Goal: Task Accomplishment & Management: Use online tool/utility

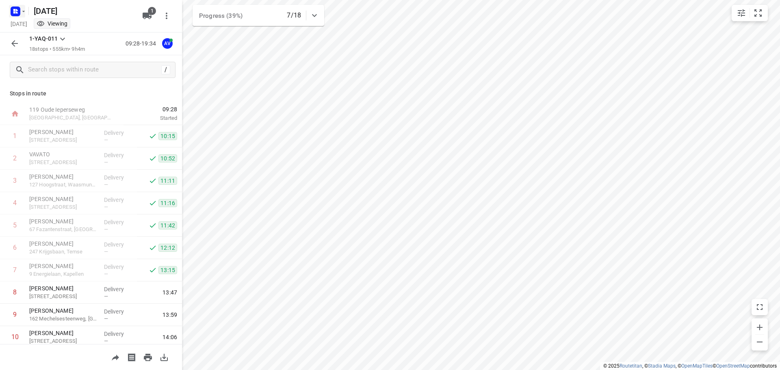
click at [17, 9] on rect "button" at bounding box center [16, 12] width 10 height 10
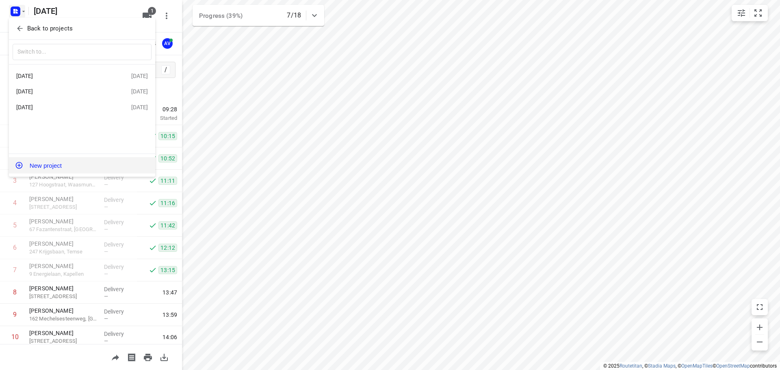
click at [67, 166] on button "New project" at bounding box center [82, 165] width 146 height 16
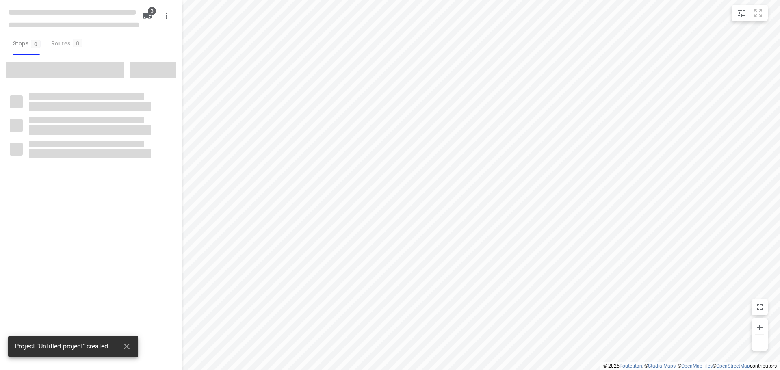
type input "distance"
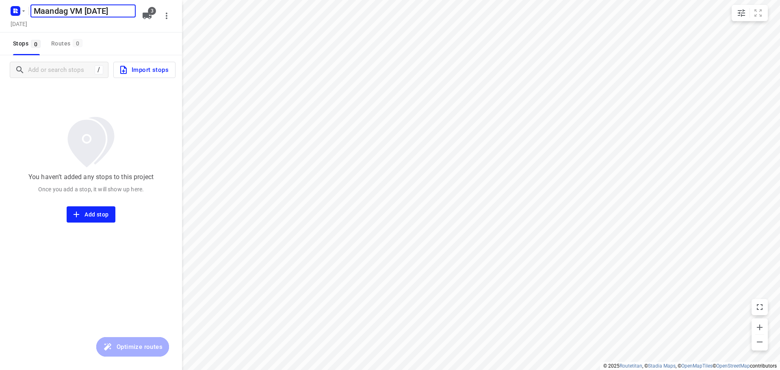
scroll to position [0, 4]
type input "Maandag VM [DATE]"
click at [30, 24] on h5 "[DATE]" at bounding box center [18, 23] width 23 height 9
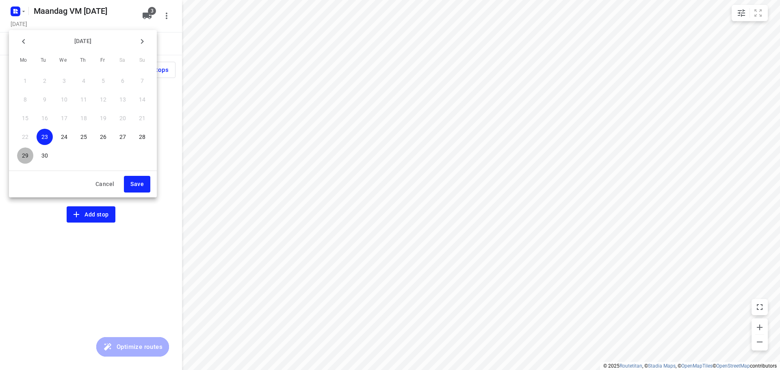
click at [28, 154] on p "29" at bounding box center [25, 156] width 7 height 8
click at [137, 186] on span "Save" at bounding box center [136, 184] width 13 height 10
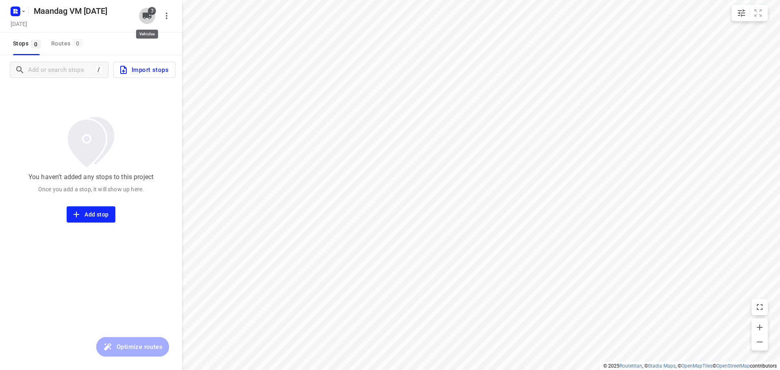
click at [146, 15] on icon "button" at bounding box center [147, 16] width 9 height 7
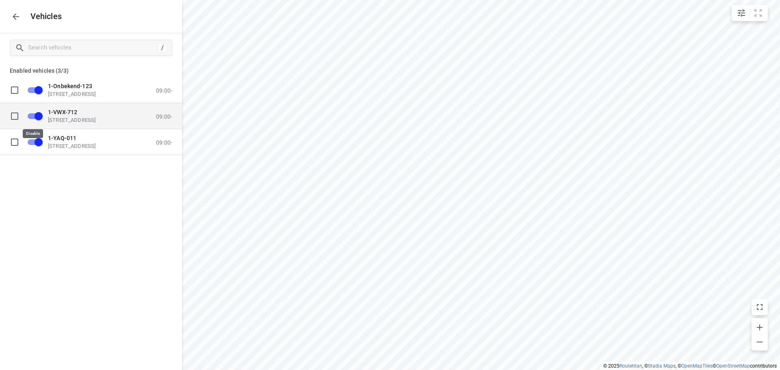
click at [32, 115] on input "grid" at bounding box center [38, 115] width 46 height 15
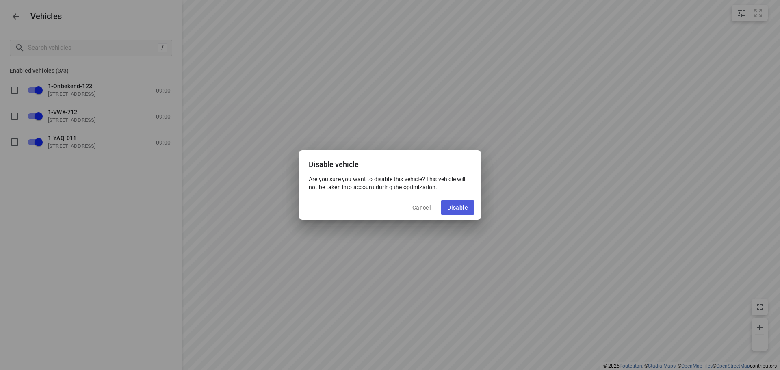
click at [461, 211] on span "Disable" at bounding box center [457, 207] width 21 height 7
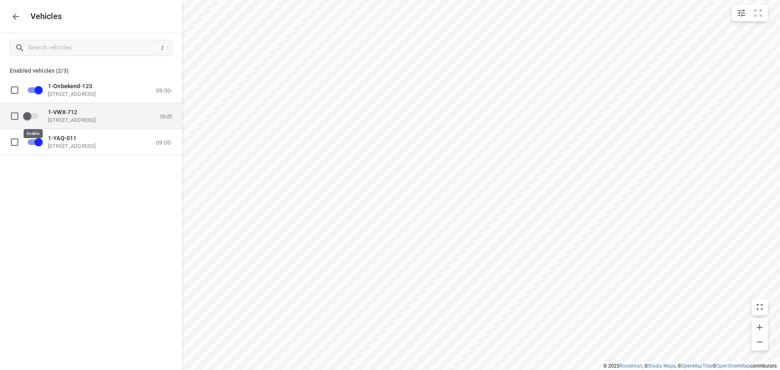
click at [34, 116] on input "grid" at bounding box center [27, 115] width 46 height 15
checkbox input "true"
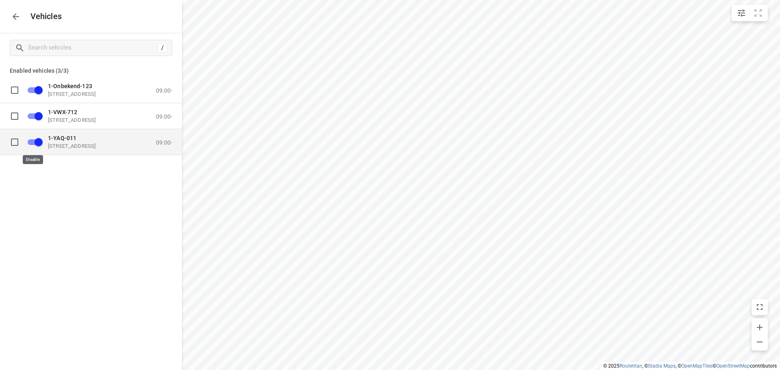
click at [32, 141] on input "grid" at bounding box center [38, 141] width 46 height 15
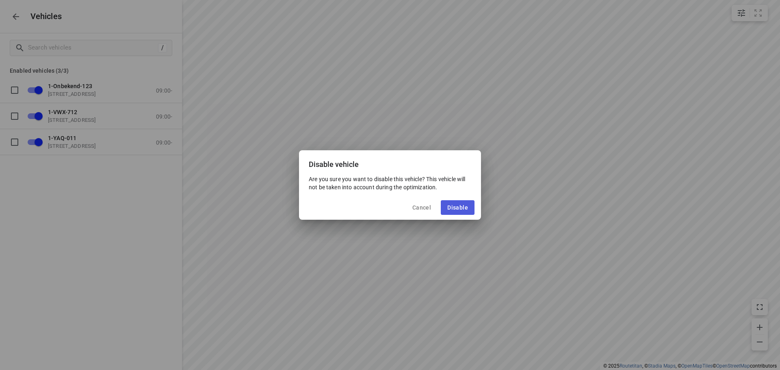
click at [455, 206] on span "Disable" at bounding box center [457, 207] width 21 height 7
checkbox input "false"
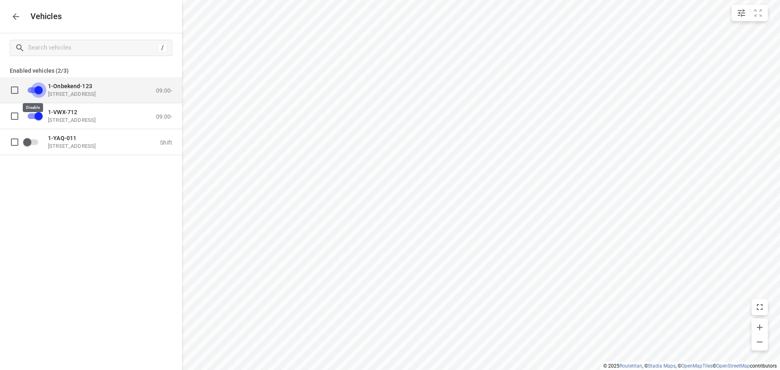
click at [32, 90] on input "grid" at bounding box center [38, 89] width 46 height 15
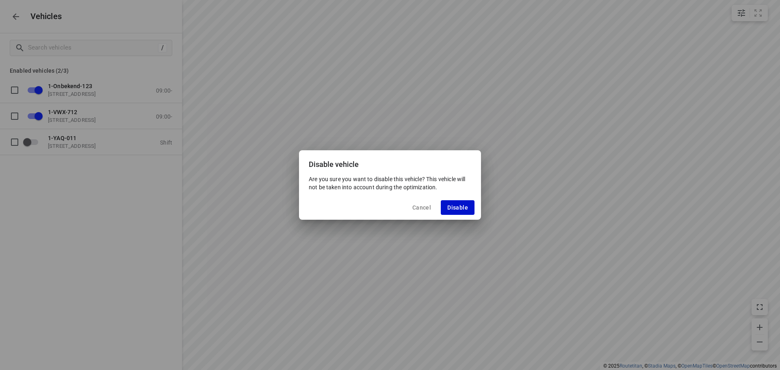
click at [461, 205] on span "Disable" at bounding box center [457, 207] width 21 height 7
checkbox input "false"
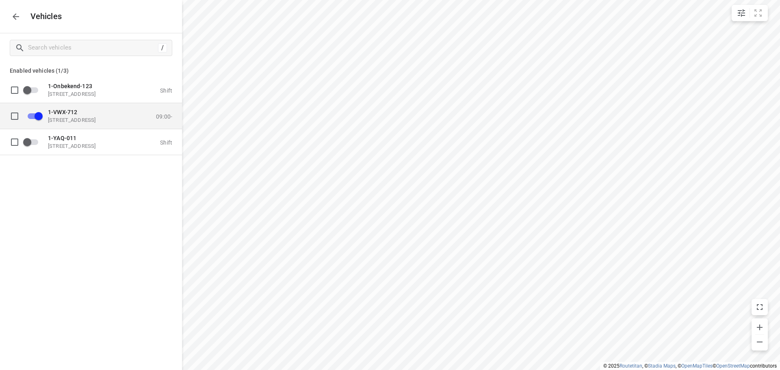
click at [104, 115] on p "1-VWX-712" at bounding box center [88, 111] width 81 height 7
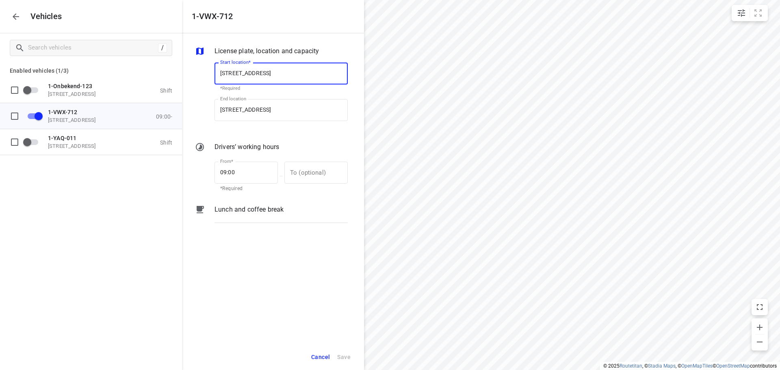
click at [275, 71] on input "[STREET_ADDRESS]" at bounding box center [281, 74] width 133 height 22
type input "[STREET_ADDRESS]"
click at [268, 95] on b "[STREET_ADDRESS]" at bounding box center [244, 97] width 48 height 6
type input "[STREET_ADDRESS]"
click at [276, 106] on input "[STREET_ADDRESS]" at bounding box center [281, 110] width 133 height 22
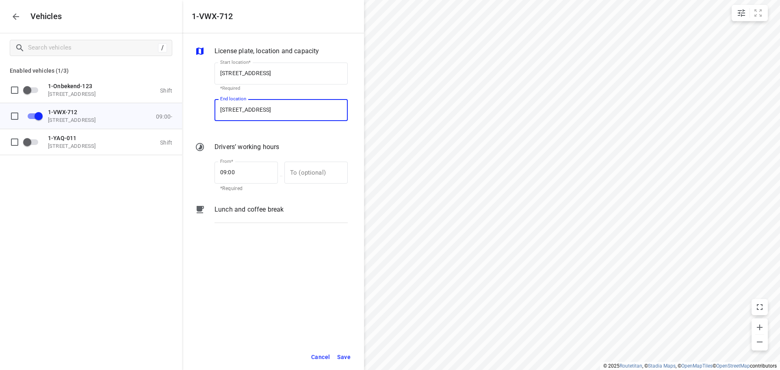
click at [274, 108] on input "[STREET_ADDRESS]" at bounding box center [281, 110] width 133 height 22
type input "[STREET_ADDRESS]"
click at [268, 129] on p "[STREET_ADDRESS]" at bounding box center [244, 133] width 48 height 10
type input "[STREET_ADDRESS]"
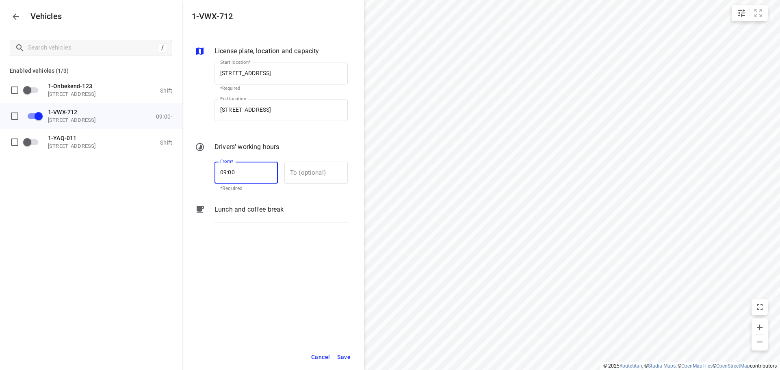
click at [234, 171] on input "09:00" at bounding box center [242, 173] width 54 height 22
type input "09:45"
click at [345, 355] on span "Save" at bounding box center [343, 357] width 13 height 10
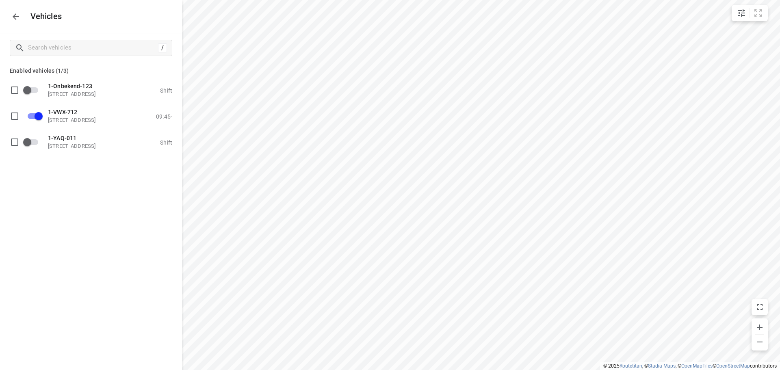
click at [17, 14] on icon "button" at bounding box center [16, 17] width 10 height 10
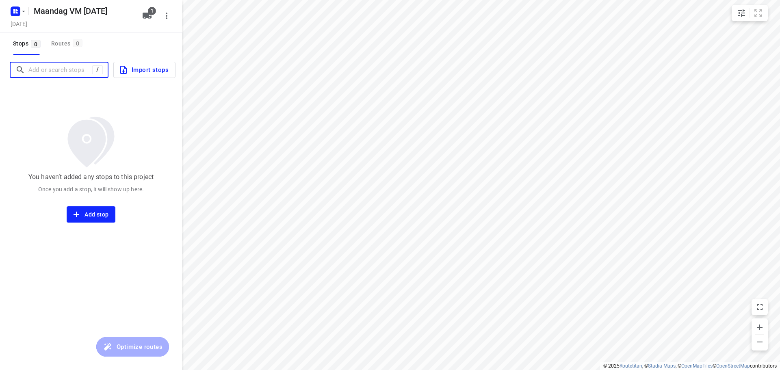
drag, startPoint x: 66, startPoint y: 72, endPoint x: 73, endPoint y: 71, distance: 7.0
click at [67, 72] on input "Add or search stops" at bounding box center [60, 70] width 64 height 13
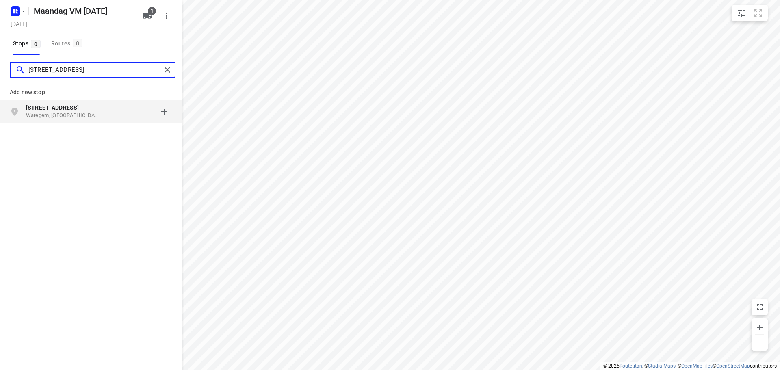
type input "[STREET_ADDRESS]"
click at [62, 114] on p "Waregem, [GEOGRAPHIC_DATA]" at bounding box center [63, 116] width 75 height 8
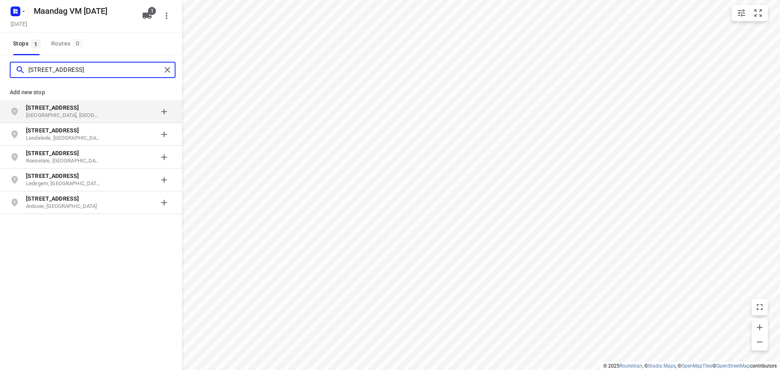
type input "[STREET_ADDRESS]"
click at [90, 112] on p "[GEOGRAPHIC_DATA], [GEOGRAPHIC_DATA]" at bounding box center [63, 116] width 75 height 8
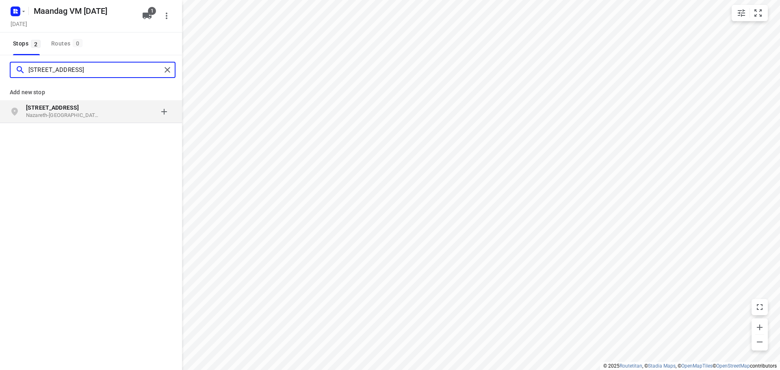
type input "[STREET_ADDRESS]"
click at [89, 113] on p "Nazareth-[GEOGRAPHIC_DATA], [GEOGRAPHIC_DATA]" at bounding box center [63, 116] width 75 height 8
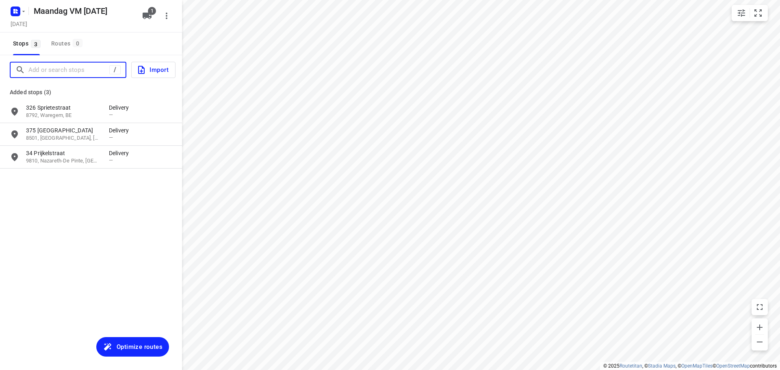
click at [66, 68] on input "Add or search stops" at bounding box center [68, 70] width 81 height 13
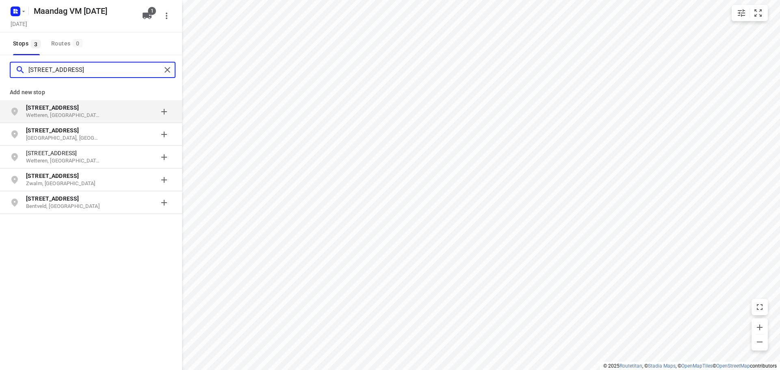
type input "[STREET_ADDRESS]"
click at [76, 115] on p "Wetteren, [GEOGRAPHIC_DATA]" at bounding box center [63, 116] width 75 height 8
type input "[STREET_ADDRESS]"
click at [82, 113] on p "Wetteren, [GEOGRAPHIC_DATA]" at bounding box center [63, 116] width 75 height 8
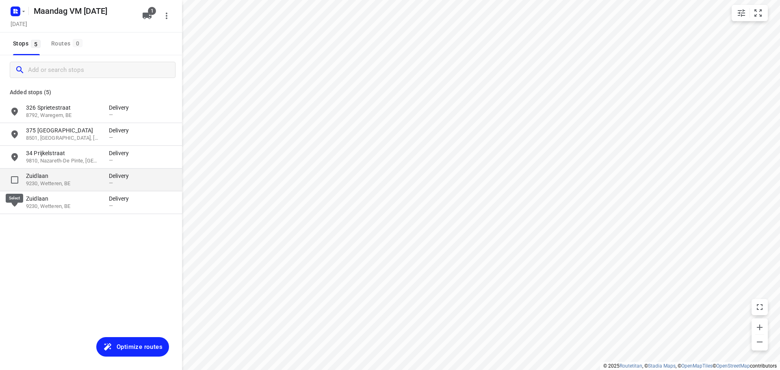
click at [12, 178] on input "grid" at bounding box center [15, 180] width 16 height 16
checkbox input "true"
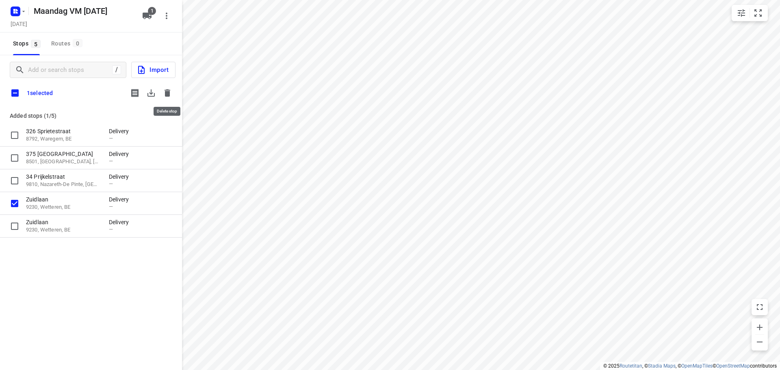
click at [166, 91] on icon "button" at bounding box center [168, 92] width 6 height 7
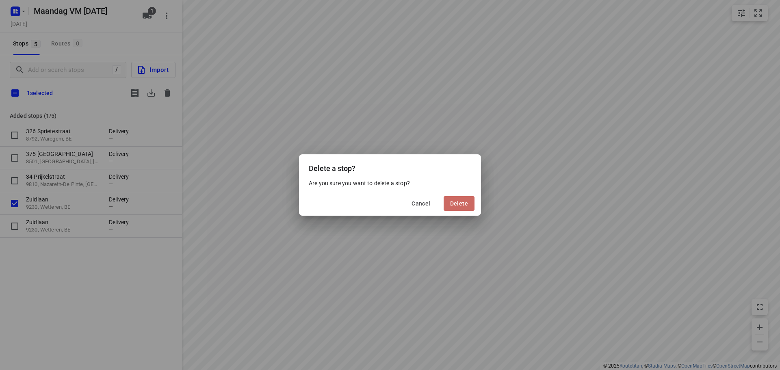
click at [454, 203] on span "Delete" at bounding box center [459, 203] width 18 height 7
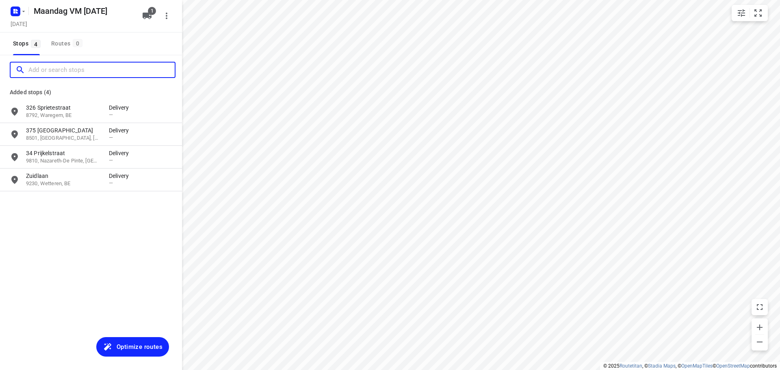
click at [56, 69] on input "Add or search stops" at bounding box center [101, 70] width 146 height 13
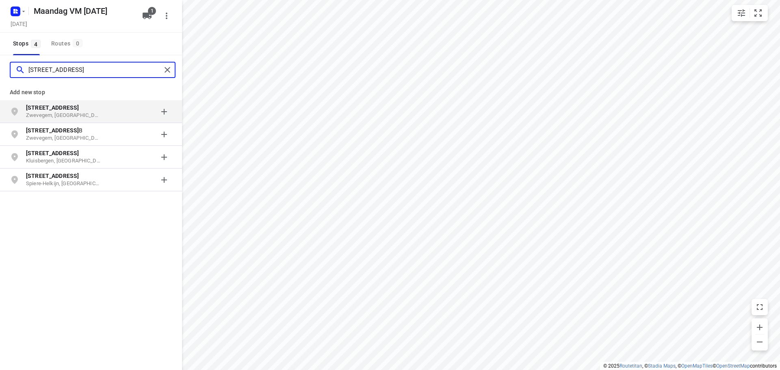
type input "[STREET_ADDRESS]"
click at [80, 112] on p "Zwevegem, [GEOGRAPHIC_DATA]" at bounding box center [63, 116] width 75 height 8
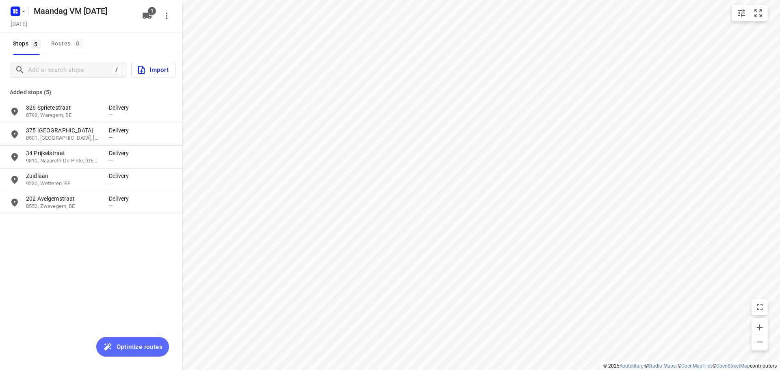
click at [135, 346] on span "Optimize routes" at bounding box center [140, 347] width 46 height 11
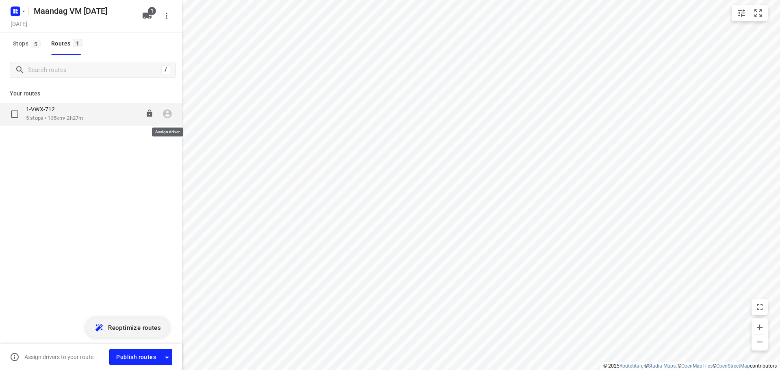
click at [165, 113] on icon "button" at bounding box center [167, 114] width 9 height 9
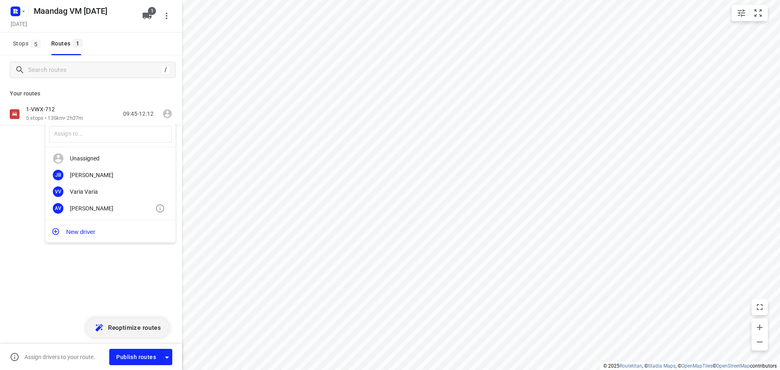
click at [95, 211] on div "[PERSON_NAME]" at bounding box center [112, 208] width 85 height 7
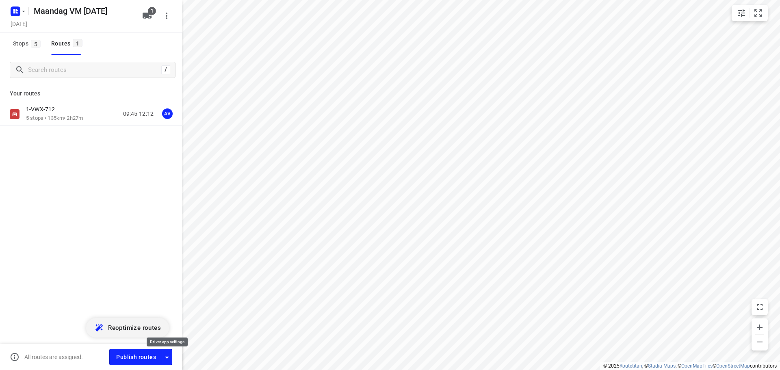
click at [166, 357] on icon "button" at bounding box center [167, 358] width 4 height 2
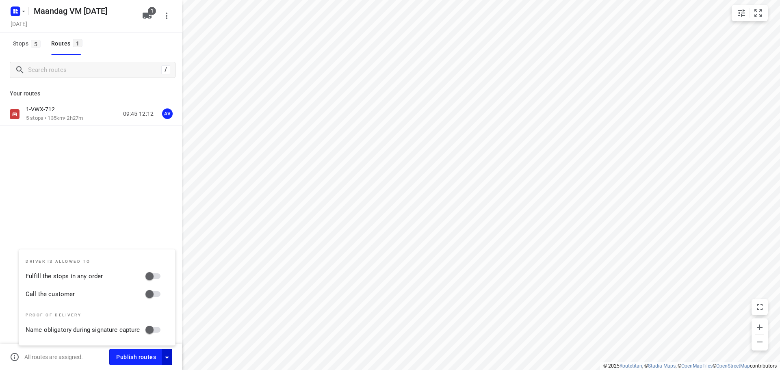
click at [157, 290] on input "Call the customer" at bounding box center [149, 293] width 46 height 15
checkbox input "true"
click at [167, 356] on icon "button" at bounding box center [167, 358] width 10 height 10
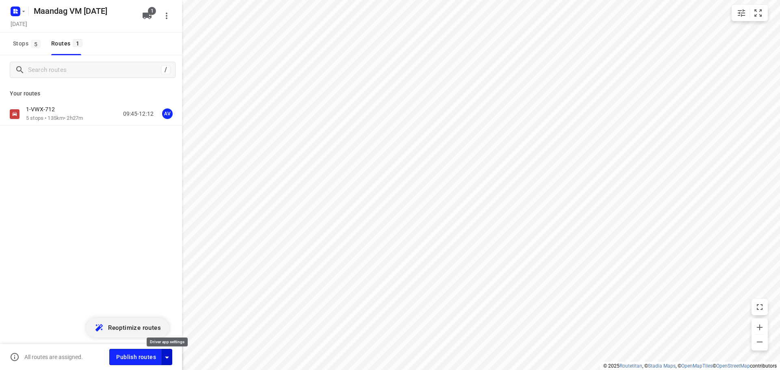
click at [167, 362] on icon "button" at bounding box center [167, 358] width 10 height 10
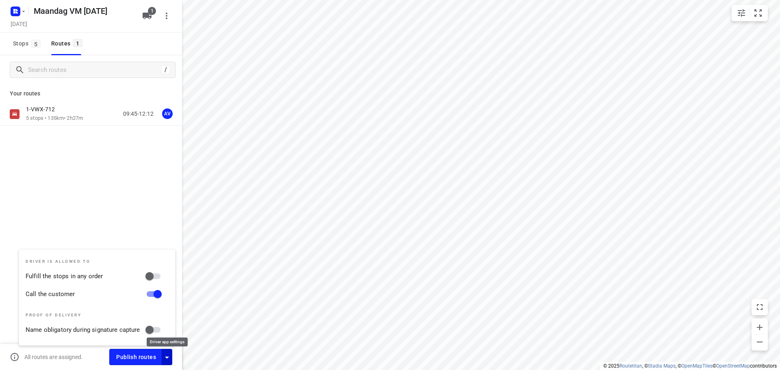
click at [167, 360] on icon "button" at bounding box center [167, 358] width 10 height 10
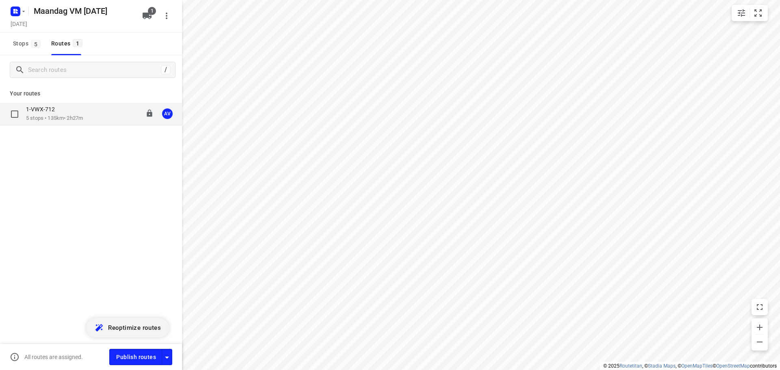
click at [83, 115] on p "5 stops • 135km • 2h27m" at bounding box center [54, 119] width 57 height 8
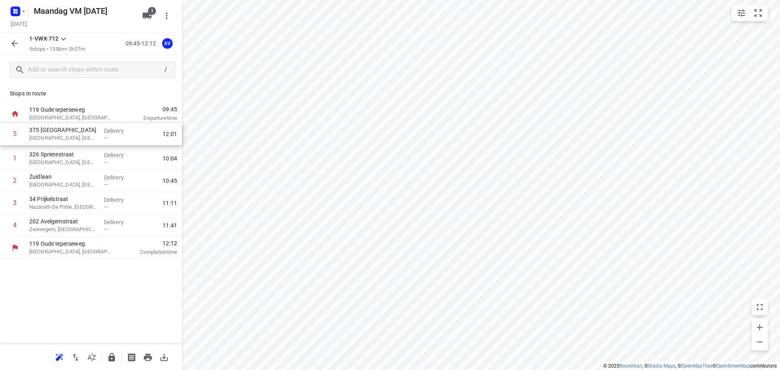
drag, startPoint x: 4, startPoint y: 227, endPoint x: 4, endPoint y: 134, distance: 93.4
click at [4, 134] on div "1 326 Sprietestraat Waregem, [GEOGRAPHIC_DATA] Delivery — 10:04 [GEOGRAPHIC_DAT…" at bounding box center [91, 181] width 182 height 112
drag, startPoint x: 5, startPoint y: 227, endPoint x: 13, endPoint y: 179, distance: 48.9
click at [6, 178] on div "[GEOGRAPHIC_DATA], [GEOGRAPHIC_DATA] Delivery — 09:53 2 326 Sprietestraat Wareg…" at bounding box center [91, 181] width 182 height 112
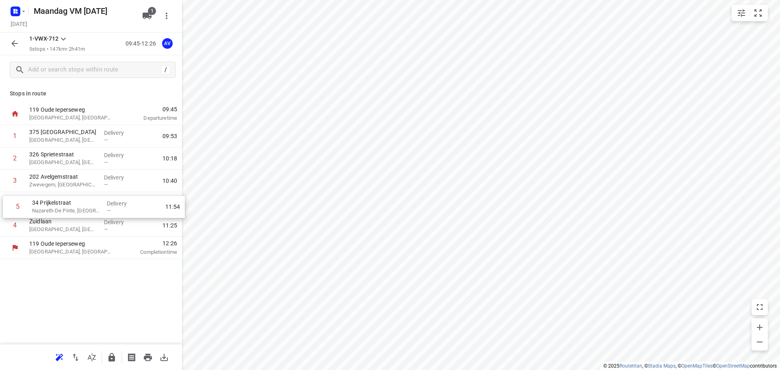
drag, startPoint x: 4, startPoint y: 229, endPoint x: 8, endPoint y: 204, distance: 25.8
click at [8, 204] on div "[GEOGRAPHIC_DATA], [GEOGRAPHIC_DATA] Delivery — 09:53 2 326 Sprietestraat Wareg…" at bounding box center [91, 181] width 182 height 112
click at [14, 43] on icon "button" at bounding box center [14, 43] width 7 height 7
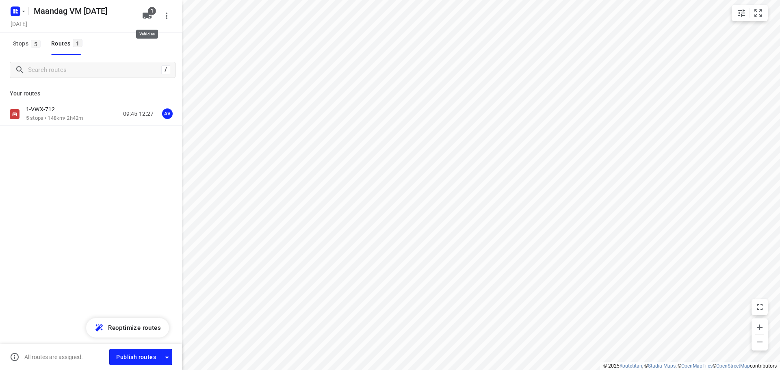
drag, startPoint x: 144, startPoint y: 16, endPoint x: 143, endPoint y: 25, distance: 8.9
click at [144, 18] on icon "button" at bounding box center [147, 16] width 9 height 7
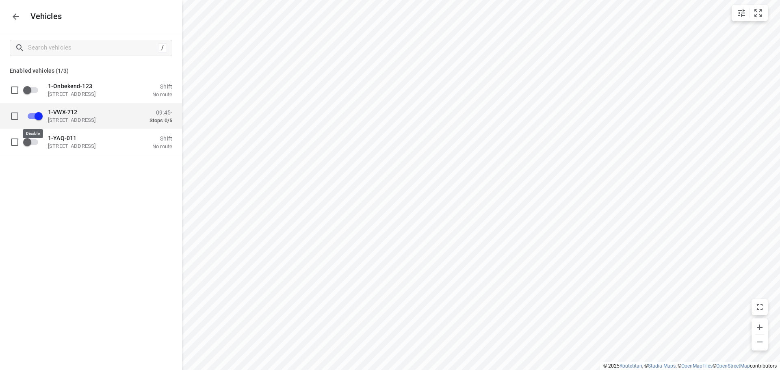
click at [32, 116] on input "grid" at bounding box center [38, 115] width 46 height 15
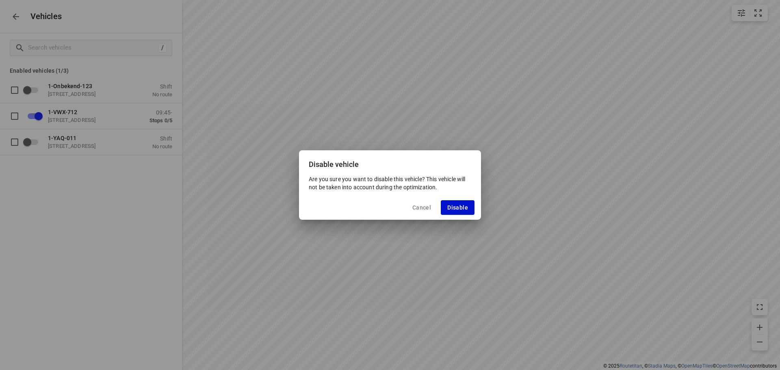
click at [466, 209] on span "Disable" at bounding box center [457, 207] width 21 height 7
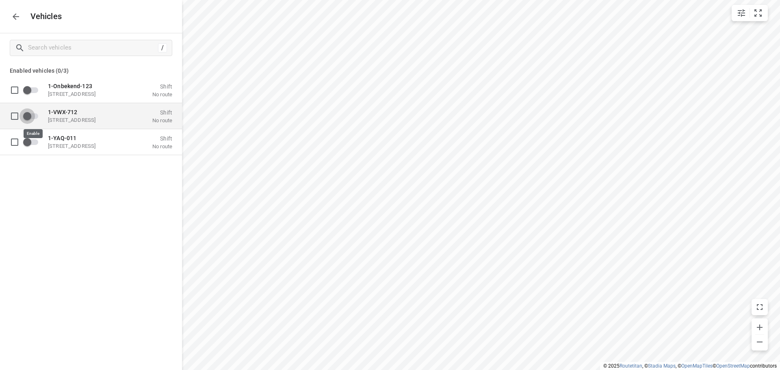
click at [34, 117] on input "grid" at bounding box center [27, 115] width 46 height 15
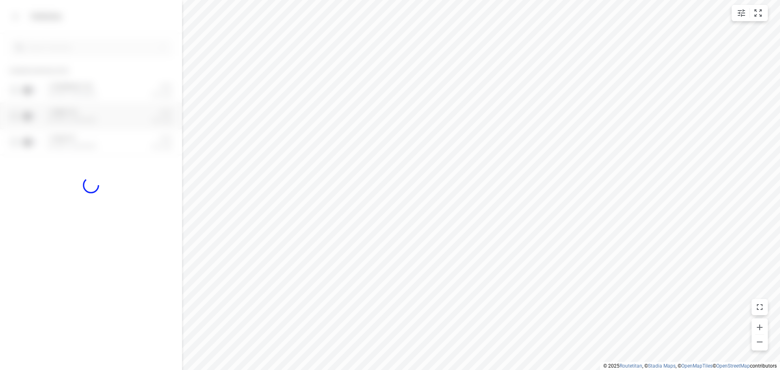
checkbox input "true"
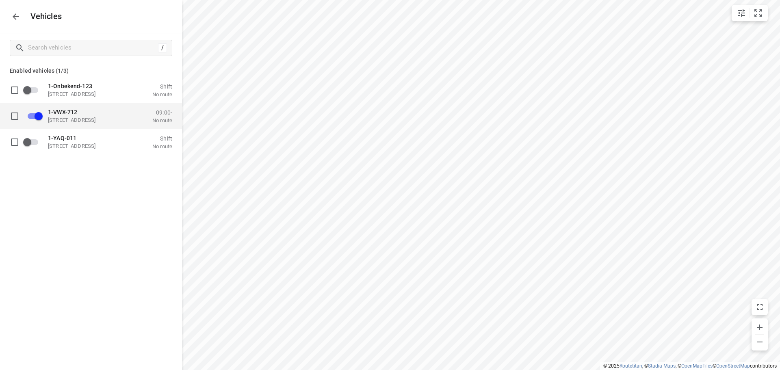
click at [78, 113] on p "1-VWX-712" at bounding box center [88, 111] width 81 height 7
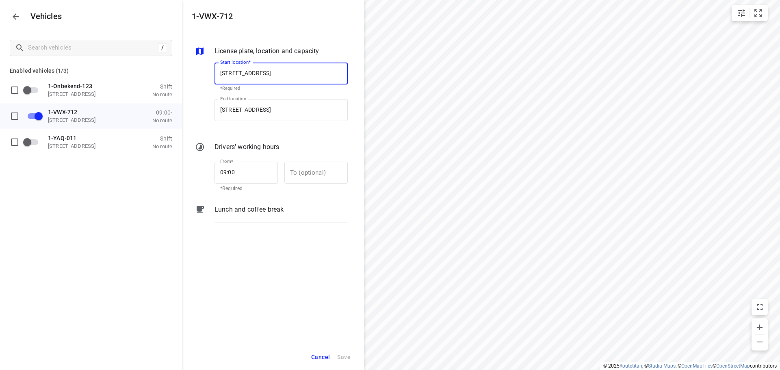
click at [275, 74] on input "[STREET_ADDRESS]" at bounding box center [281, 74] width 133 height 22
type input "[STREET_ADDRESS]"
click at [268, 95] on b "[STREET_ADDRESS]" at bounding box center [244, 97] width 48 height 6
type input "[STREET_ADDRESS]"
click at [274, 109] on input "[STREET_ADDRESS]" at bounding box center [281, 110] width 133 height 22
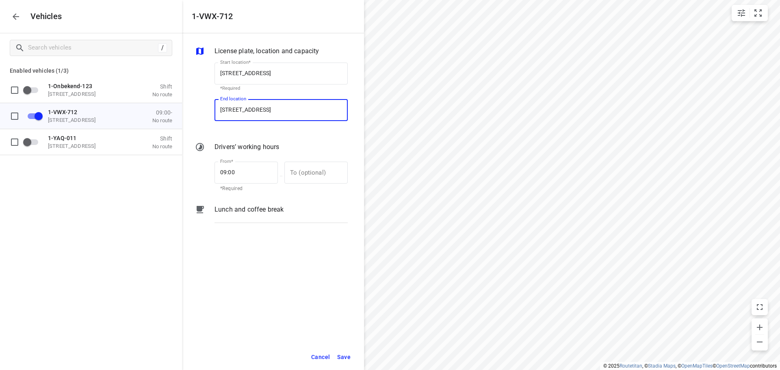
click at [275, 109] on input "[STREET_ADDRESS]" at bounding box center [281, 110] width 133 height 22
type input "[STREET_ADDRESS]"
click at [268, 132] on b "[STREET_ADDRESS]" at bounding box center [244, 133] width 48 height 6
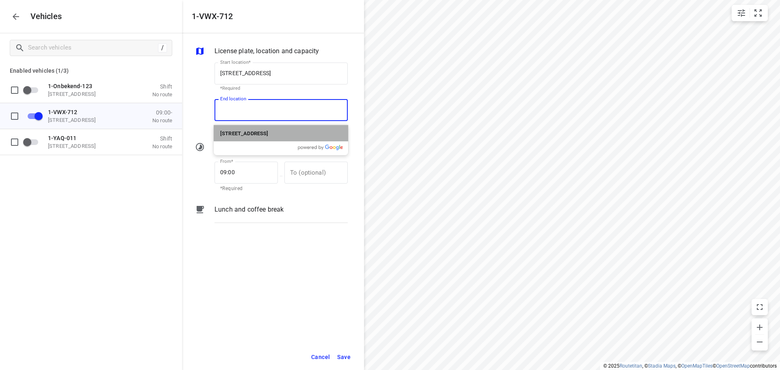
type input "[STREET_ADDRESS]"
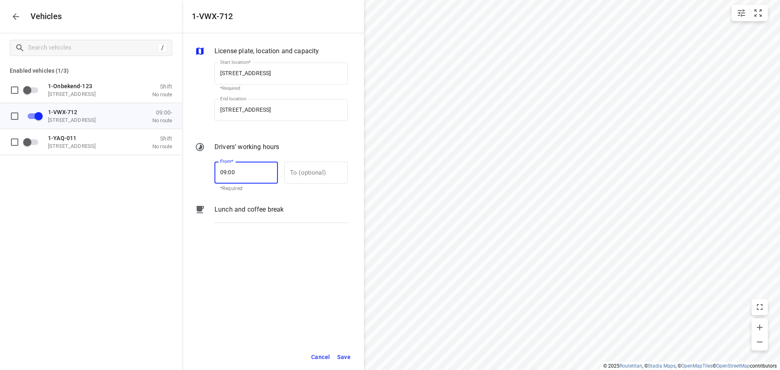
click at [237, 173] on input "09:00" at bounding box center [242, 173] width 54 height 22
type input "09:30"
click at [341, 357] on span "Save" at bounding box center [343, 357] width 13 height 10
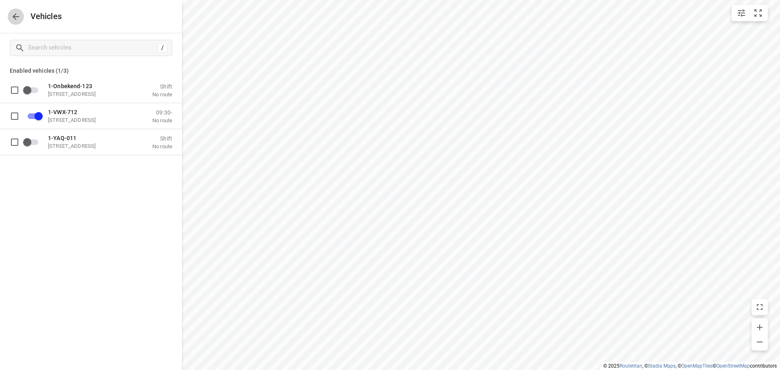
click at [15, 16] on icon "button" at bounding box center [16, 16] width 7 height 7
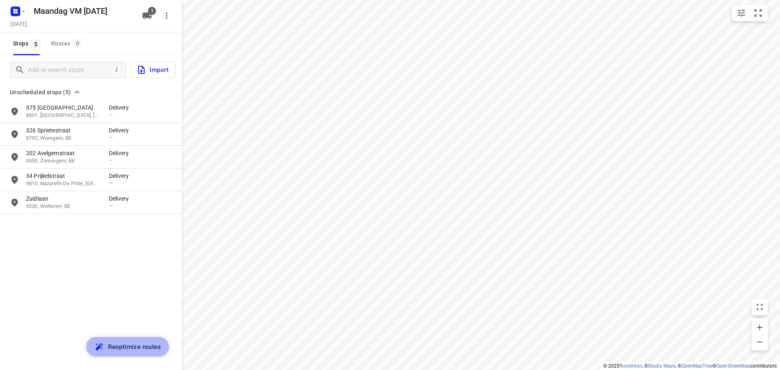
click at [130, 349] on span "Reoptimize routes" at bounding box center [134, 347] width 53 height 11
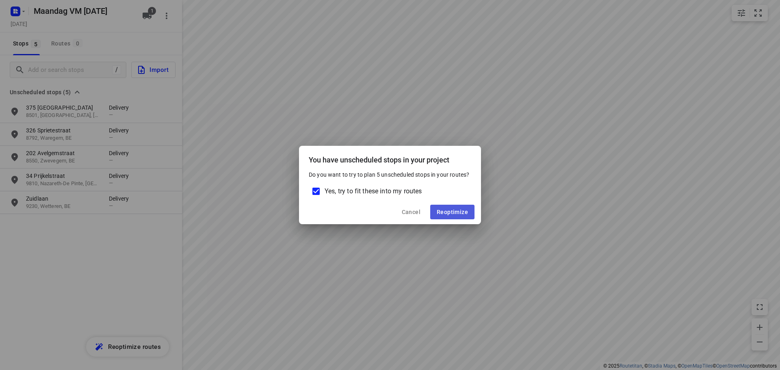
click at [455, 211] on span "Reoptimize" at bounding box center [452, 212] width 31 height 7
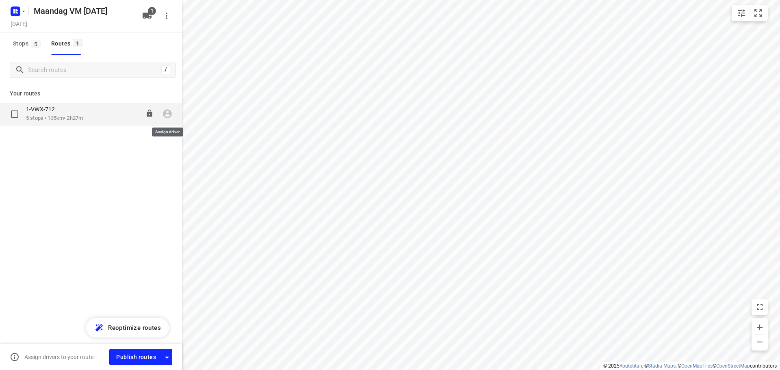
click at [169, 116] on icon "button" at bounding box center [167, 113] width 11 height 11
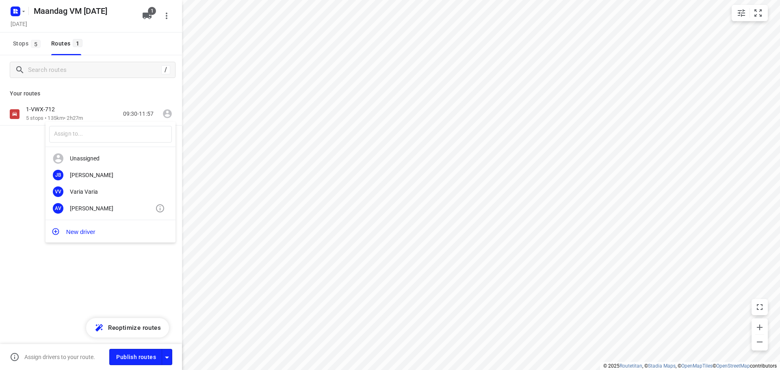
click at [88, 210] on div "[PERSON_NAME]" at bounding box center [112, 208] width 85 height 7
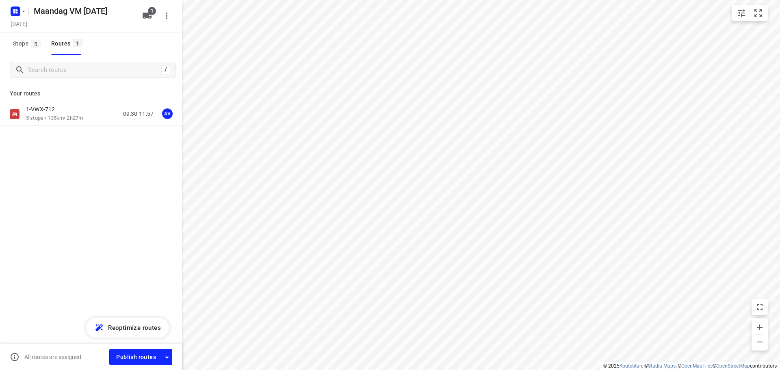
click at [167, 356] on icon "button" at bounding box center [167, 358] width 10 height 10
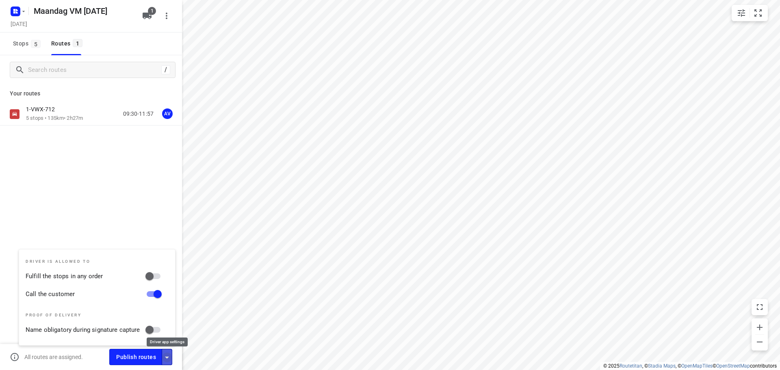
click at [167, 356] on icon "button" at bounding box center [167, 358] width 10 height 10
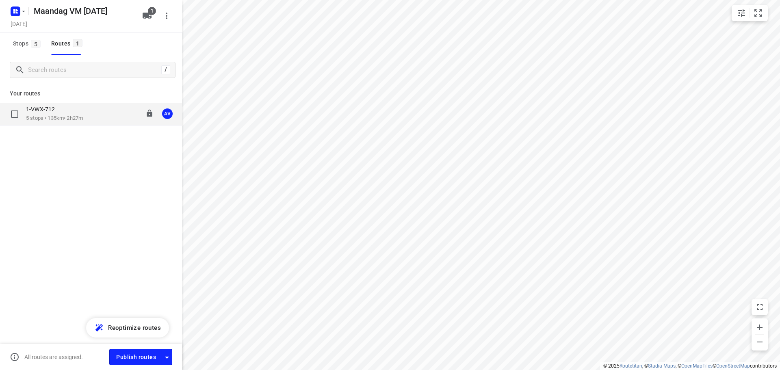
click at [76, 120] on p "5 stops • 135km • 2h27m" at bounding box center [54, 119] width 57 height 8
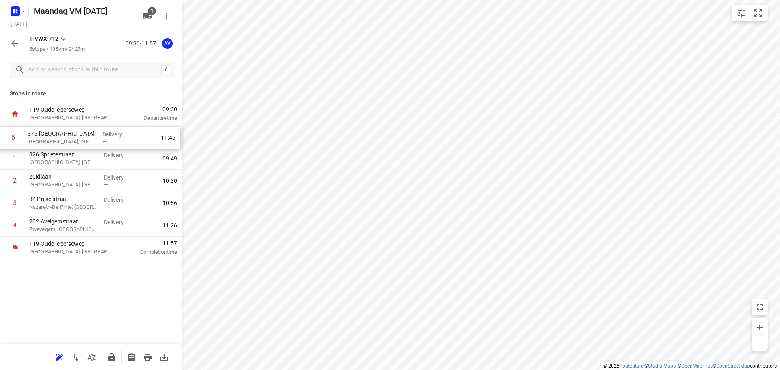
drag, startPoint x: 3, startPoint y: 230, endPoint x: 2, endPoint y: 139, distance: 90.2
click at [2, 139] on div "1 326 Sprietestraat Waregem, [GEOGRAPHIC_DATA] Delivery — 09:49 [GEOGRAPHIC_DAT…" at bounding box center [91, 181] width 182 height 112
drag, startPoint x: 3, startPoint y: 227, endPoint x: 5, endPoint y: 180, distance: 46.8
click at [5, 181] on div "[GEOGRAPHIC_DATA], [GEOGRAPHIC_DATA] Delivery — 09:38 2 326 Sprietestraat Wareg…" at bounding box center [91, 181] width 182 height 112
drag, startPoint x: 5, startPoint y: 230, endPoint x: 5, endPoint y: 210, distance: 19.5
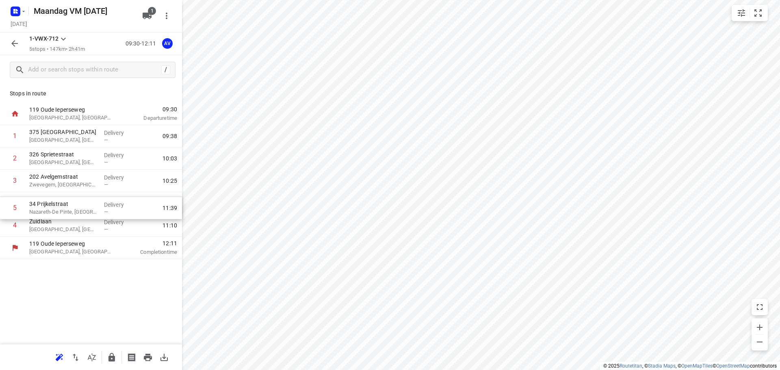
click at [5, 210] on div "[GEOGRAPHIC_DATA], [GEOGRAPHIC_DATA] Delivery — 09:38 2 326 Sprietestraat Wareg…" at bounding box center [91, 181] width 182 height 112
click at [15, 226] on input "checkbox" at bounding box center [15, 225] width 16 height 16
checkbox input "true"
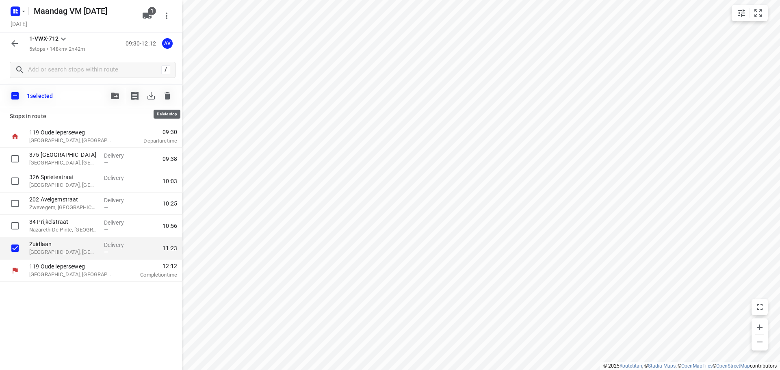
click at [169, 97] on icon "button" at bounding box center [168, 95] width 6 height 7
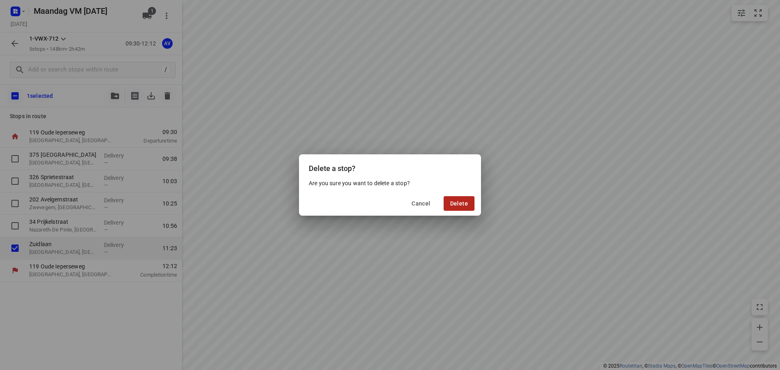
click at [461, 202] on span "Delete" at bounding box center [459, 203] width 18 height 7
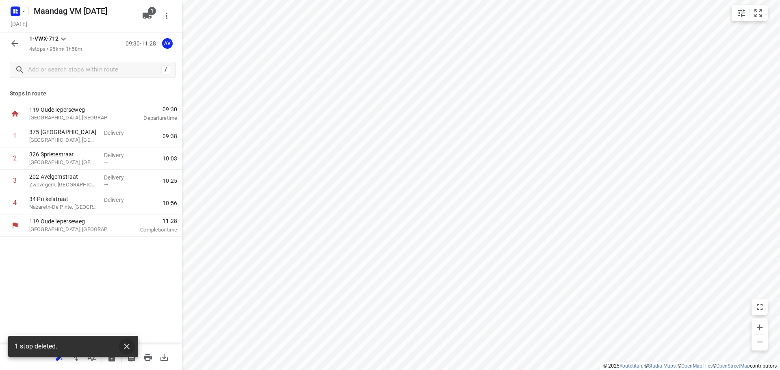
click at [127, 347] on icon "button" at bounding box center [127, 347] width 6 height 6
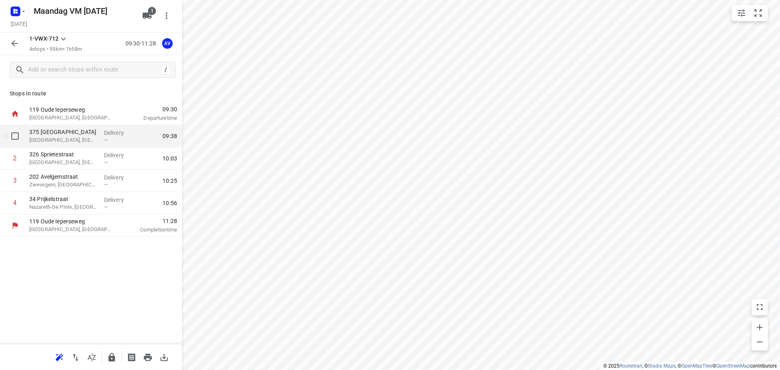
click at [95, 140] on p "[GEOGRAPHIC_DATA], [GEOGRAPHIC_DATA]" at bounding box center [63, 140] width 68 height 8
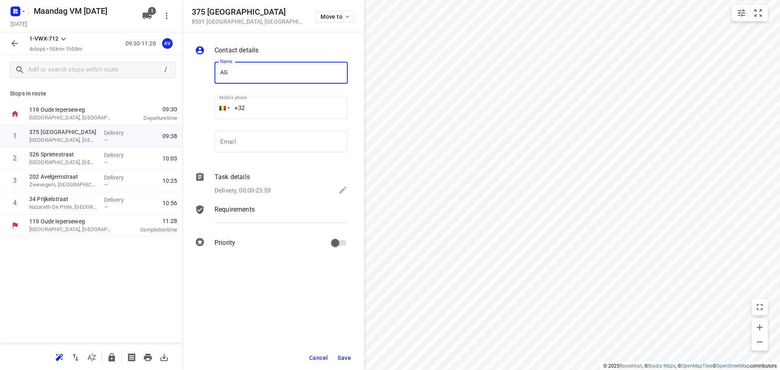
type input "AGC Heule"
click at [282, 108] on input "+32" at bounding box center [281, 108] width 133 height 22
type input "[PHONE_NUMBER]"
click at [273, 190] on div "Delivery, 00:00-23:59" at bounding box center [281, 190] width 133 height 11
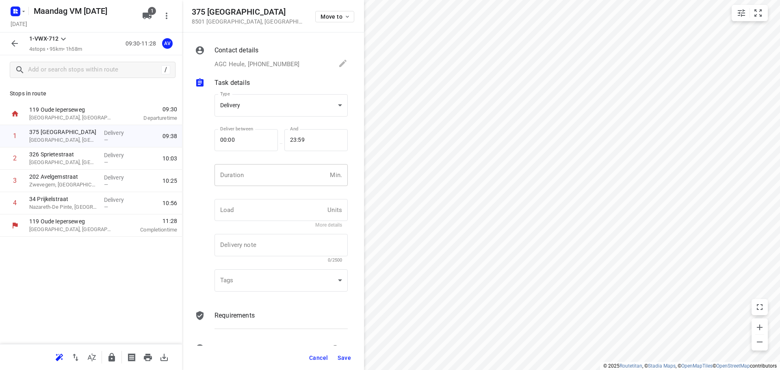
click at [272, 184] on input "number" at bounding box center [271, 175] width 112 height 22
type input "1"
click at [345, 358] on span "Save" at bounding box center [344, 358] width 13 height 7
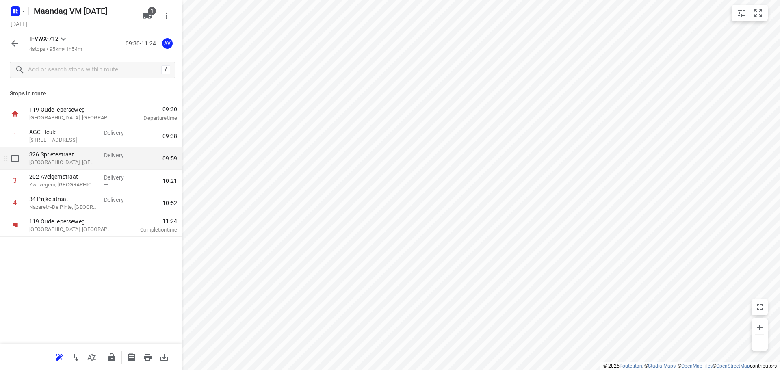
click at [88, 162] on p "[GEOGRAPHIC_DATA], [GEOGRAPHIC_DATA]" at bounding box center [63, 162] width 68 height 8
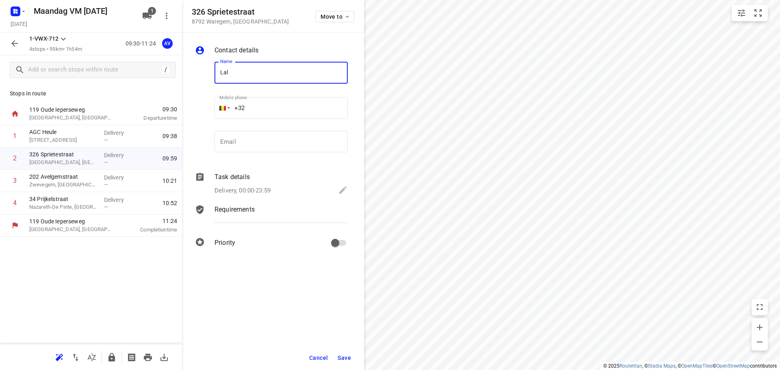
type input "Lalegno Parket"
click at [280, 106] on input "+32" at bounding box center [281, 108] width 133 height 22
type input "[PHONE_NUMBER]"
click at [261, 191] on p "Delivery, 00:00-23:59" at bounding box center [243, 190] width 56 height 9
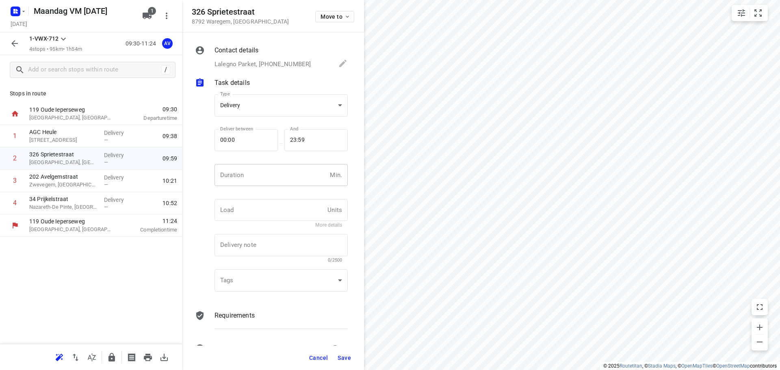
click at [267, 178] on input "number" at bounding box center [271, 175] width 112 height 22
type input "1"
click at [348, 359] on span "Save" at bounding box center [344, 358] width 13 height 7
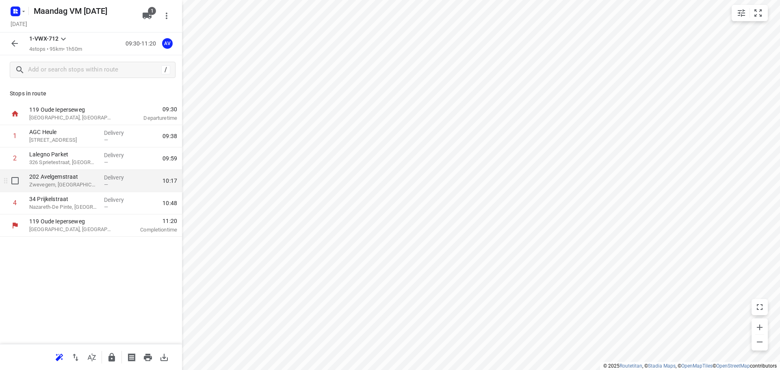
click at [88, 182] on p "Zwevegem, [GEOGRAPHIC_DATA]" at bounding box center [63, 185] width 68 height 8
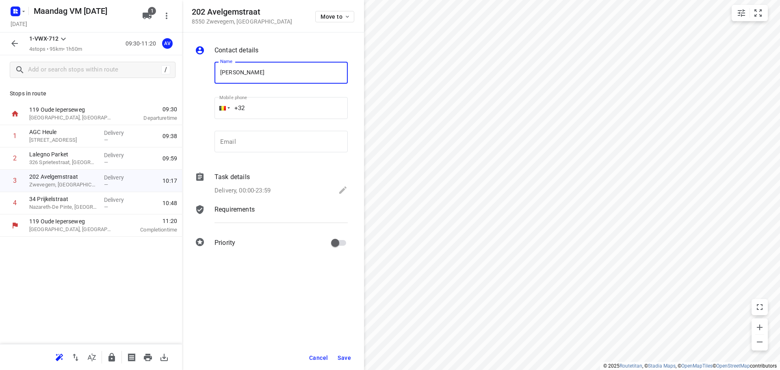
type input "[PERSON_NAME]"
click at [271, 105] on input "+32" at bounding box center [281, 108] width 133 height 22
type input "[PHONE_NUMBER]"
click at [263, 190] on p "Delivery, 00:00-23:59" at bounding box center [243, 190] width 56 height 9
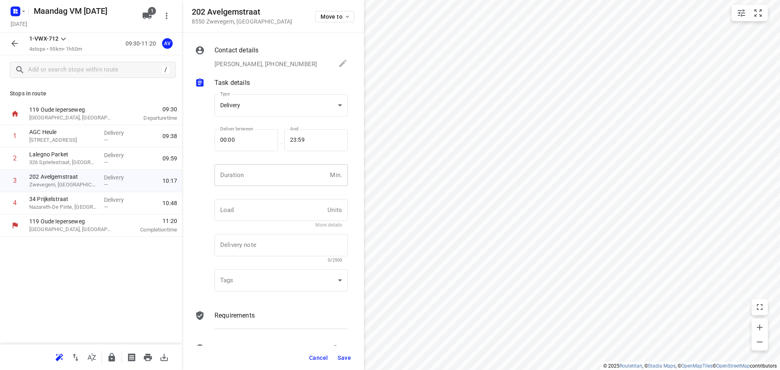
drag, startPoint x: 268, startPoint y: 175, endPoint x: 273, endPoint y: 175, distance: 4.9
click at [268, 175] on input "number" at bounding box center [271, 175] width 112 height 22
type input "1"
click at [343, 359] on span "Save" at bounding box center [344, 358] width 13 height 7
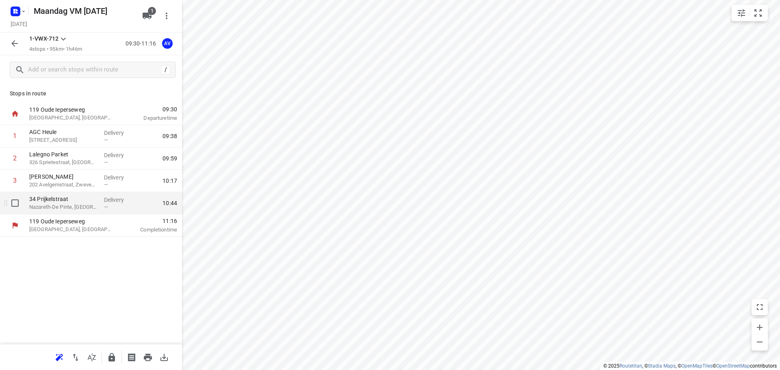
click at [92, 202] on p "34 Prijkelstraat" at bounding box center [63, 199] width 68 height 8
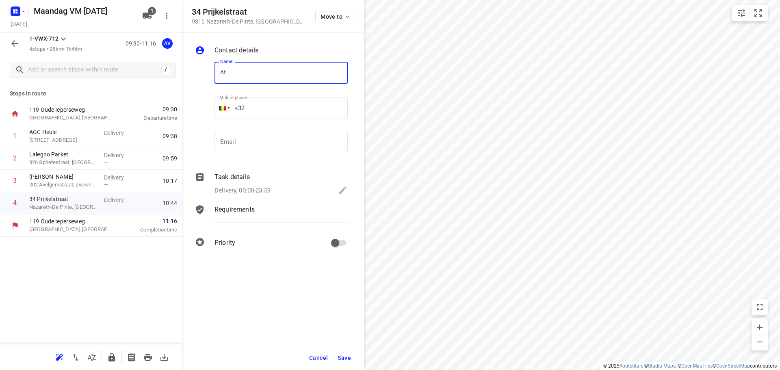
type input "[DOMAIN_NAME]"
click at [280, 107] on input "+32" at bounding box center [281, 108] width 133 height 22
type input "[PHONE_NUMBER]"
click at [266, 190] on p "Delivery, 00:00-23:59" at bounding box center [243, 190] width 56 height 9
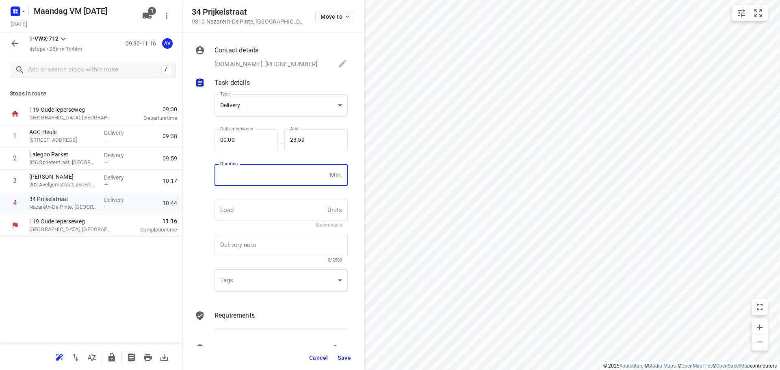
click at [270, 178] on input "number" at bounding box center [271, 175] width 112 height 22
type input "1"
click at [345, 360] on span "Save" at bounding box center [344, 358] width 13 height 7
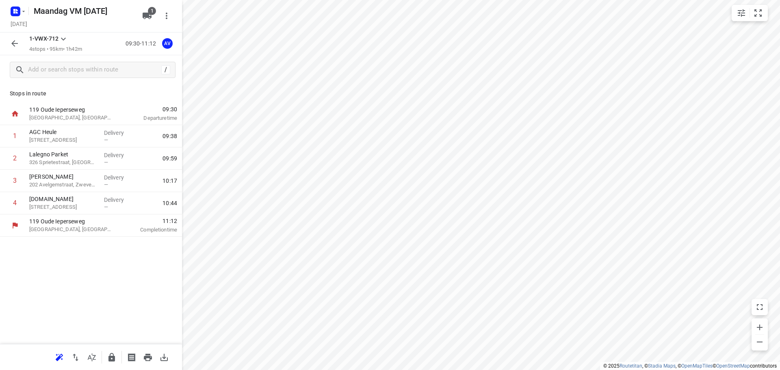
click at [15, 46] on icon "button" at bounding box center [15, 44] width 10 height 10
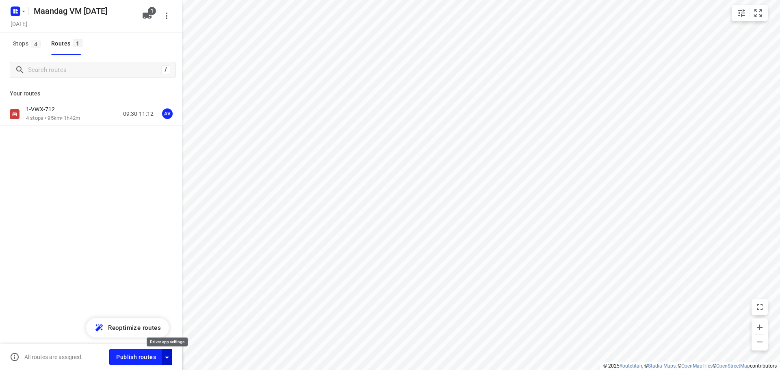
click at [167, 359] on icon "button" at bounding box center [167, 358] width 10 height 10
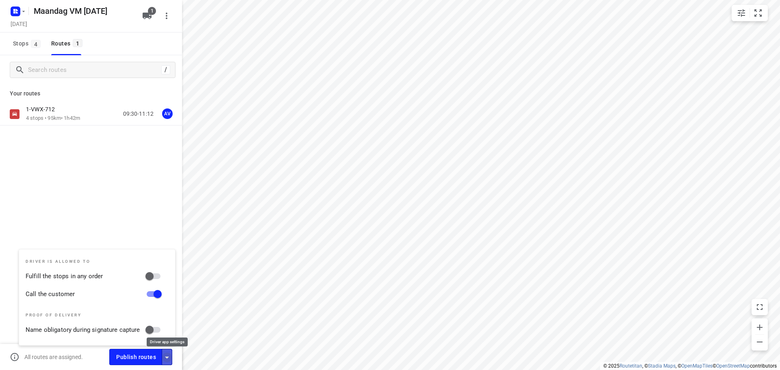
click at [167, 359] on icon "button" at bounding box center [167, 358] width 10 height 10
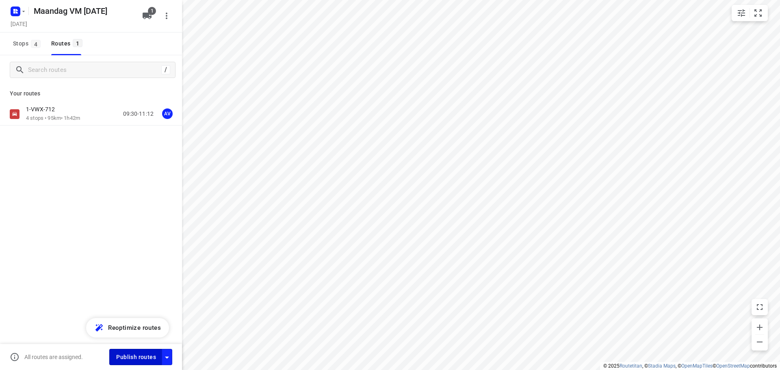
click at [147, 355] on span "Publish routes" at bounding box center [136, 357] width 40 height 10
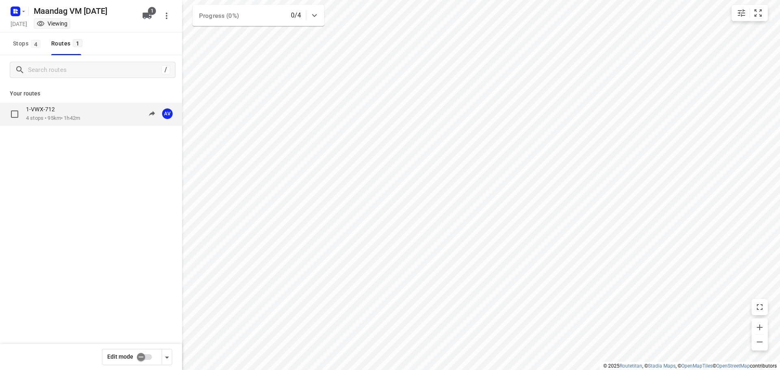
click at [93, 112] on div "1-VWX-712 4 stops • 95km • 1h42m 09:30-11:12 AV" at bounding box center [104, 114] width 156 height 17
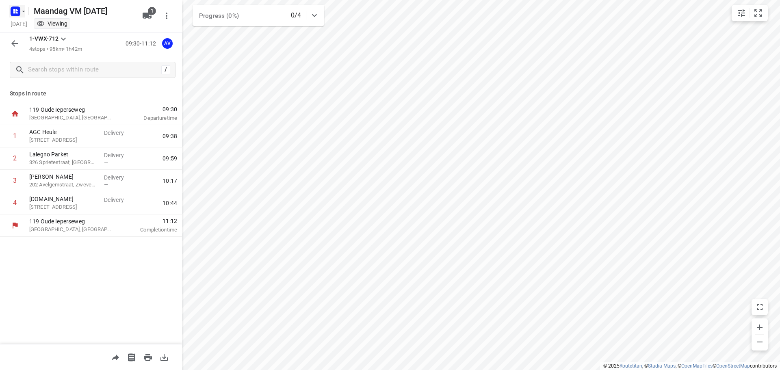
click at [21, 10] on icon "button" at bounding box center [23, 11] width 7 height 7
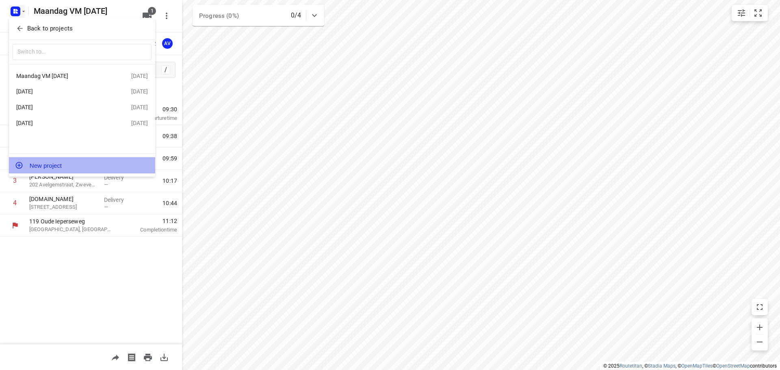
click at [75, 165] on button "New project" at bounding box center [82, 165] width 146 height 16
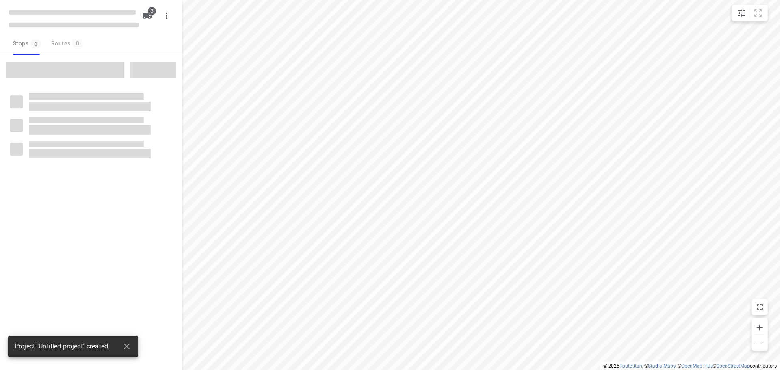
type input "distance"
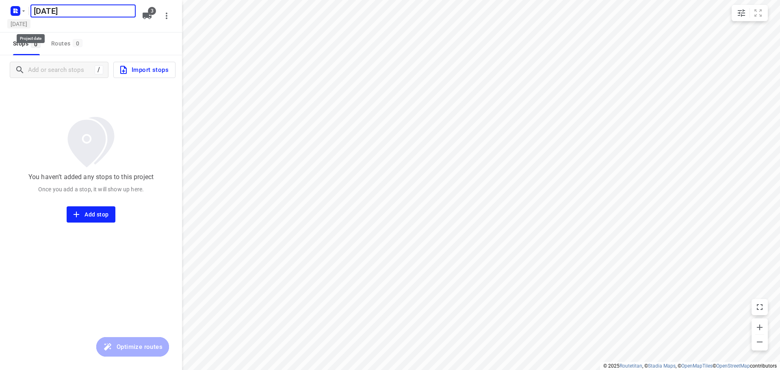
type input "[DATE]"
click at [30, 24] on h5 "[DATE]" at bounding box center [18, 23] width 23 height 9
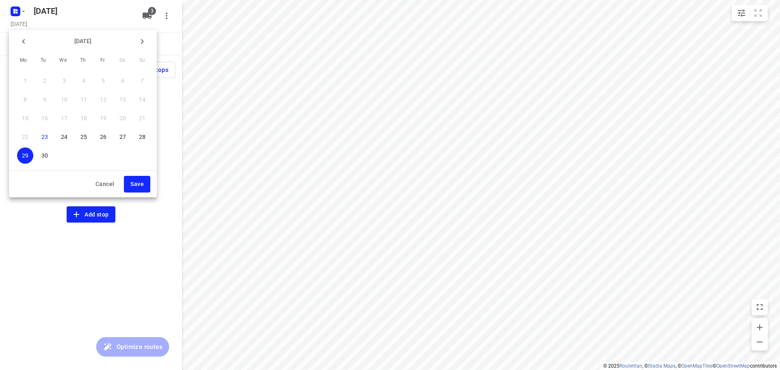
click at [45, 156] on p "30" at bounding box center [44, 156] width 7 height 8
click at [142, 182] on span "Save" at bounding box center [136, 184] width 13 height 10
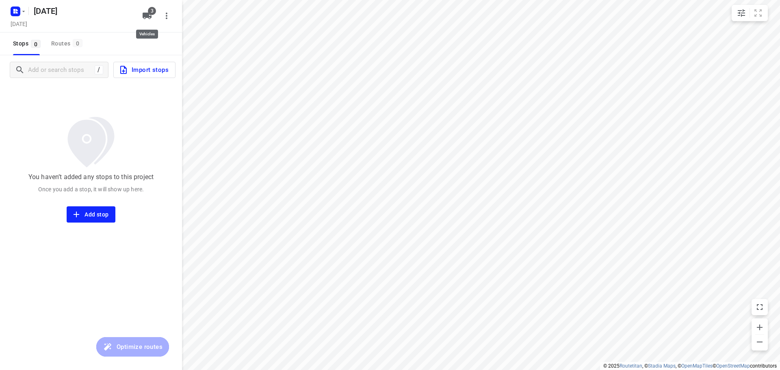
click at [145, 16] on icon "button" at bounding box center [147, 16] width 9 height 7
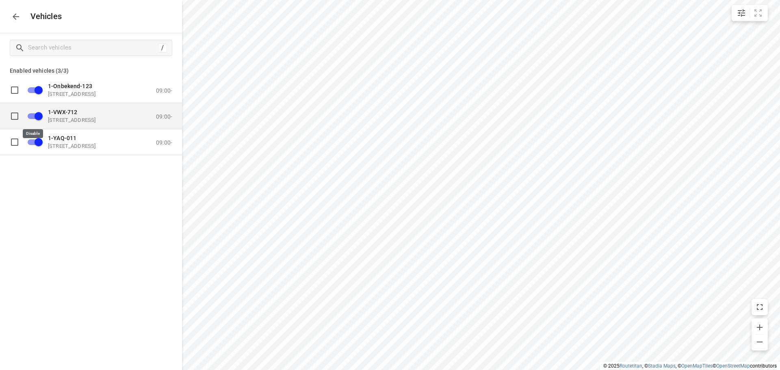
click at [33, 116] on input "grid" at bounding box center [38, 115] width 46 height 15
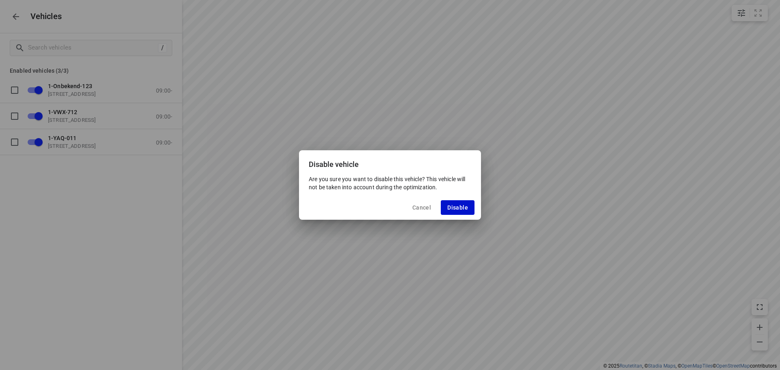
click at [453, 206] on span "Disable" at bounding box center [457, 207] width 21 height 7
checkbox input "false"
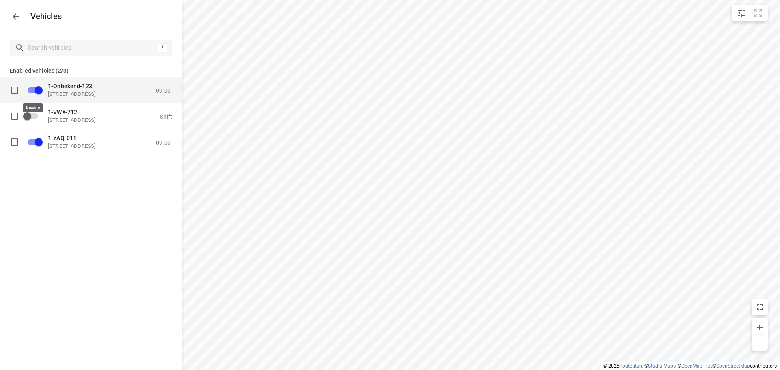
click at [33, 90] on input "grid" at bounding box center [38, 89] width 46 height 15
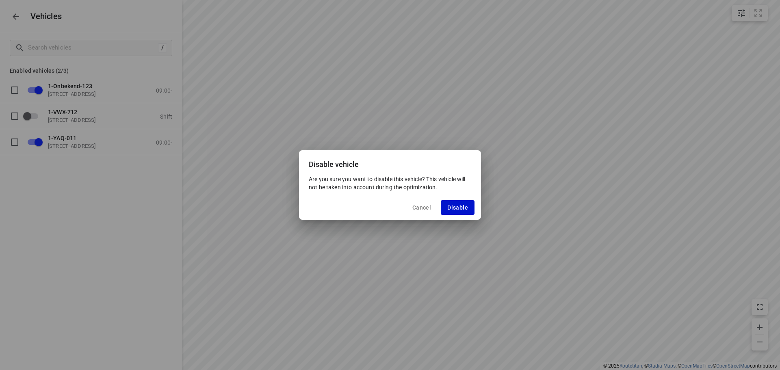
click at [461, 208] on span "Disable" at bounding box center [457, 207] width 21 height 7
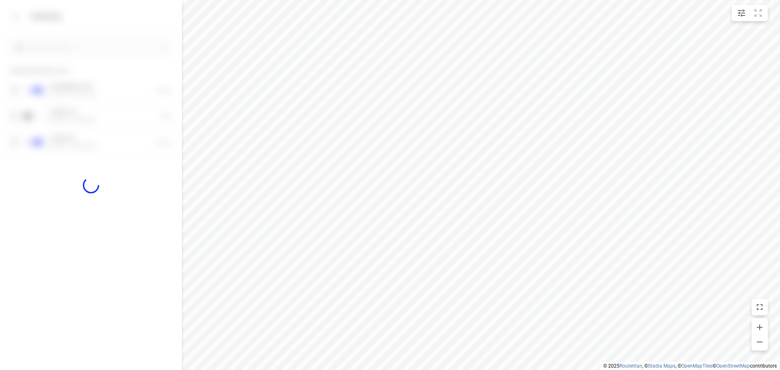
checkbox input "false"
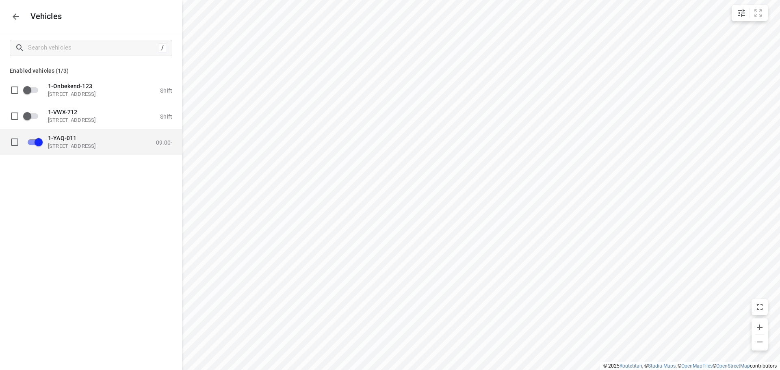
click at [89, 140] on p "1-YAQ-011" at bounding box center [88, 137] width 81 height 7
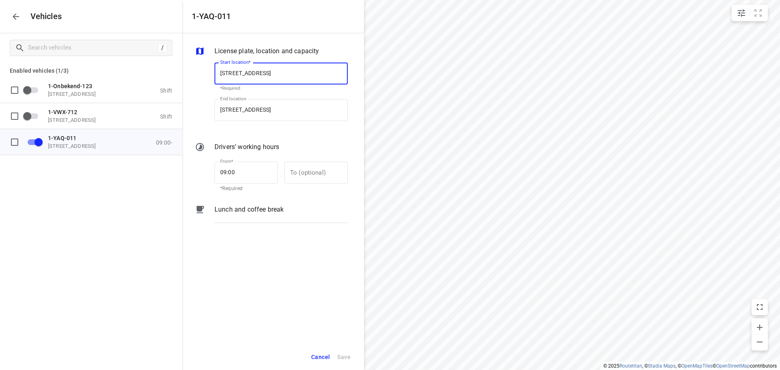
click at [275, 72] on input "[STREET_ADDRESS]" at bounding box center [281, 74] width 133 height 22
type input "[STREET_ADDRESS]"
click at [268, 95] on b "[STREET_ADDRESS]" at bounding box center [244, 97] width 48 height 6
type input "[STREET_ADDRESS]"
click at [275, 108] on input "[STREET_ADDRESS]" at bounding box center [281, 110] width 133 height 22
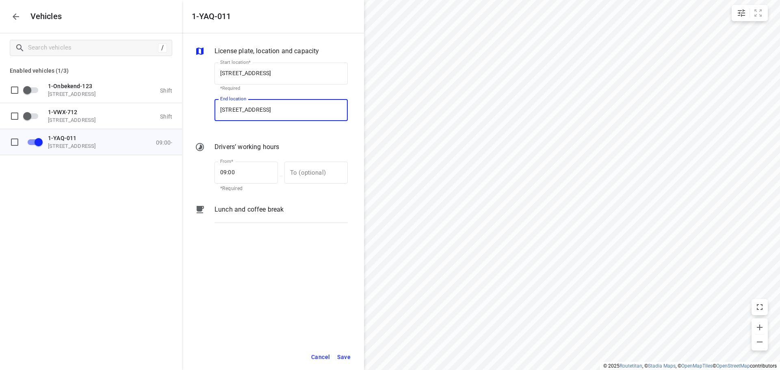
click at [275, 108] on input "[STREET_ADDRESS]" at bounding box center [281, 110] width 133 height 22
type input "[STREET_ADDRESS]"
click at [268, 131] on b "[STREET_ADDRESS]" at bounding box center [244, 133] width 48 height 6
type input "[STREET_ADDRESS]"
click at [344, 358] on span "Save" at bounding box center [343, 357] width 13 height 10
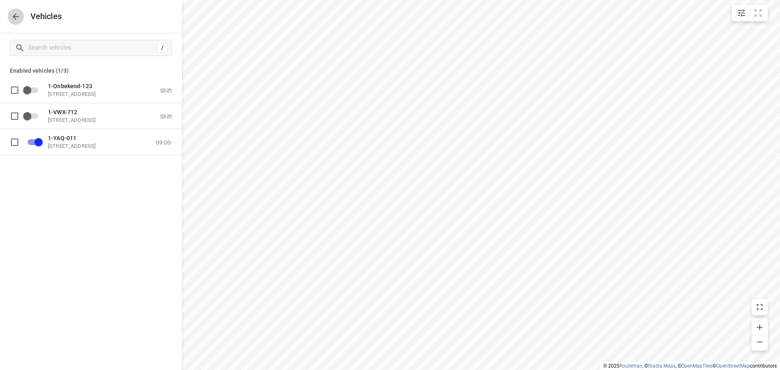
click at [17, 17] on icon "button" at bounding box center [16, 16] width 7 height 7
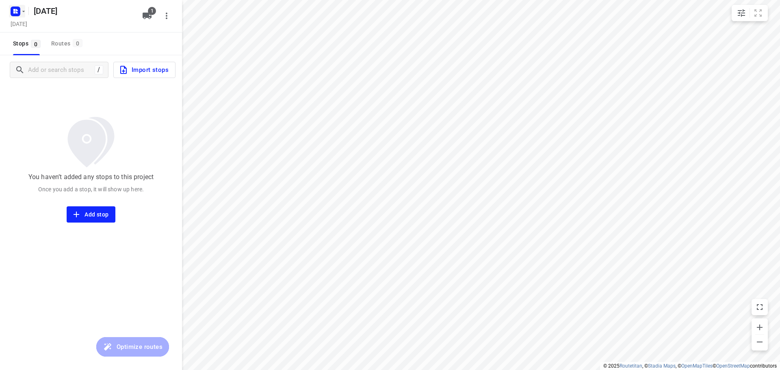
click at [16, 13] on icon "button" at bounding box center [17, 12] width 2 height 2
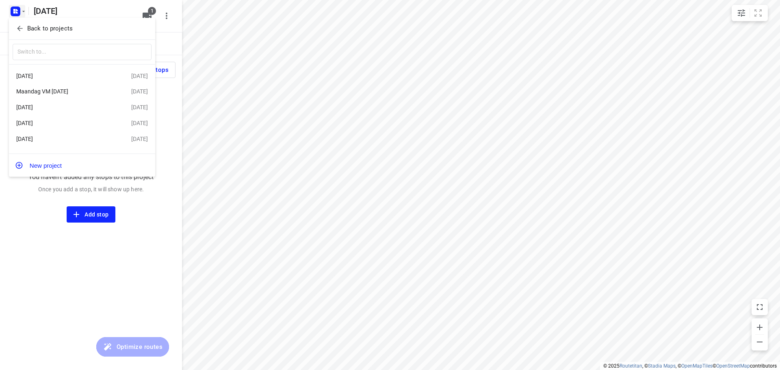
click at [63, 140] on div "[DATE]" at bounding box center [62, 139] width 93 height 7
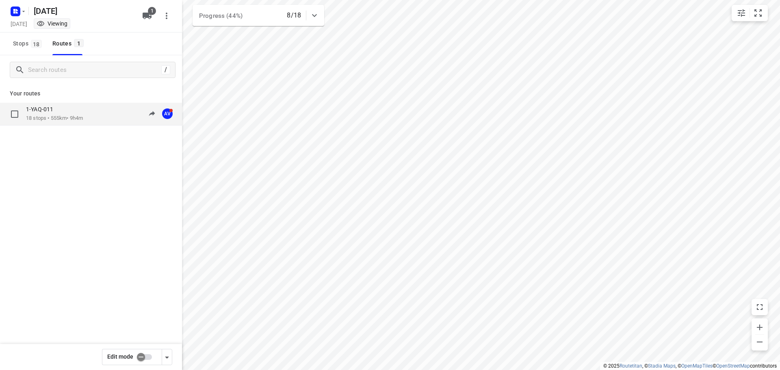
click at [97, 114] on div "1-YAQ-011 18 stops • 555km • 9h4m 09:28-19:50 AV" at bounding box center [104, 114] width 156 height 17
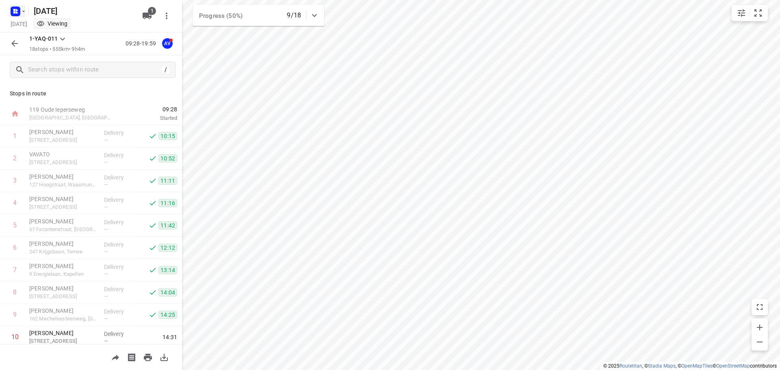
click at [15, 14] on rect "button" at bounding box center [16, 12] width 10 height 10
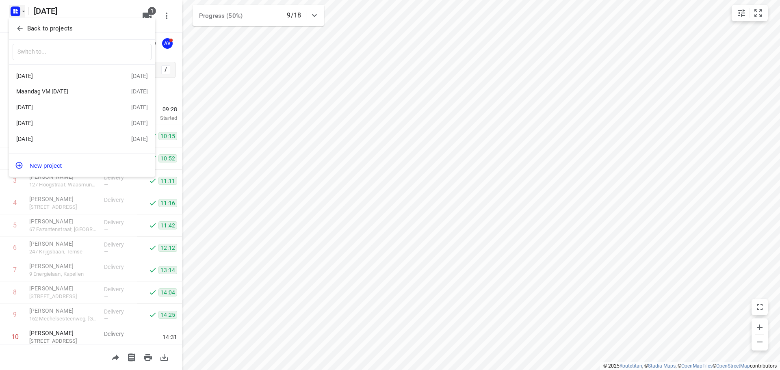
click at [64, 74] on div "[DATE]" at bounding box center [62, 76] width 93 height 7
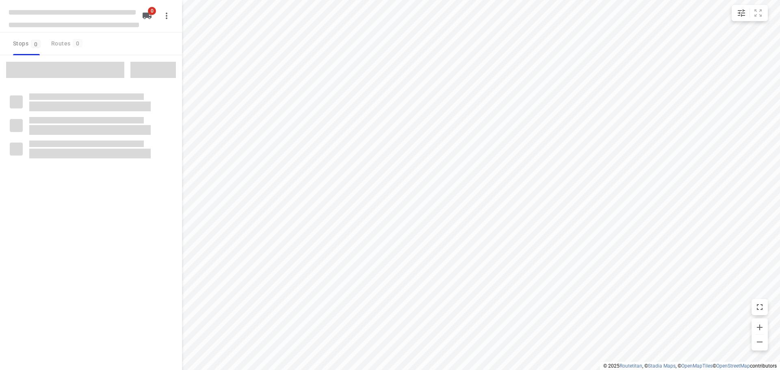
type input "distance"
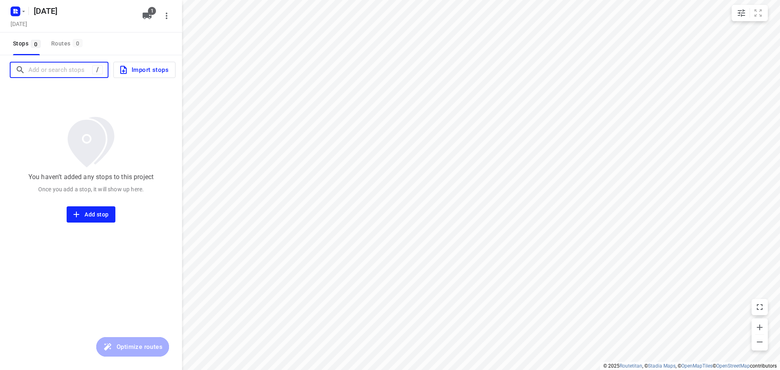
click at [48, 67] on input "Add or search stops" at bounding box center [60, 70] width 64 height 13
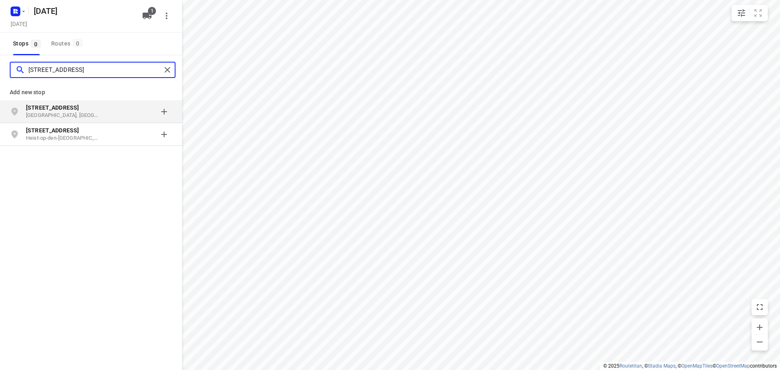
type input "[STREET_ADDRESS]"
click at [110, 112] on div "grid" at bounding box center [140, 112] width 63 height 16
type input "wildenest 23"
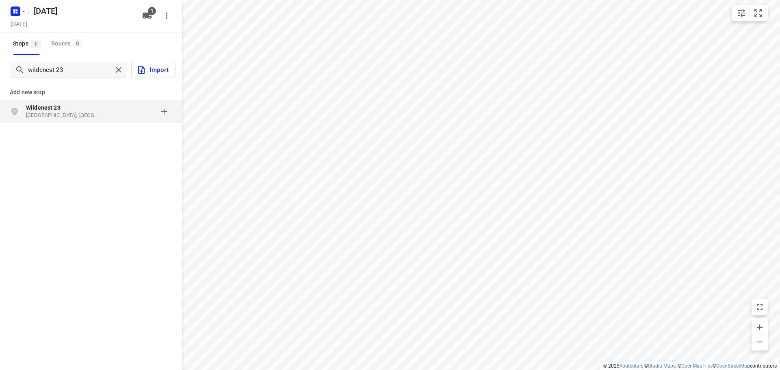
click at [81, 113] on p "[GEOGRAPHIC_DATA], [GEOGRAPHIC_DATA]" at bounding box center [63, 116] width 75 height 8
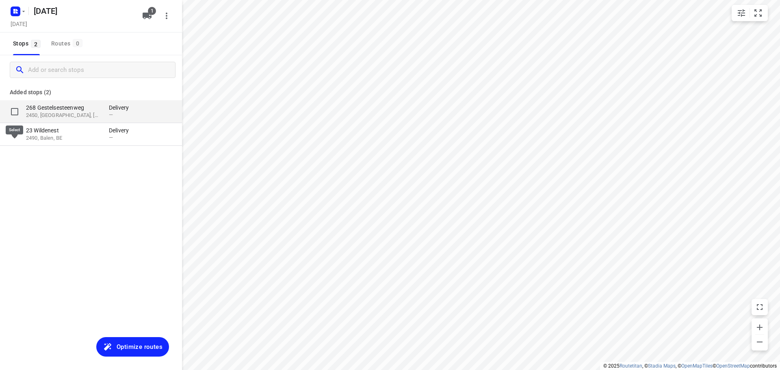
click at [15, 110] on input "grid" at bounding box center [15, 112] width 16 height 16
checkbox input "true"
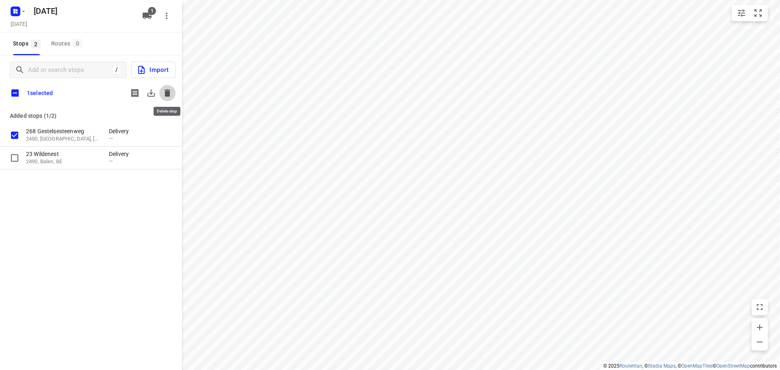
click at [169, 93] on icon "button" at bounding box center [168, 92] width 6 height 7
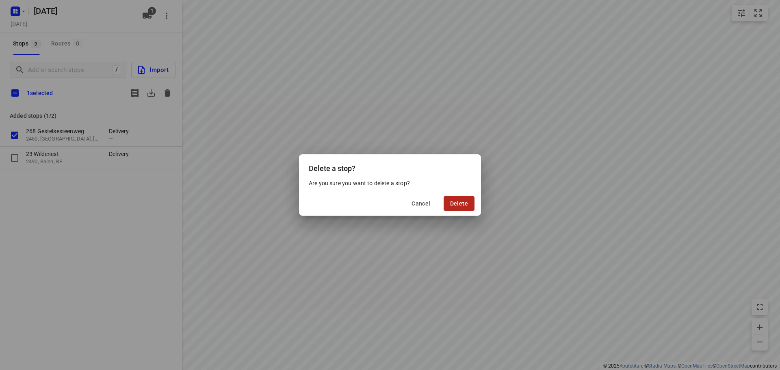
click at [459, 202] on span "Delete" at bounding box center [459, 203] width 18 height 7
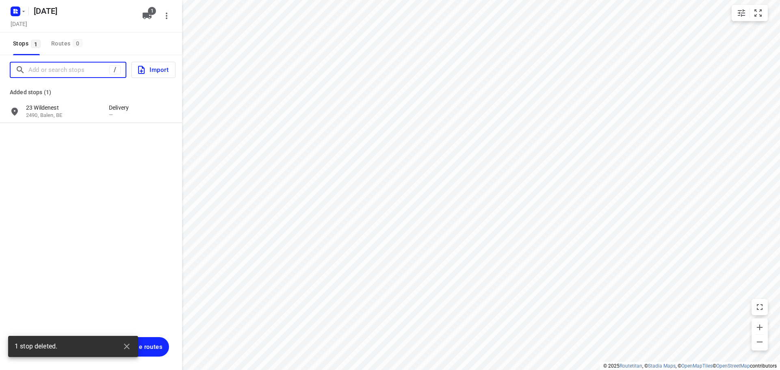
drag, startPoint x: 77, startPoint y: 65, endPoint x: 96, endPoint y: 56, distance: 20.7
click at [77, 66] on input "Add or search stops" at bounding box center [68, 70] width 81 height 13
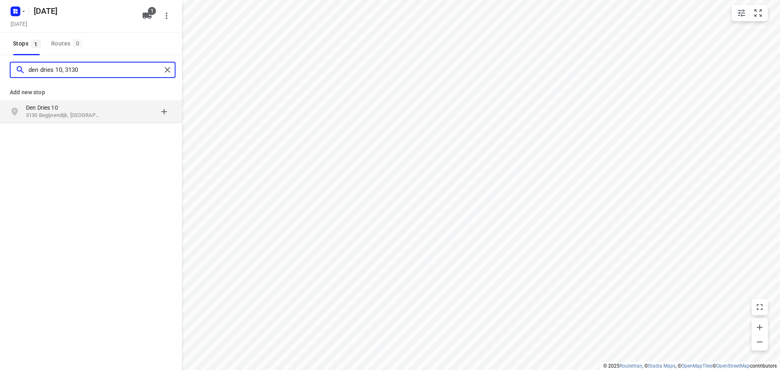
type input "den dries 10, 3130"
click at [89, 111] on p "Den Dries 10" at bounding box center [63, 108] width 75 height 8
type input "[STREET_ADDRESS]"
click at [72, 115] on p "[GEOGRAPHIC_DATA], [GEOGRAPHIC_DATA]" at bounding box center [63, 116] width 75 height 8
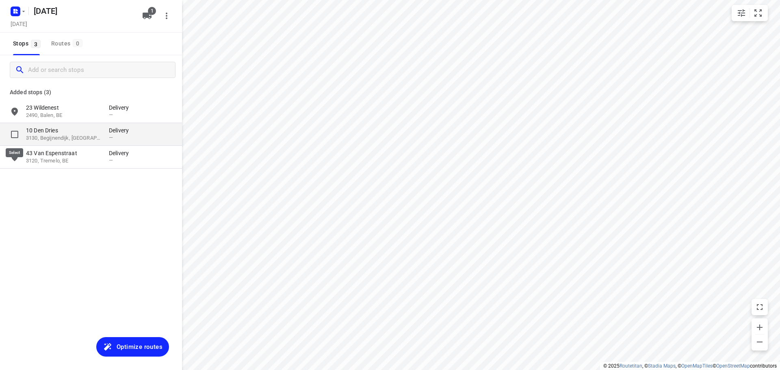
click at [15, 131] on input "grid" at bounding box center [15, 134] width 16 height 16
checkbox input "true"
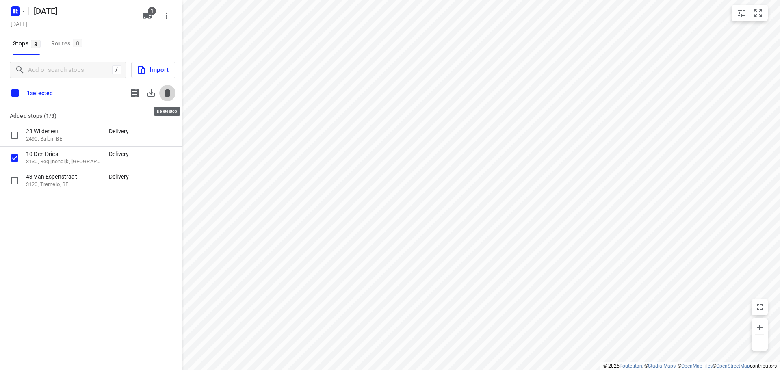
click at [169, 89] on icon "button" at bounding box center [168, 93] width 10 height 10
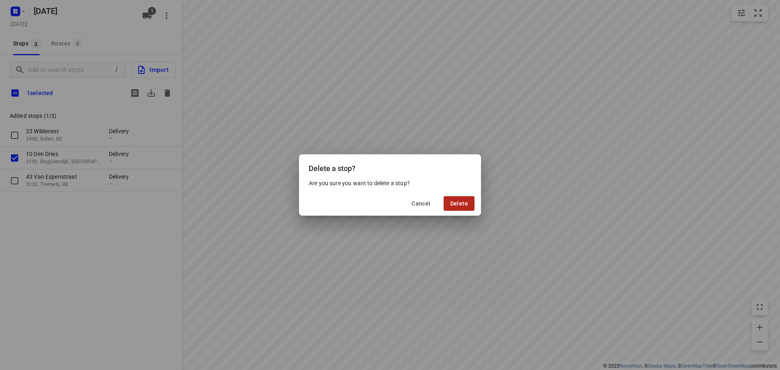
click at [461, 202] on span "Delete" at bounding box center [459, 203] width 18 height 7
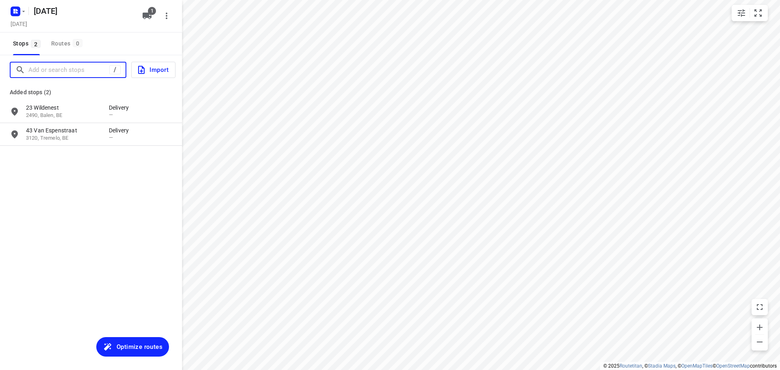
drag, startPoint x: 74, startPoint y: 73, endPoint x: 77, endPoint y: 69, distance: 5.5
click at [74, 72] on input "Add or search stops" at bounding box center [68, 70] width 81 height 13
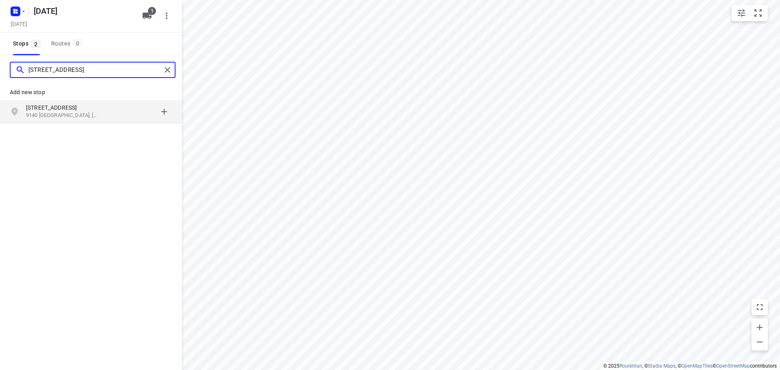
type input "[STREET_ADDRESS]"
click at [88, 114] on p "9140 [GEOGRAPHIC_DATA], [GEOGRAPHIC_DATA]" at bounding box center [63, 116] width 75 height 8
type input "[STREET_ADDRESS]"
click at [91, 114] on p "[GEOGRAPHIC_DATA], [GEOGRAPHIC_DATA]" at bounding box center [63, 116] width 75 height 8
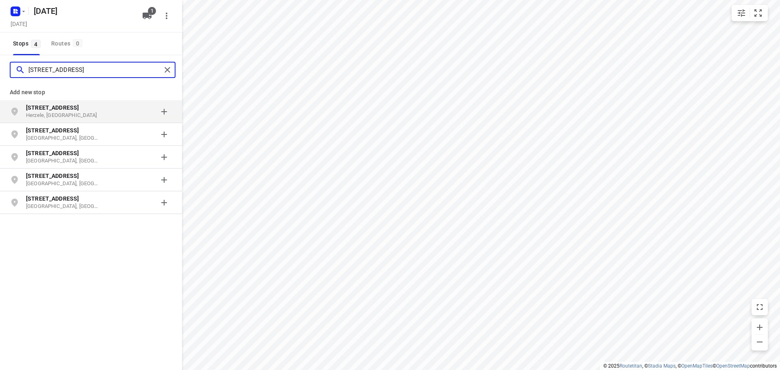
type input "[STREET_ADDRESS]"
click at [77, 113] on p "Herzele, [GEOGRAPHIC_DATA]" at bounding box center [63, 116] width 75 height 8
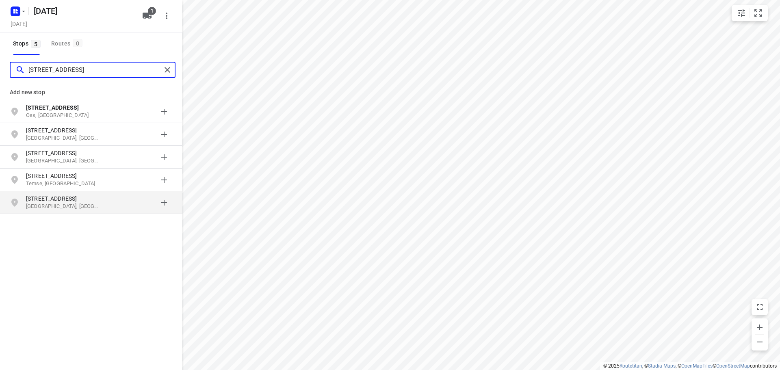
type input "[STREET_ADDRESS]"
click at [94, 201] on p "[STREET_ADDRESS]" at bounding box center [63, 199] width 75 height 8
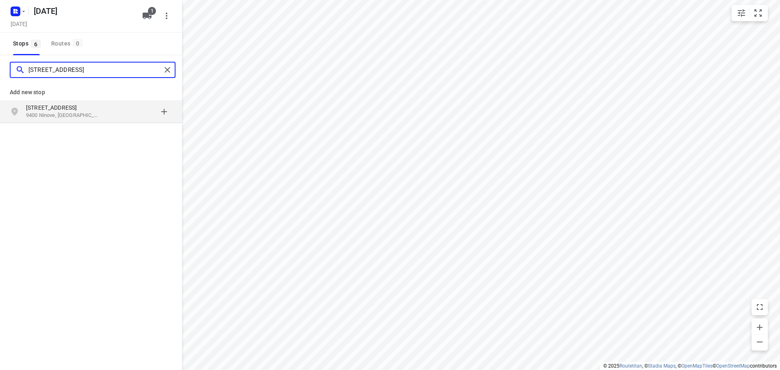
type input "[STREET_ADDRESS]"
click at [74, 112] on p "9400 Ninove, [GEOGRAPHIC_DATA]" at bounding box center [63, 116] width 75 height 8
type input "katveld 14"
click at [98, 110] on p "Katveld 14" at bounding box center [63, 108] width 75 height 8
type input "[STREET_ADDRESS]"
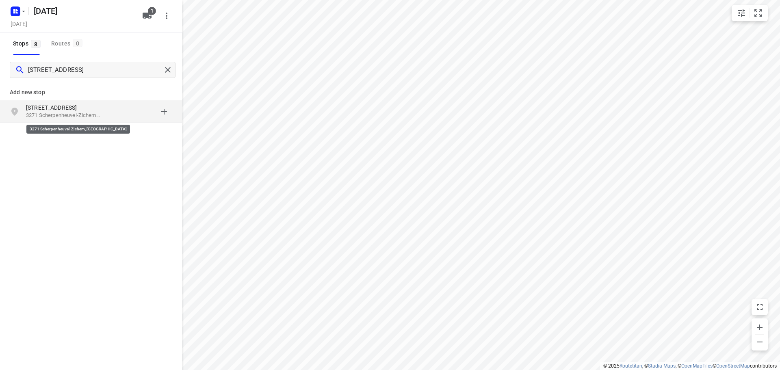
click at [91, 113] on p "3271 Scherpenheuvel-Zichem, [GEOGRAPHIC_DATA]" at bounding box center [63, 116] width 75 height 8
type input "goede weide 8"
click at [90, 117] on p "Scherpenheuvel-Zichem, [GEOGRAPHIC_DATA]" at bounding box center [63, 116] width 75 height 8
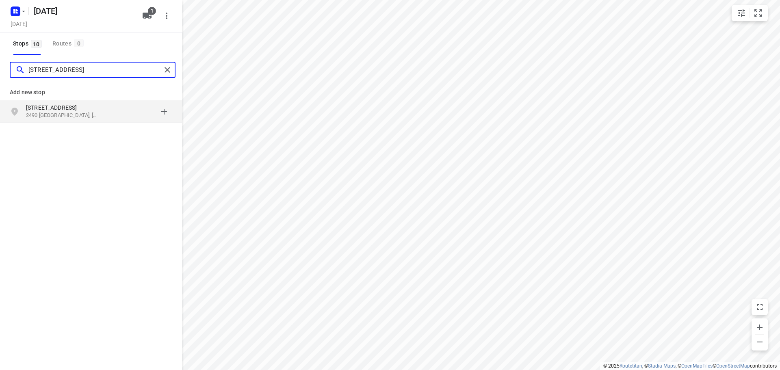
type input "[STREET_ADDRESS]"
click at [97, 112] on p "2490 [GEOGRAPHIC_DATA], [GEOGRAPHIC_DATA]" at bounding box center [63, 116] width 75 height 8
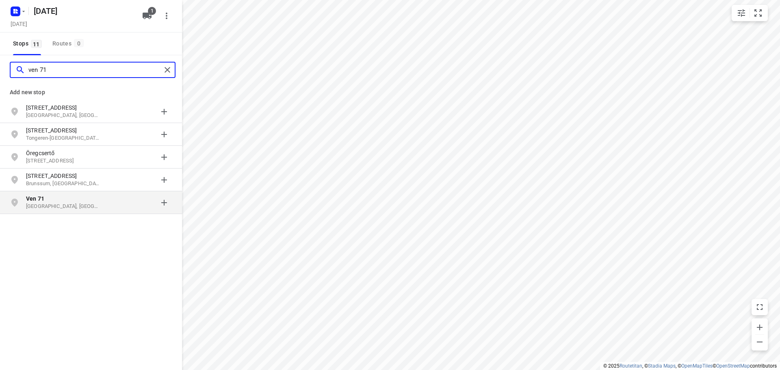
type input "ven 71"
click at [90, 202] on p "Ven 71" at bounding box center [63, 199] width 75 height 8
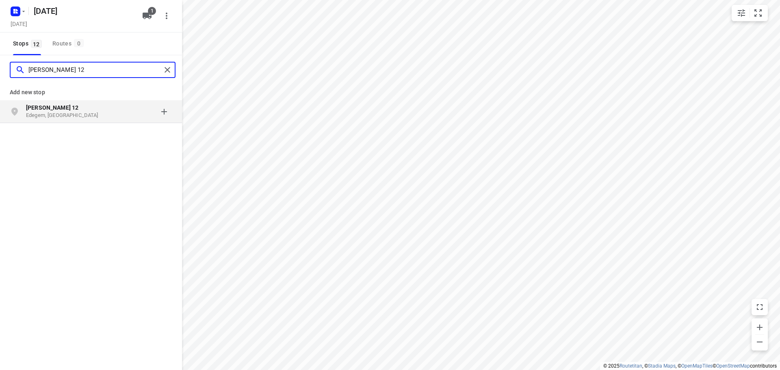
type input "[PERSON_NAME] 12"
click at [86, 112] on p "Edegem, [GEOGRAPHIC_DATA]" at bounding box center [63, 116] width 75 height 8
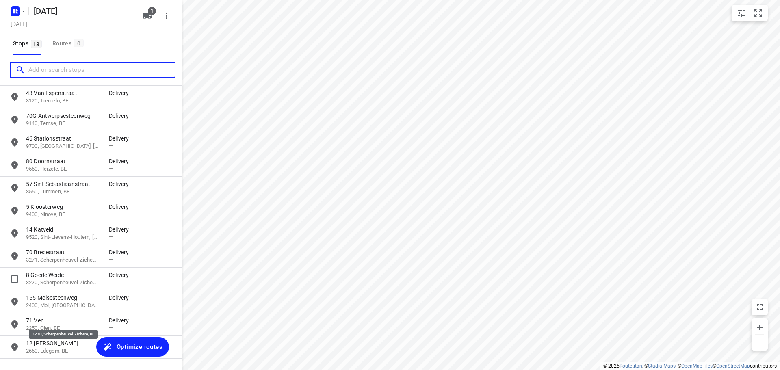
scroll to position [63, 0]
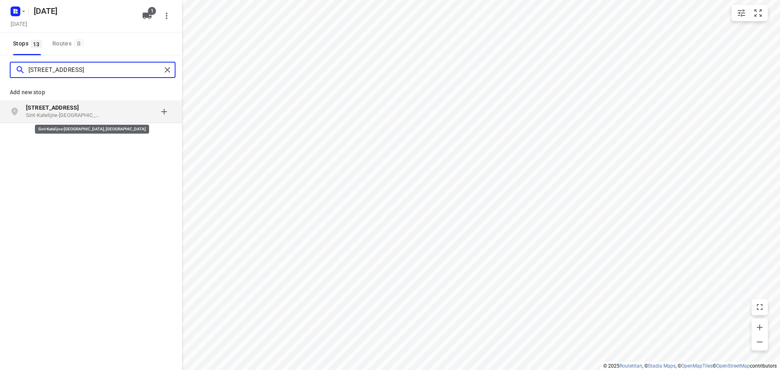
type input "[STREET_ADDRESS]"
click at [89, 112] on p "Sint-Katelijne-[GEOGRAPHIC_DATA], [GEOGRAPHIC_DATA]" at bounding box center [63, 116] width 75 height 8
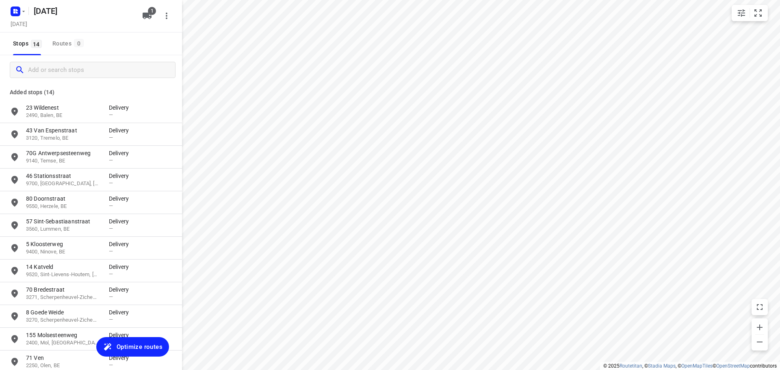
click at [142, 345] on span "Optimize routes" at bounding box center [140, 347] width 46 height 11
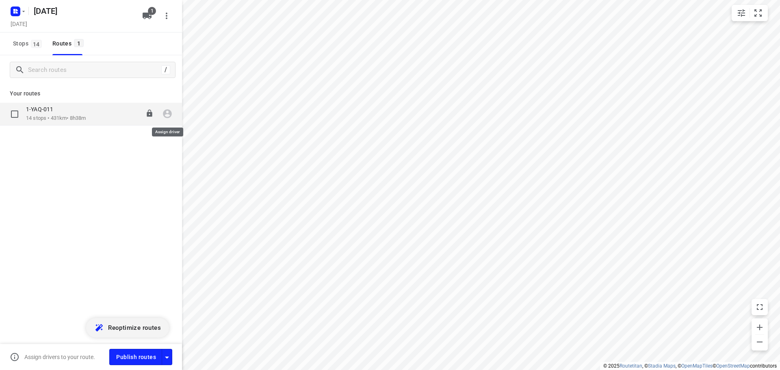
click at [169, 114] on icon "button" at bounding box center [167, 114] width 9 height 9
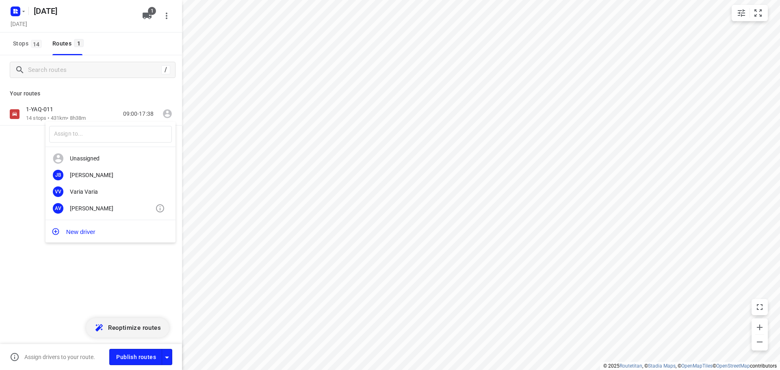
click at [82, 210] on div "[PERSON_NAME]" at bounding box center [112, 208] width 85 height 7
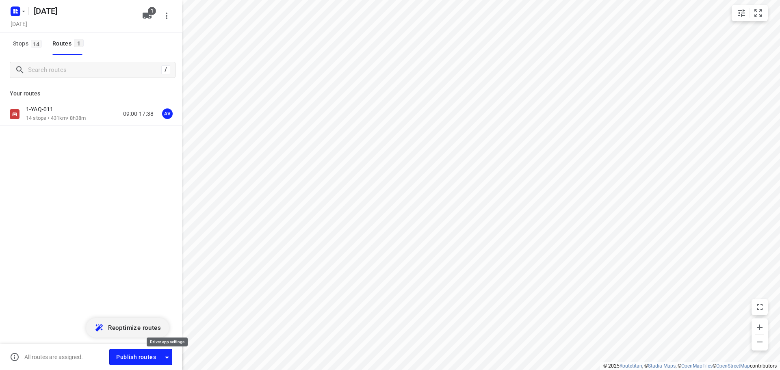
click at [166, 360] on icon "button" at bounding box center [167, 358] width 10 height 10
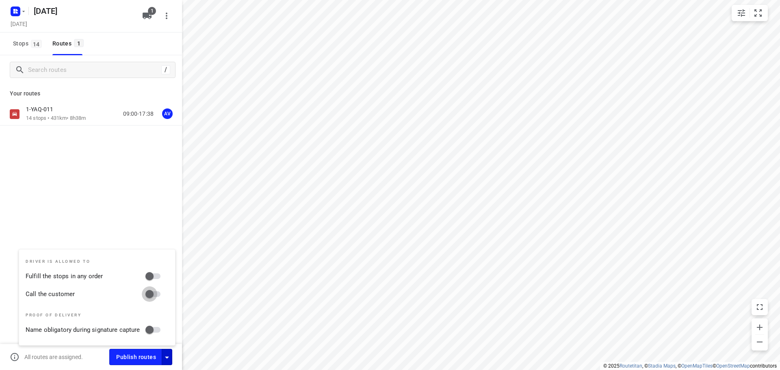
click at [155, 296] on input "Call the customer" at bounding box center [149, 293] width 46 height 15
checkbox input "true"
click at [167, 355] on icon "button" at bounding box center [167, 358] width 10 height 10
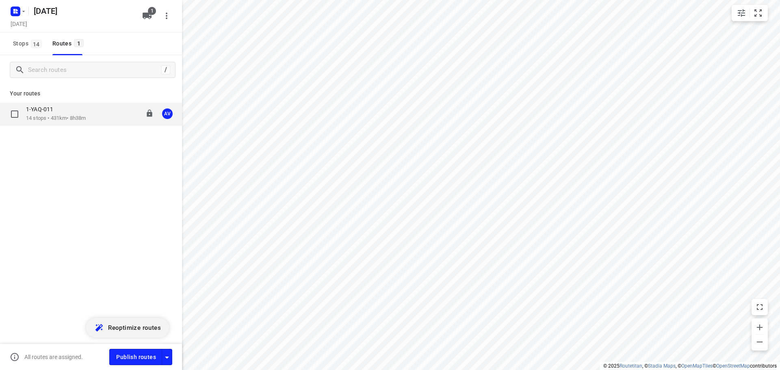
click at [91, 119] on div "1-YAQ-011 14 stops • 431km • 8h38m 09:00-17:38 AV" at bounding box center [104, 114] width 156 height 17
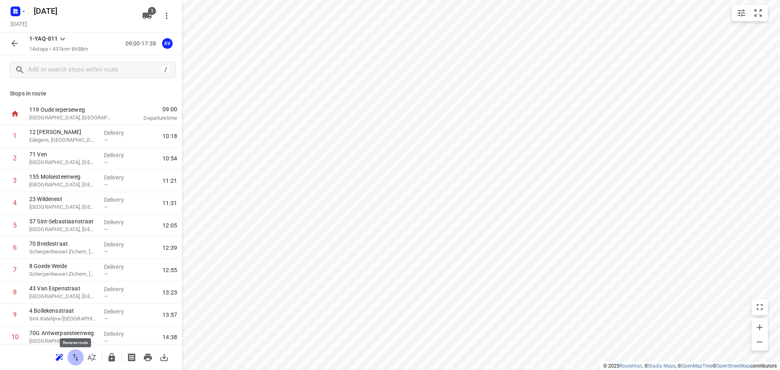
click at [77, 359] on icon "button" at bounding box center [76, 357] width 6 height 7
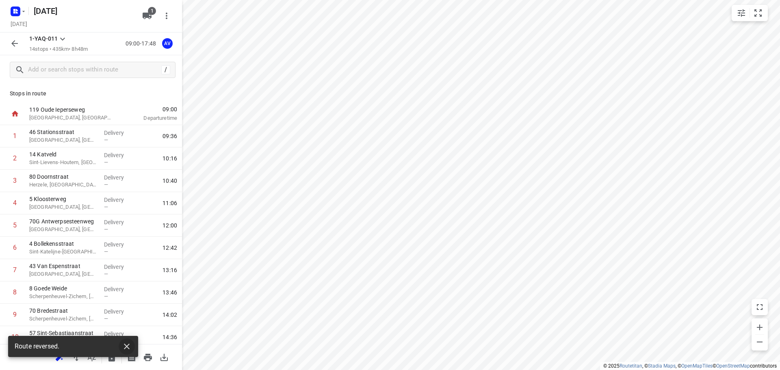
click at [127, 346] on icon "button" at bounding box center [127, 347] width 6 height 6
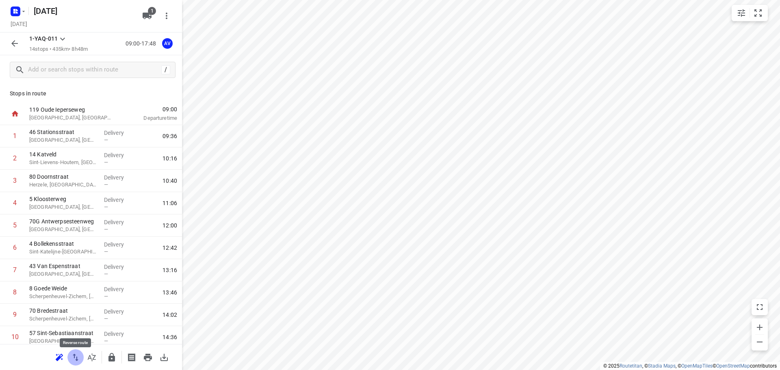
click at [76, 357] on icon "button" at bounding box center [76, 358] width 10 height 10
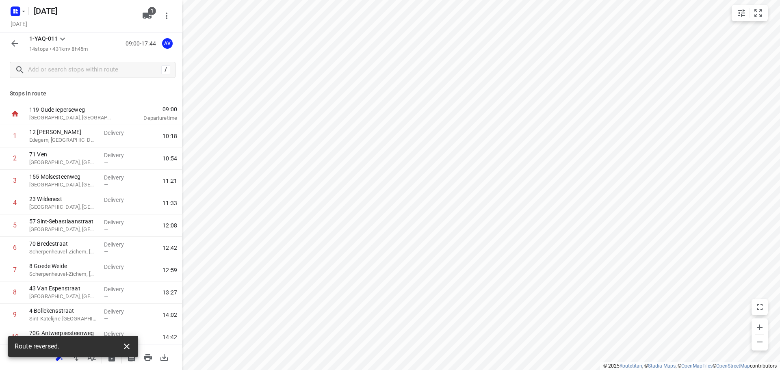
click at [128, 348] on icon "button" at bounding box center [127, 347] width 6 height 6
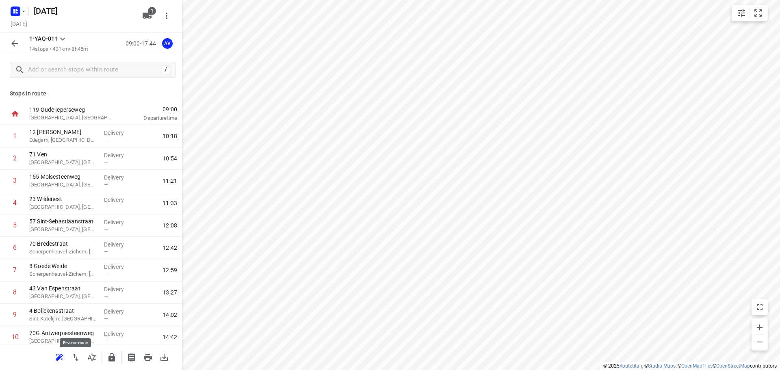
click at [74, 357] on icon "button" at bounding box center [76, 357] width 6 height 7
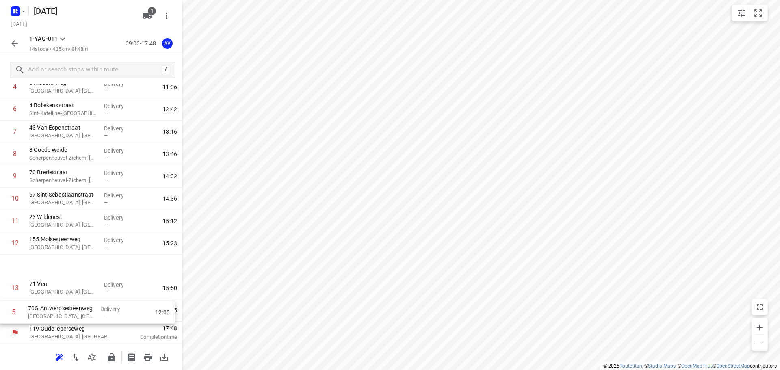
scroll to position [116, 0]
drag, startPoint x: 6, startPoint y: 226, endPoint x: 3, endPoint y: 312, distance: 85.8
click at [3, 312] on div "1 [GEOGRAPHIC_DATA], [GEOGRAPHIC_DATA] Delivery — 09:36 2 14 Katveld [GEOGRAPHI…" at bounding box center [91, 165] width 182 height 313
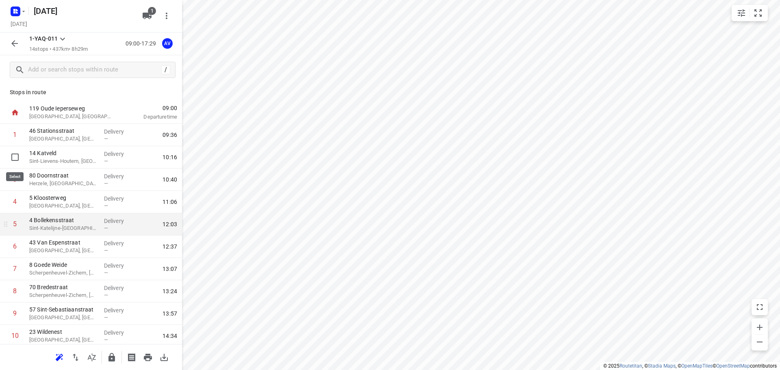
scroll to position [0, 0]
drag, startPoint x: 5, startPoint y: 160, endPoint x: 8, endPoint y: 204, distance: 43.2
click at [8, 204] on div "1 [GEOGRAPHIC_DATA], [GEOGRAPHIC_DATA] Delivery — 09:36 2 14 [GEOGRAPHIC_DATA]-…" at bounding box center [91, 281] width 182 height 313
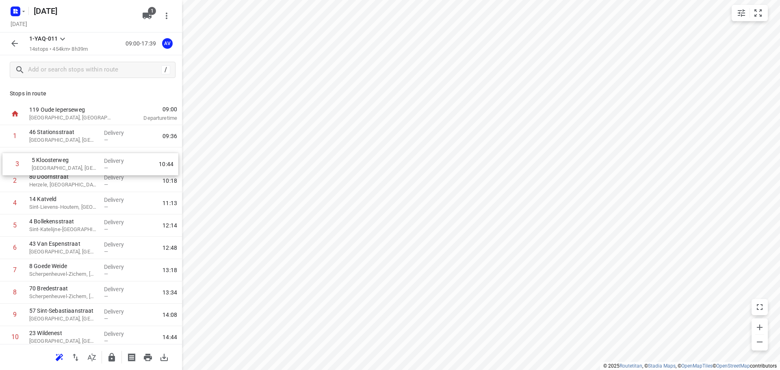
drag, startPoint x: 2, startPoint y: 184, endPoint x: 7, endPoint y: 162, distance: 22.8
click at [6, 162] on div "1 [GEOGRAPHIC_DATA], [GEOGRAPHIC_DATA] Delivery — 09:36 2 80 [GEOGRAPHIC_DATA],…" at bounding box center [91, 281] width 182 height 313
drag, startPoint x: 4, startPoint y: 206, endPoint x: 12, endPoint y: 156, distance: 51.3
click at [12, 156] on div "[GEOGRAPHIC_DATA], [GEOGRAPHIC_DATA] Delivery — 09:36 2 5 Kloosterweg [GEOGRAPH…" at bounding box center [91, 281] width 182 height 313
drag, startPoint x: 4, startPoint y: 206, endPoint x: 4, endPoint y: 184, distance: 22.0
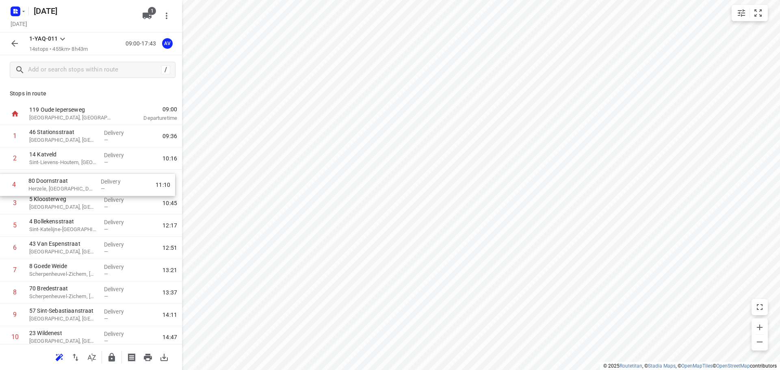
click at [3, 185] on div "1 [GEOGRAPHIC_DATA], [GEOGRAPHIC_DATA] Delivery — 09:36 2 14 [GEOGRAPHIC_DATA]-…" at bounding box center [91, 281] width 182 height 313
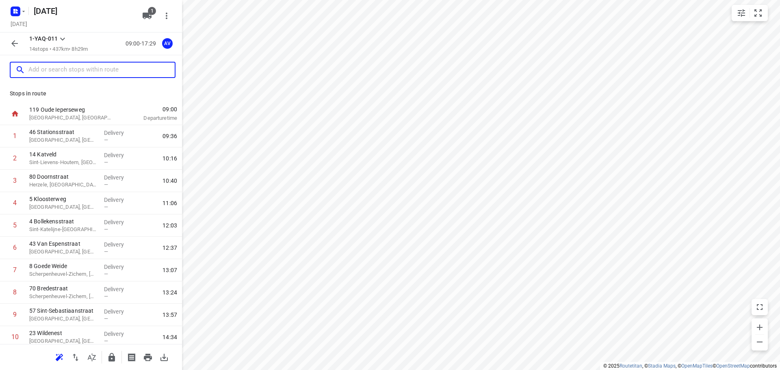
drag, startPoint x: 117, startPoint y: 69, endPoint x: 128, endPoint y: 71, distance: 10.6
click at [117, 70] on input "text" at bounding box center [101, 70] width 146 height 13
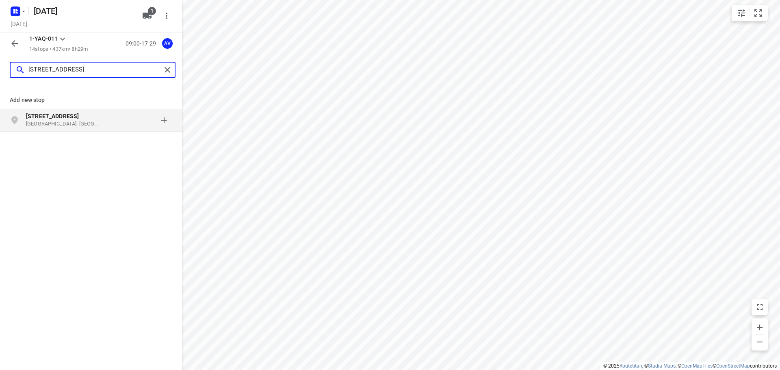
type input "[STREET_ADDRESS]"
click at [99, 122] on p "[GEOGRAPHIC_DATA], [GEOGRAPHIC_DATA]" at bounding box center [63, 124] width 75 height 8
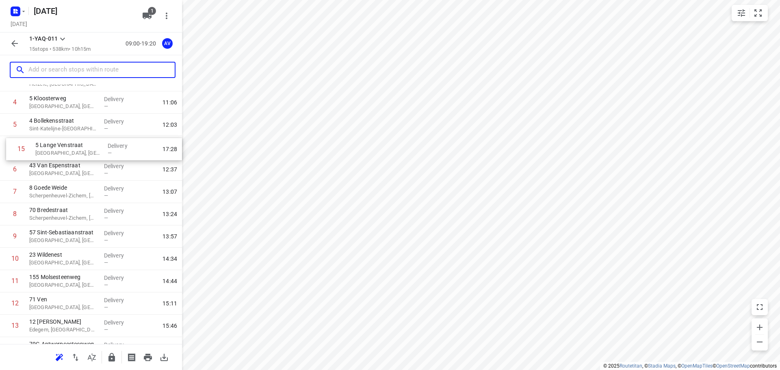
scroll to position [98, 0]
drag, startPoint x: 3, startPoint y: 311, endPoint x: 6, endPoint y: 150, distance: 160.9
click at [6, 150] on div "1 [GEOGRAPHIC_DATA], [GEOGRAPHIC_DATA] Delivery — 09:36 2 14 [GEOGRAPHIC_DATA]-…" at bounding box center [91, 195] width 182 height 335
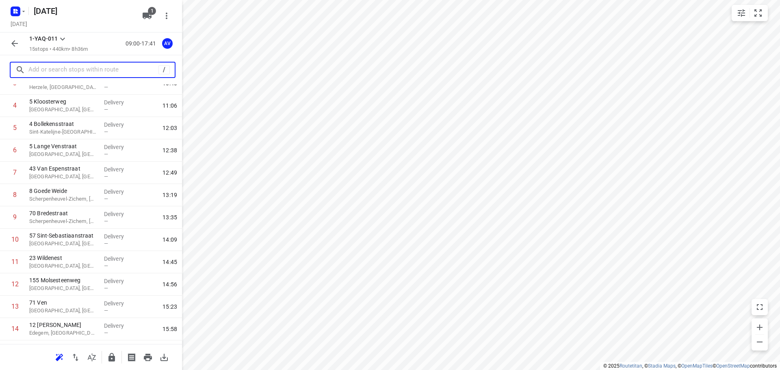
click at [51, 67] on input "text" at bounding box center [93, 70] width 130 height 13
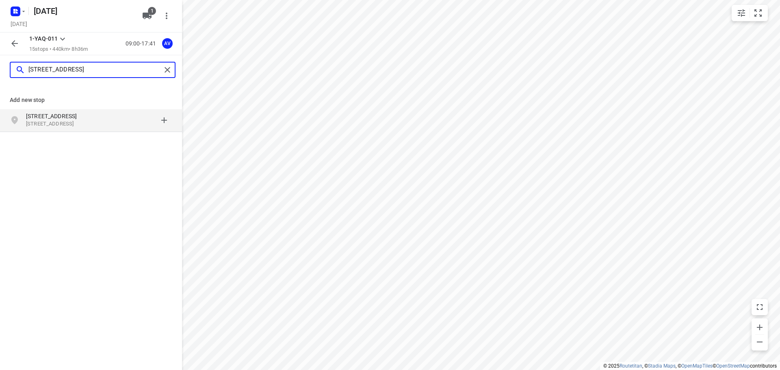
type input "[STREET_ADDRESS]"
click at [100, 122] on p "[STREET_ADDRESS]" at bounding box center [63, 124] width 75 height 8
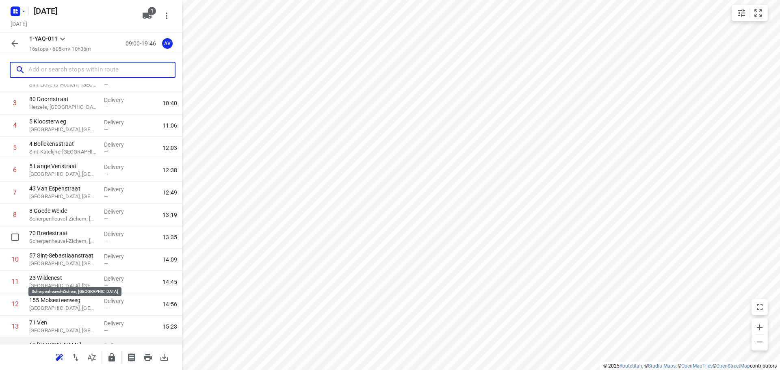
scroll to position [161, 0]
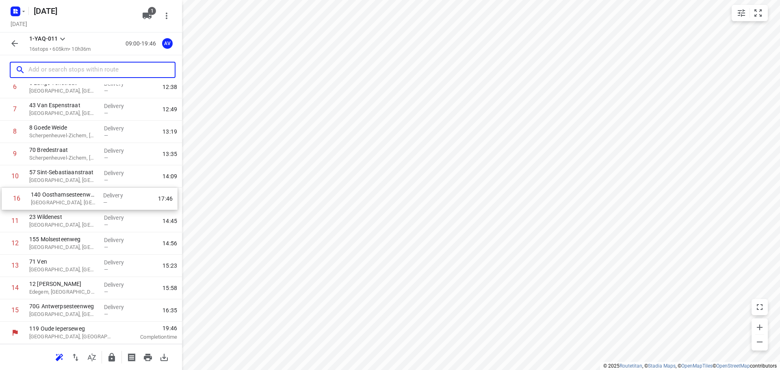
drag, startPoint x: 5, startPoint y: 312, endPoint x: 9, endPoint y: 198, distance: 114.2
click at [9, 198] on div "1 [GEOGRAPHIC_DATA], [GEOGRAPHIC_DATA] Delivery — 09:36 2 14 Katveld Sint-Lieve…" at bounding box center [91, 143] width 182 height 358
click at [64, 68] on input "text" at bounding box center [101, 70] width 146 height 13
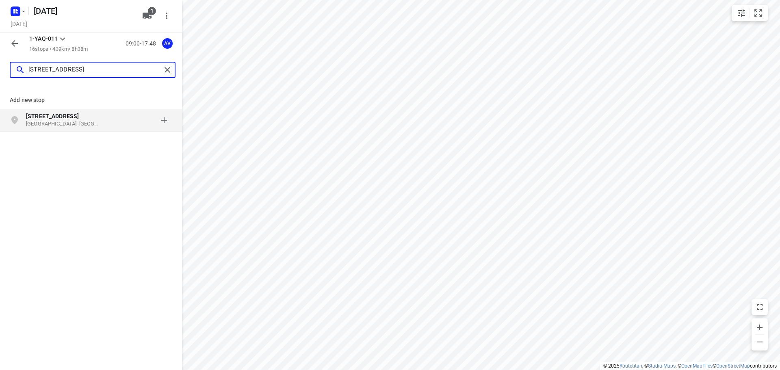
type input "[STREET_ADDRESS]"
click at [85, 121] on p "[GEOGRAPHIC_DATA], [GEOGRAPHIC_DATA]" at bounding box center [63, 124] width 75 height 8
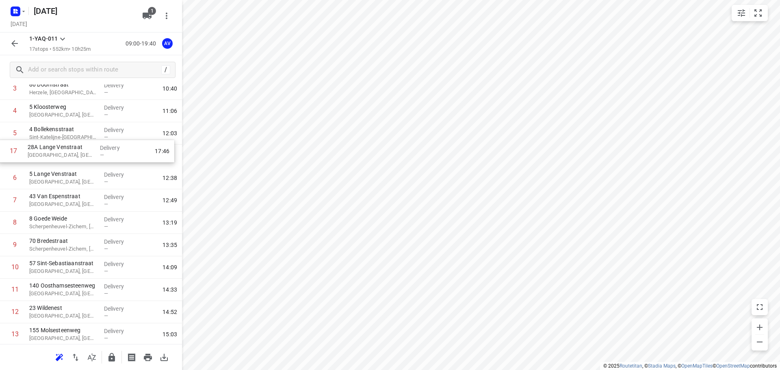
scroll to position [92, 0]
drag, startPoint x: 2, startPoint y: 315, endPoint x: 2, endPoint y: 159, distance: 155.6
click at [2, 159] on div "1 [GEOGRAPHIC_DATA], [GEOGRAPHIC_DATA] Delivery — 09:36 2 14 Katveld Sint-Lieve…" at bounding box center [91, 223] width 182 height 380
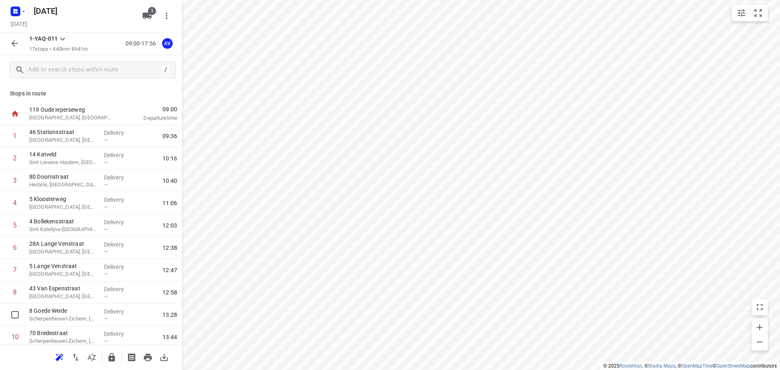
scroll to position [183, 0]
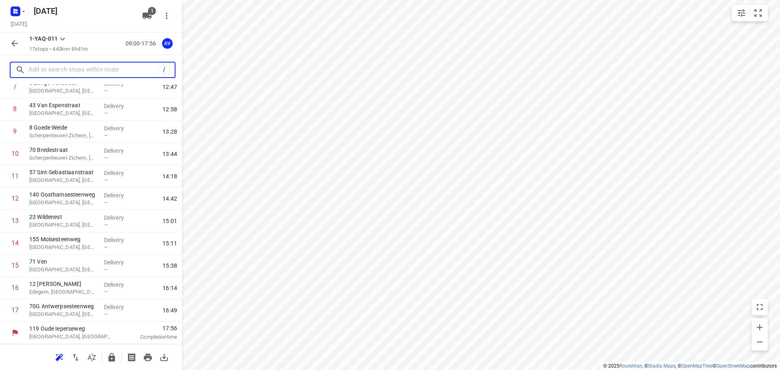
click at [74, 68] on input "text" at bounding box center [93, 70] width 130 height 13
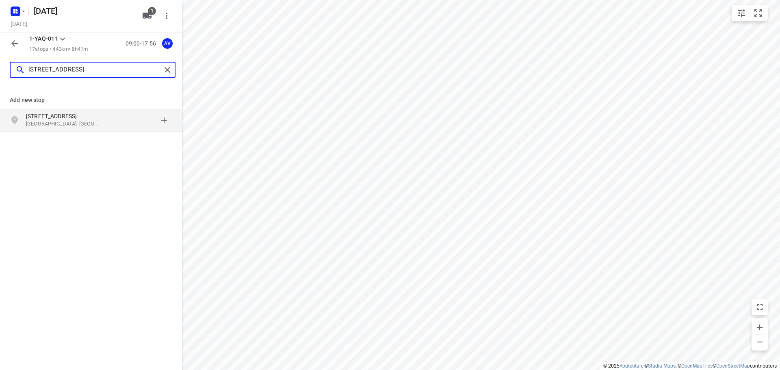
type input "[STREET_ADDRESS]"
click at [91, 120] on p "[STREET_ADDRESS]" at bounding box center [63, 116] width 75 height 8
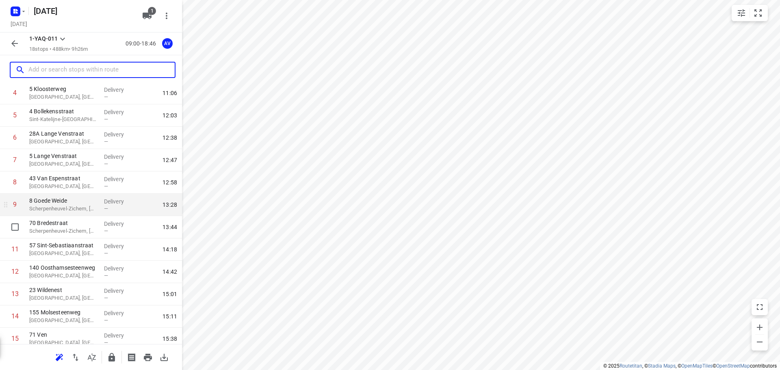
scroll to position [206, 0]
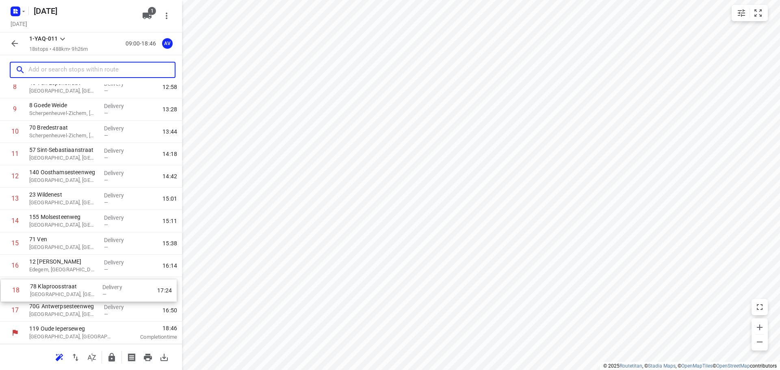
drag, startPoint x: 0, startPoint y: 311, endPoint x: 2, endPoint y: 289, distance: 22.0
click at [2, 289] on div "1 [GEOGRAPHIC_DATA], [GEOGRAPHIC_DATA] Delivery — 09:36 2 14 [GEOGRAPHIC_DATA]-…" at bounding box center [91, 121] width 182 height 402
click at [78, 72] on input "text" at bounding box center [93, 70] width 130 height 13
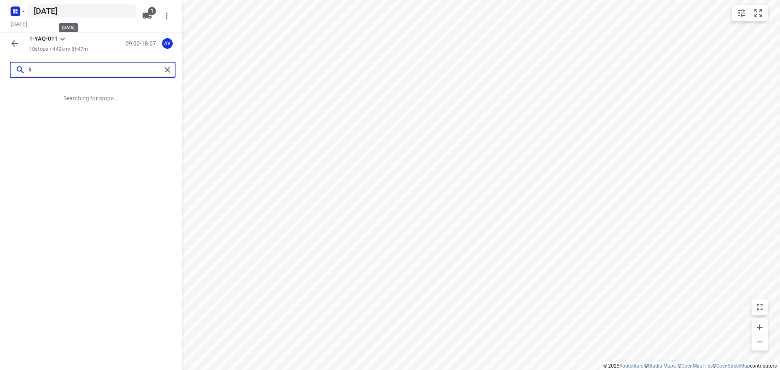
scroll to position [0, 0]
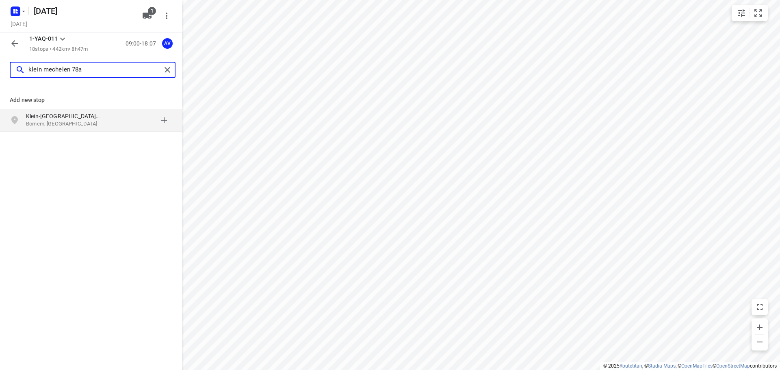
type input "klein mechelen 78a"
click at [73, 121] on p "Bornem, [GEOGRAPHIC_DATA]" at bounding box center [63, 124] width 75 height 8
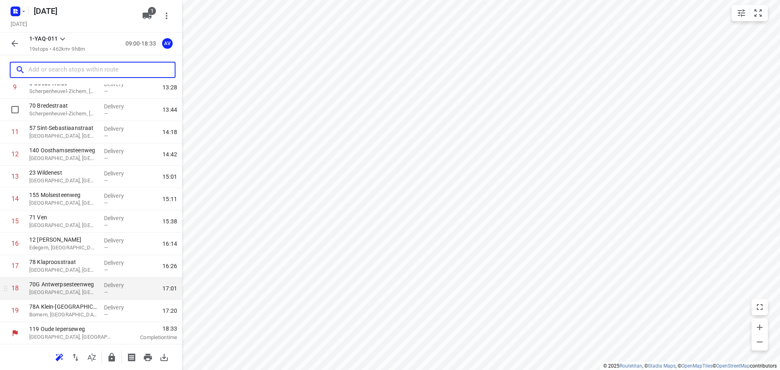
scroll to position [228, 0]
drag, startPoint x: 3, startPoint y: 314, endPoint x: 2, endPoint y: 295, distance: 19.1
click at [2, 295] on div "1 [GEOGRAPHIC_DATA], [GEOGRAPHIC_DATA] Delivery — 09:36 2 14 [GEOGRAPHIC_DATA]-…" at bounding box center [91, 109] width 182 height 425
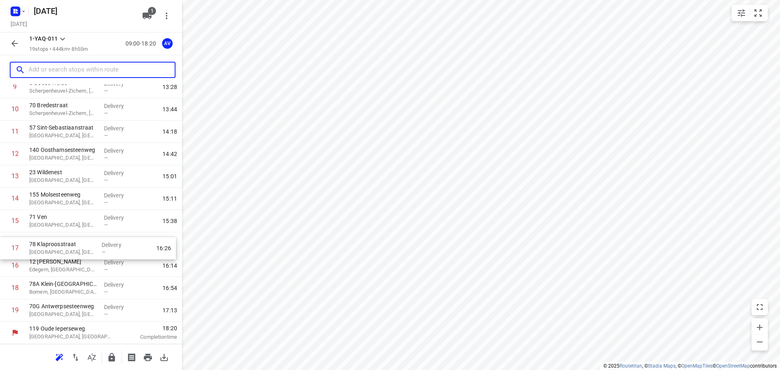
drag, startPoint x: 3, startPoint y: 268, endPoint x: 3, endPoint y: 248, distance: 19.5
click at [3, 248] on div "1 [GEOGRAPHIC_DATA], [GEOGRAPHIC_DATA] Delivery — 09:36 2 14 [GEOGRAPHIC_DATA]-…" at bounding box center [91, 109] width 182 height 425
drag, startPoint x: 67, startPoint y: 69, endPoint x: 136, endPoint y: 53, distance: 70.4
click at [69, 69] on input "text" at bounding box center [93, 70] width 130 height 13
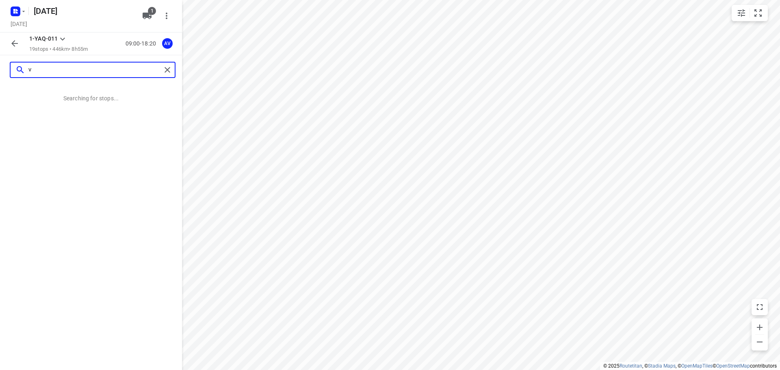
scroll to position [0, 0]
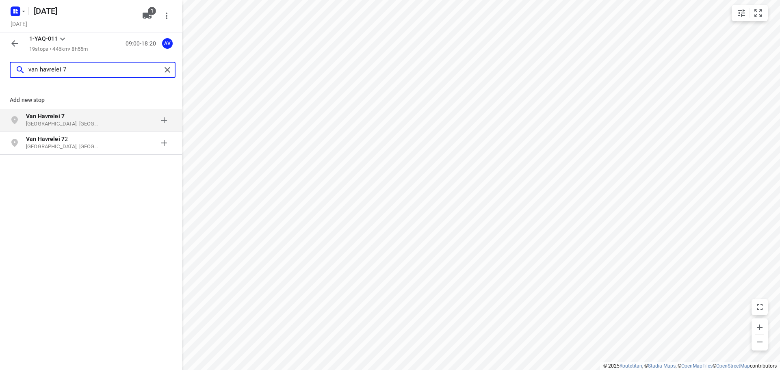
type input "van havrelei 7"
click at [93, 122] on p "[GEOGRAPHIC_DATA], [GEOGRAPHIC_DATA]" at bounding box center [63, 124] width 75 height 8
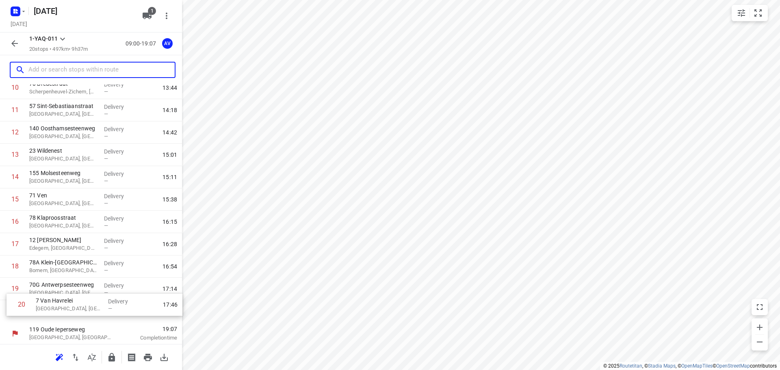
scroll to position [250, 0]
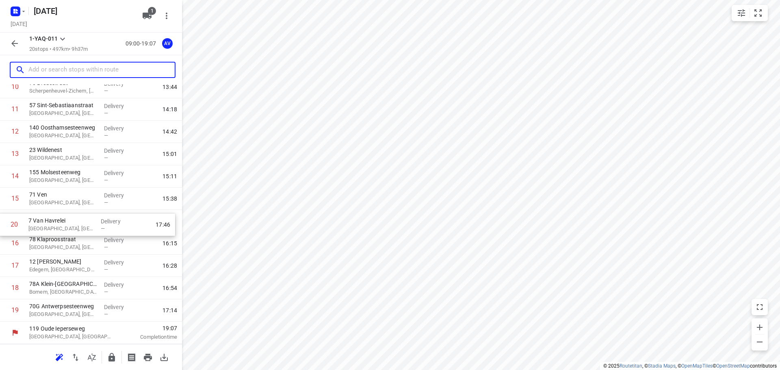
drag, startPoint x: 3, startPoint y: 324, endPoint x: 2, endPoint y: 230, distance: 94.3
click at [2, 230] on div "1 [GEOGRAPHIC_DATA], [GEOGRAPHIC_DATA] Delivery — 09:36 2 14 [GEOGRAPHIC_DATA]-…" at bounding box center [91, 98] width 182 height 447
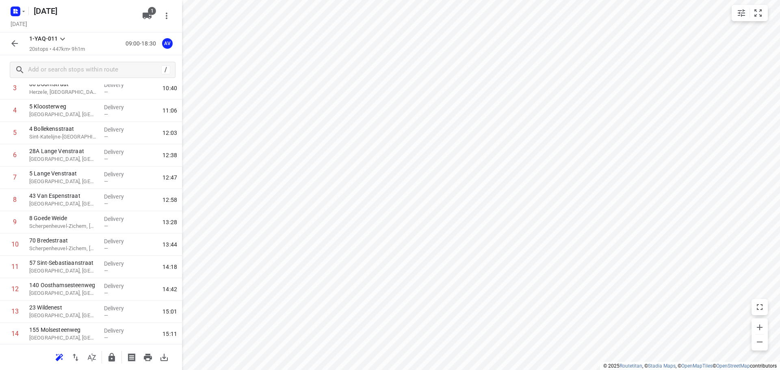
scroll to position [88, 0]
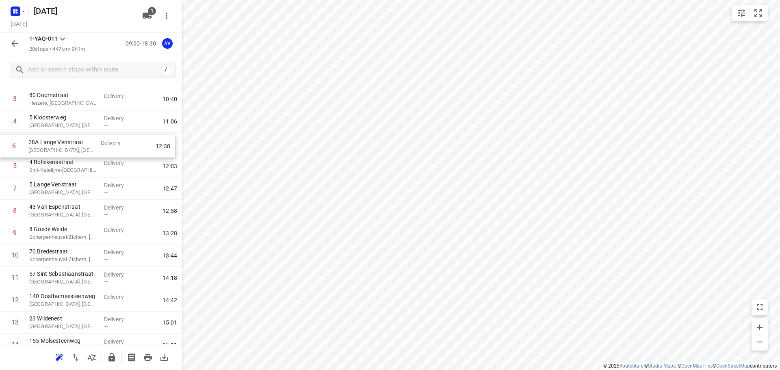
drag, startPoint x: 2, startPoint y: 163, endPoint x: 2, endPoint y: 147, distance: 15.4
click at [2, 146] on div "1 [GEOGRAPHIC_DATA], [GEOGRAPHIC_DATA] Delivery — 09:36 2 14 [GEOGRAPHIC_DATA]-…" at bounding box center [91, 266] width 182 height 447
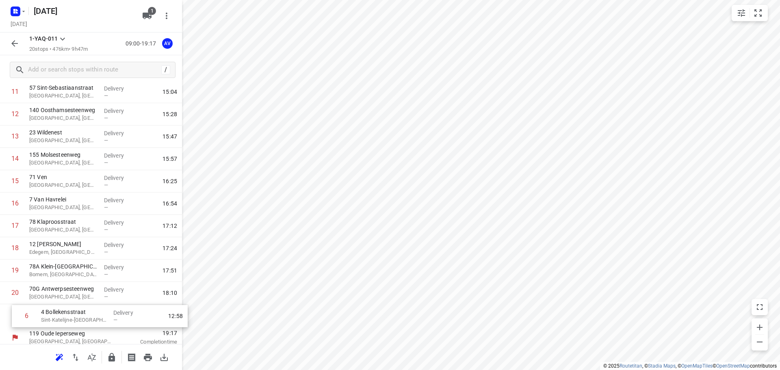
scroll to position [250, 0]
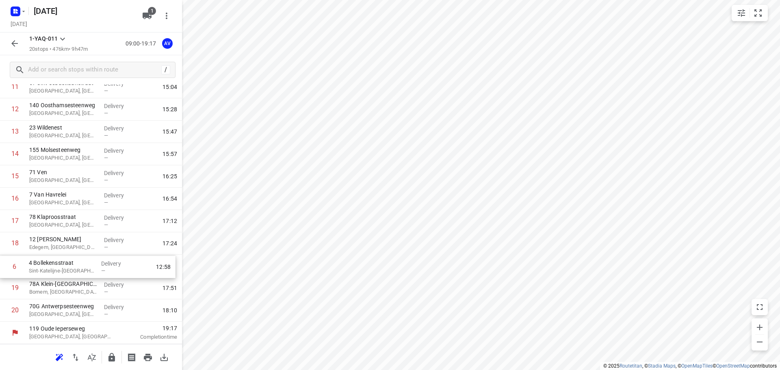
drag, startPoint x: 3, startPoint y: 169, endPoint x: 2, endPoint y: 273, distance: 103.6
click at [2, 274] on div "[GEOGRAPHIC_DATA], [GEOGRAPHIC_DATA] Delivery — 09:36 2 14 Katveld [GEOGRAPHIC_…" at bounding box center [91, 98] width 182 height 447
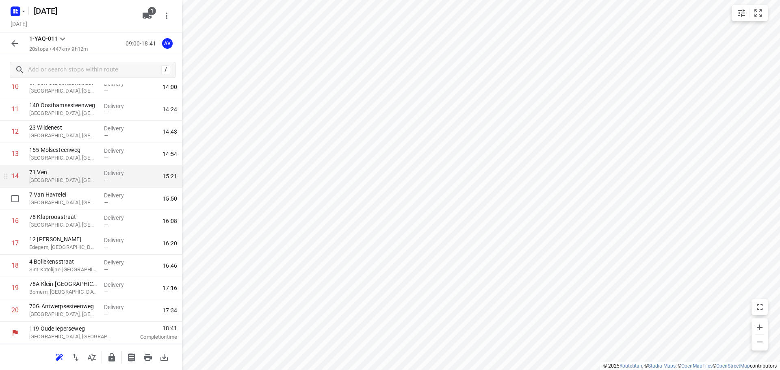
scroll to position [7, 0]
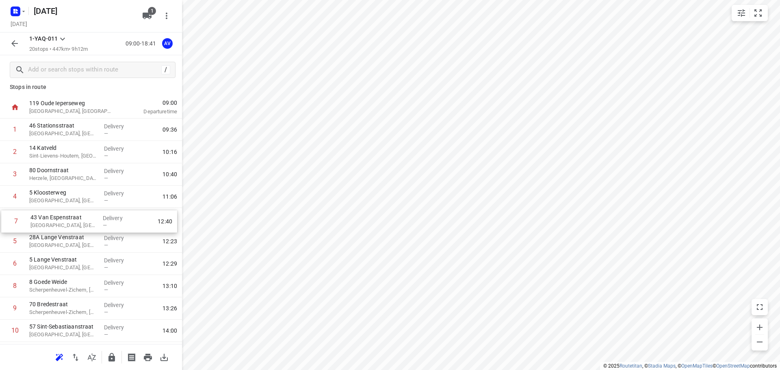
drag, startPoint x: 3, startPoint y: 267, endPoint x: 4, endPoint y: 222, distance: 44.7
click at [4, 222] on div "1 [GEOGRAPHIC_DATA], [GEOGRAPHIC_DATA] Delivery — 09:36 2 14 Katveld Sint-Lieve…" at bounding box center [91, 342] width 182 height 447
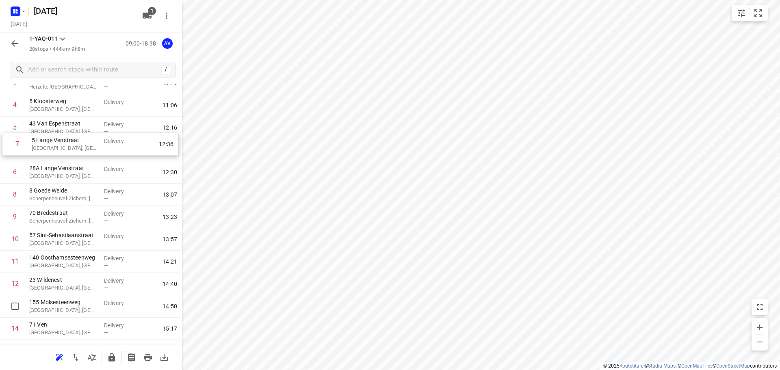
scroll to position [98, 0]
drag, startPoint x: 4, startPoint y: 143, endPoint x: 5, endPoint y: 151, distance: 7.5
click at [5, 151] on div "1 [GEOGRAPHIC_DATA], [GEOGRAPHIC_DATA] Delivery — 09:36 2 14 [GEOGRAPHIC_DATA]-…" at bounding box center [91, 251] width 182 height 447
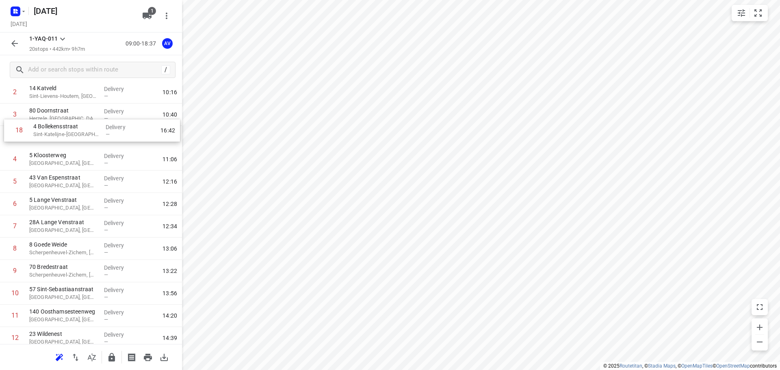
scroll to position [66, 0]
drag, startPoint x: 3, startPoint y: 268, endPoint x: 6, endPoint y: 158, distance: 109.7
click at [6, 158] on div "1 [GEOGRAPHIC_DATA], [GEOGRAPHIC_DATA] Delivery — 09:36 2 14 [GEOGRAPHIC_DATA]-…" at bounding box center [91, 282] width 182 height 447
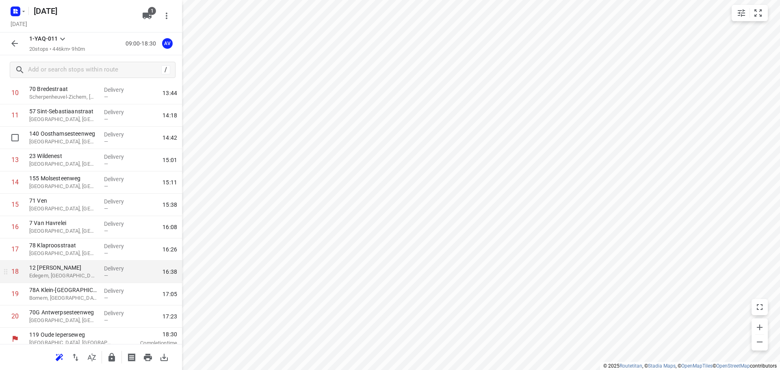
scroll to position [250, 0]
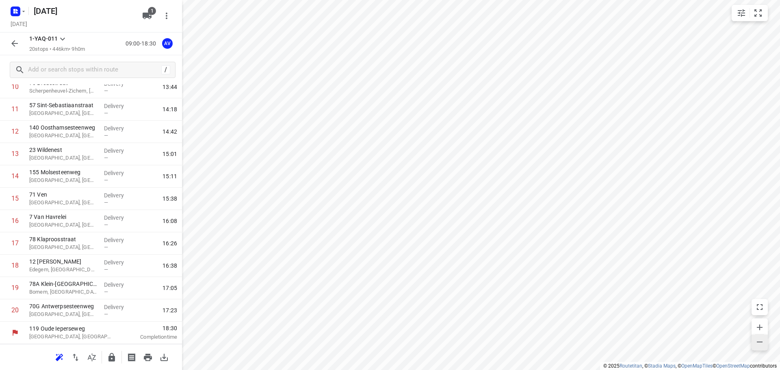
click at [756, 341] on icon "button" at bounding box center [760, 342] width 10 height 10
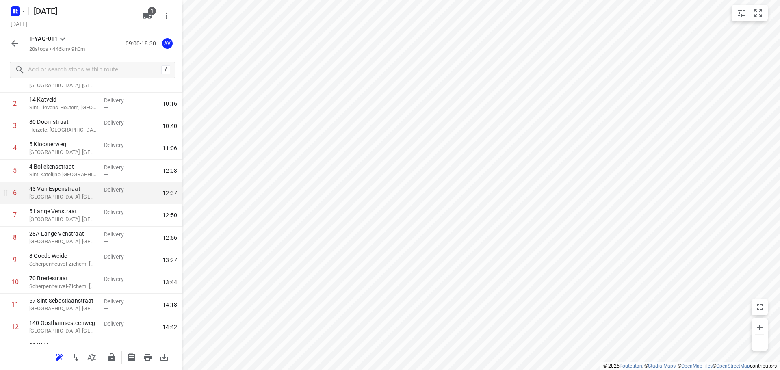
scroll to position [7, 0]
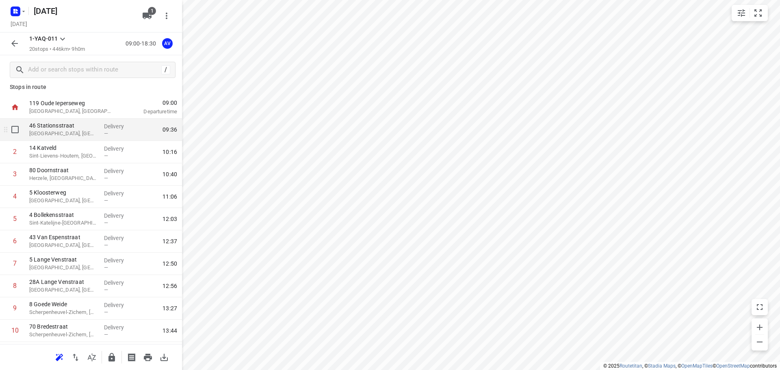
click at [91, 134] on p "[GEOGRAPHIC_DATA], [GEOGRAPHIC_DATA]" at bounding box center [63, 134] width 68 height 8
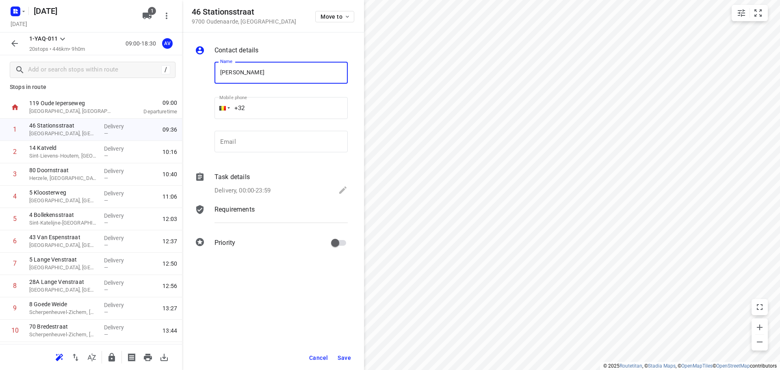
type input "[PERSON_NAME]"
drag, startPoint x: 277, startPoint y: 103, endPoint x: 301, endPoint y: 94, distance: 25.4
click at [279, 102] on input "+32" at bounding box center [281, 108] width 133 height 22
type input "[PHONE_NUMBER]"
click at [260, 190] on p "Delivery, 00:00-23:59" at bounding box center [243, 190] width 56 height 9
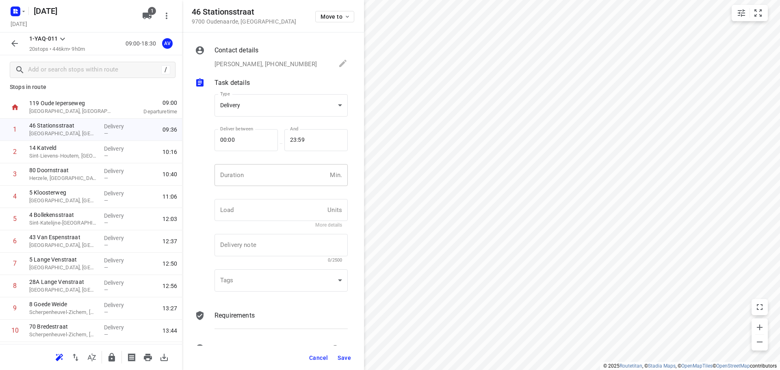
click at [262, 186] on div "Duration Min. Duration" at bounding box center [281, 178] width 133 height 28
click at [254, 178] on input "number" at bounding box center [271, 175] width 112 height 22
type input "1"
click at [341, 358] on span "Save" at bounding box center [344, 358] width 13 height 7
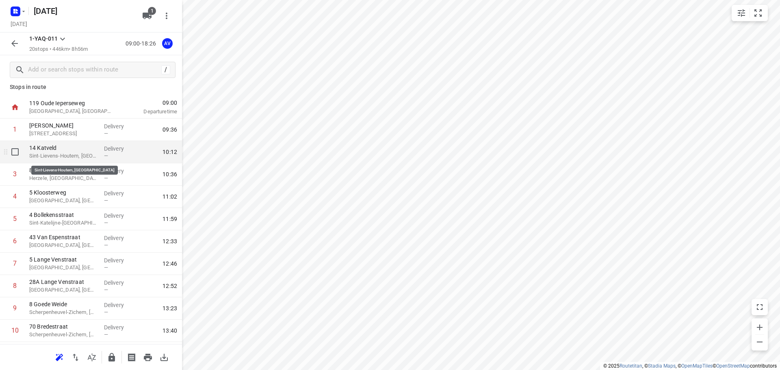
click at [67, 156] on p "Sint-Lievens-Houtem, [GEOGRAPHIC_DATA]" at bounding box center [63, 156] width 68 height 8
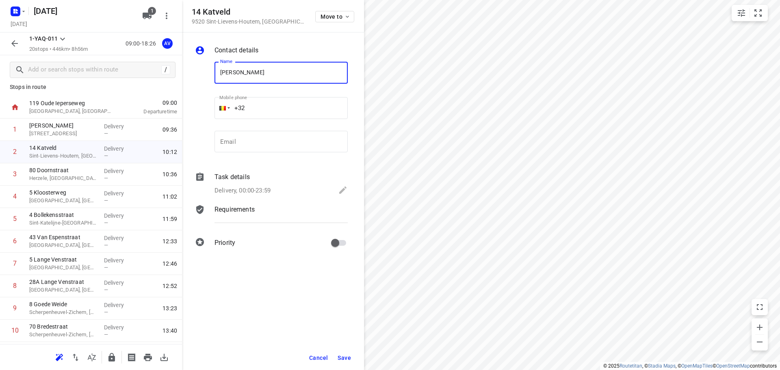
type input "[PERSON_NAME]"
click at [289, 102] on input "+32" at bounding box center [281, 108] width 133 height 22
type input "[PHONE_NUMBER]"
click at [263, 186] on p "Delivery, 00:00-23:59" at bounding box center [243, 190] width 56 height 9
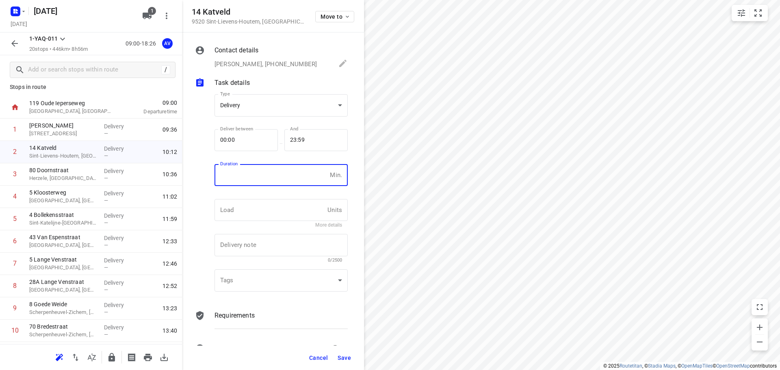
click at [272, 176] on input "number" at bounding box center [271, 175] width 112 height 22
type input "1"
click at [346, 356] on span "Save" at bounding box center [344, 358] width 13 height 7
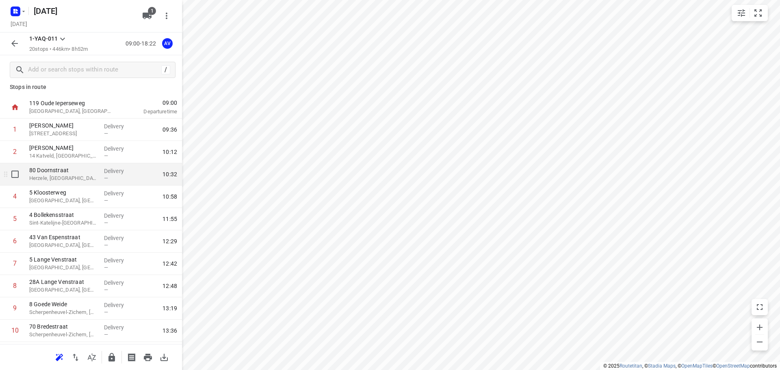
click at [78, 175] on p "Herzele, [GEOGRAPHIC_DATA]" at bounding box center [63, 178] width 68 height 8
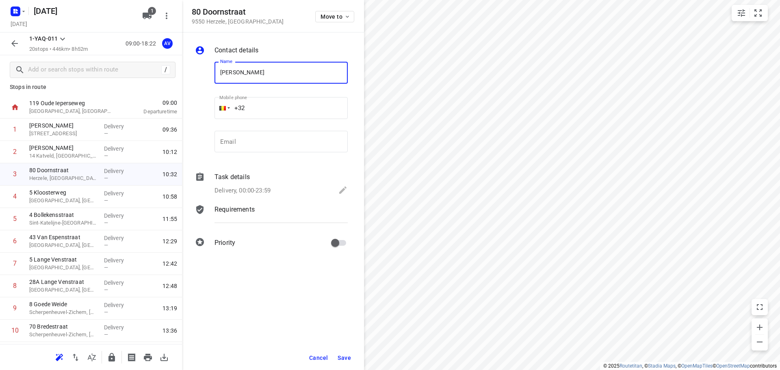
type input "[PERSON_NAME]"
drag, startPoint x: 285, startPoint y: 109, endPoint x: 286, endPoint y: 103, distance: 6.3
click at [285, 108] on input "+32" at bounding box center [281, 108] width 133 height 22
type input "[PHONE_NUMBER]"
click at [250, 189] on p "Delivery, 00:00-23:59" at bounding box center [243, 190] width 56 height 9
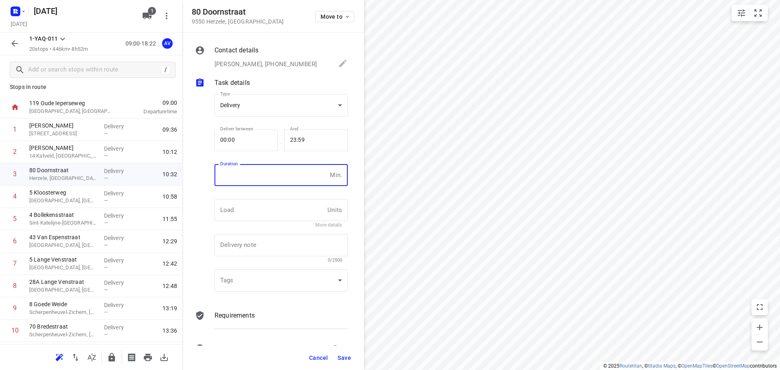
click at [258, 180] on input "number" at bounding box center [271, 175] width 112 height 22
type input "1"
click at [340, 360] on span "Save" at bounding box center [344, 358] width 13 height 7
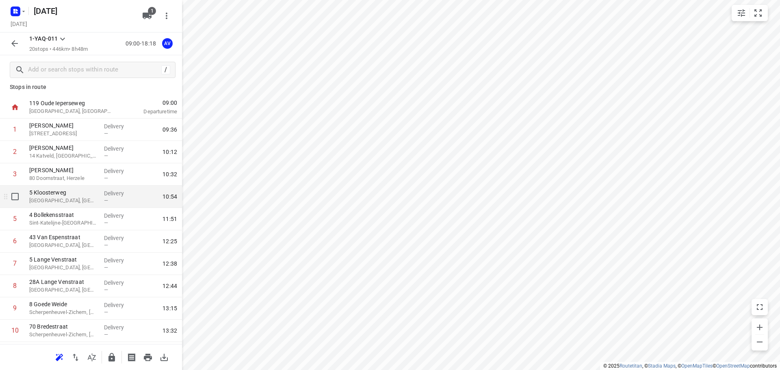
click at [87, 203] on p "[GEOGRAPHIC_DATA], [GEOGRAPHIC_DATA]" at bounding box center [63, 201] width 68 height 8
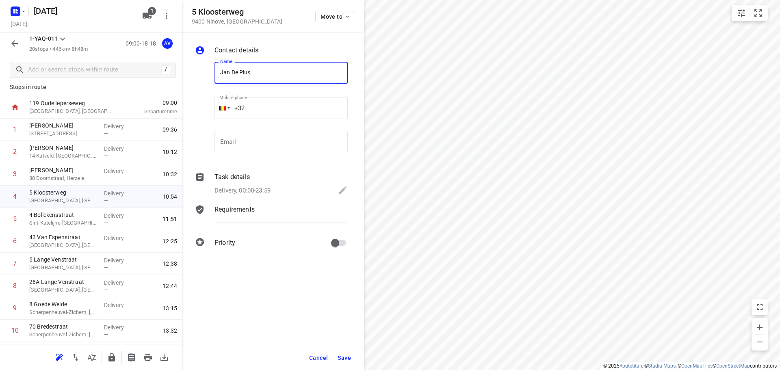
type input "Jan De Plus"
click at [292, 110] on input "+32" at bounding box center [281, 108] width 133 height 22
type input "[PHONE_NUMBER]"
click at [260, 191] on p "Delivery, 00:00-23:59" at bounding box center [243, 190] width 56 height 9
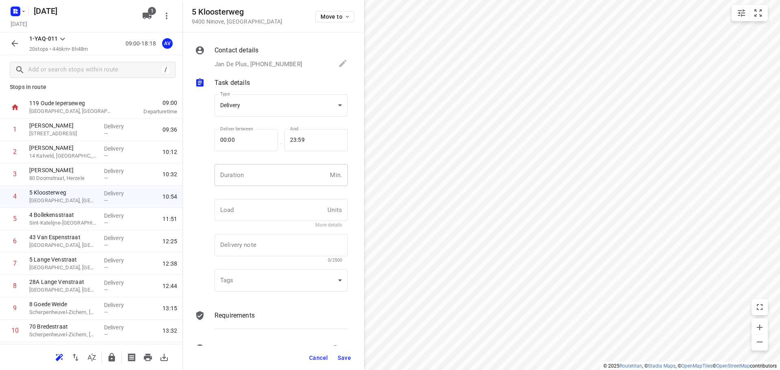
click at [264, 181] on input "number" at bounding box center [271, 175] width 112 height 22
type input "1"
click at [343, 356] on span "Save" at bounding box center [344, 358] width 13 height 7
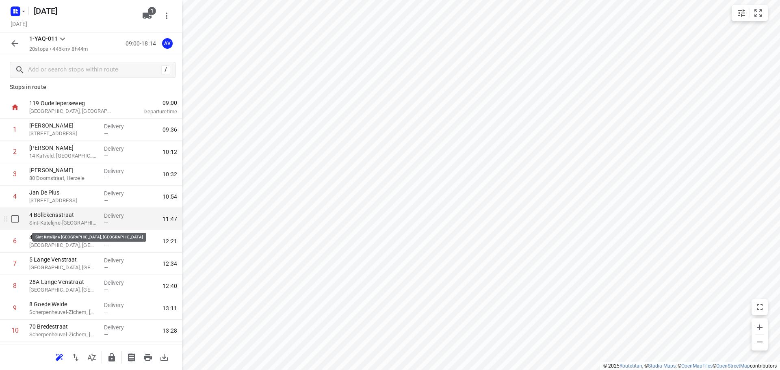
click at [78, 222] on p "Sint-Katelijne-[GEOGRAPHIC_DATA], [GEOGRAPHIC_DATA]" at bounding box center [63, 223] width 68 height 8
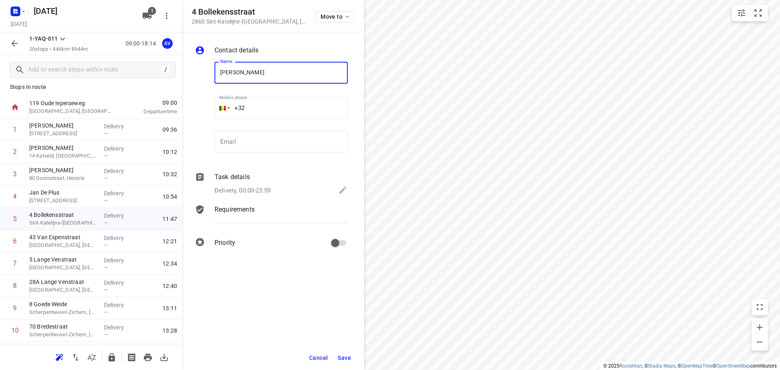
type input "[PERSON_NAME]"
click at [293, 103] on input "+32" at bounding box center [281, 108] width 133 height 22
type input "[PHONE_NUMBER]"
click at [262, 188] on p "Delivery, 00:00-23:59" at bounding box center [243, 190] width 56 height 9
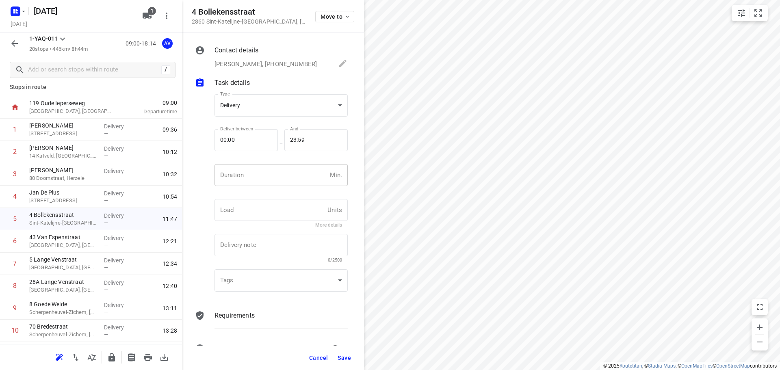
click at [266, 177] on input "number" at bounding box center [271, 175] width 112 height 22
type input "1"
click at [346, 358] on span "Save" at bounding box center [344, 358] width 13 height 7
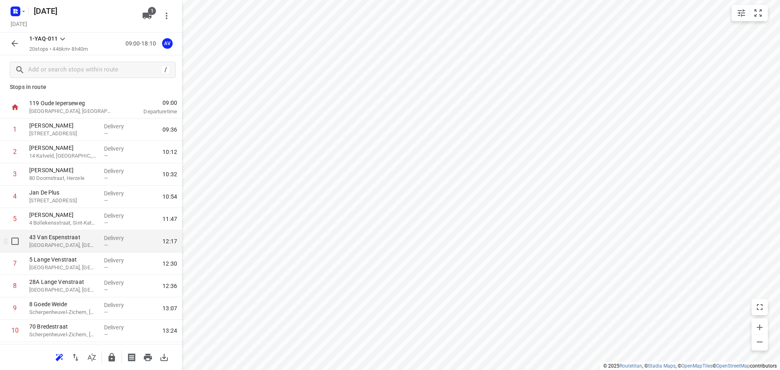
drag, startPoint x: 71, startPoint y: 245, endPoint x: 145, endPoint y: 208, distance: 83.2
click at [71, 245] on p "[GEOGRAPHIC_DATA], [GEOGRAPHIC_DATA]" at bounding box center [63, 245] width 68 height 8
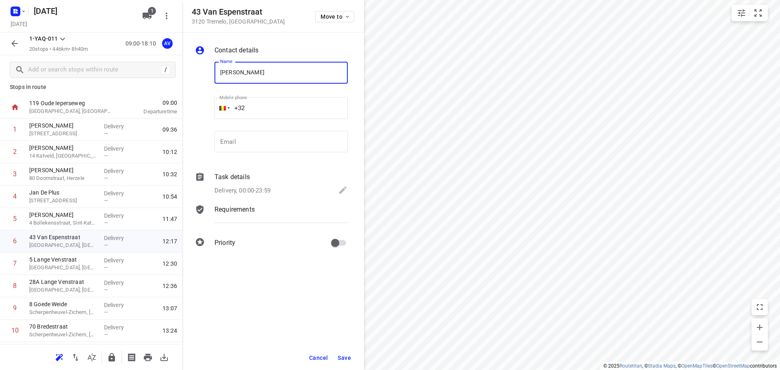
type input "[PERSON_NAME]"
click at [267, 101] on input "+32" at bounding box center [281, 108] width 133 height 22
type input "[PHONE_NUMBER]"
click at [264, 188] on p "Delivery, 00:00-23:59" at bounding box center [243, 190] width 56 height 9
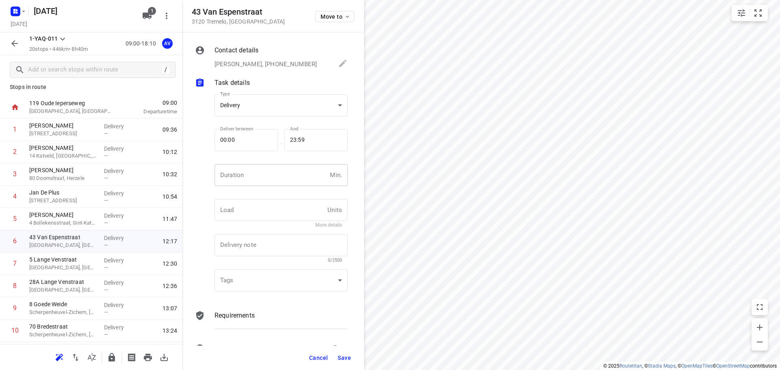
click at [268, 180] on input "number" at bounding box center [271, 175] width 112 height 22
type input "1"
click at [346, 355] on span "Save" at bounding box center [344, 358] width 13 height 7
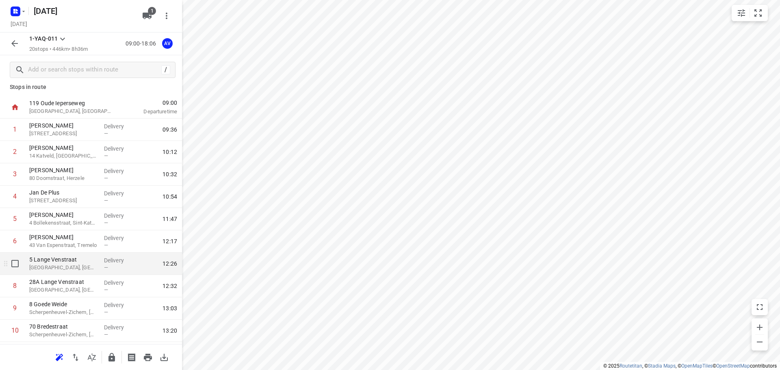
drag, startPoint x: 72, startPoint y: 269, endPoint x: 123, endPoint y: 250, distance: 54.6
click at [72, 269] on p "[GEOGRAPHIC_DATA], [GEOGRAPHIC_DATA]" at bounding box center [63, 268] width 68 height 8
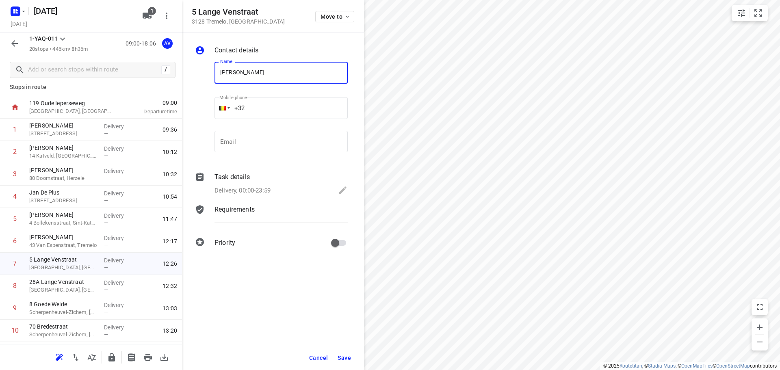
type input "[PERSON_NAME]"
click at [279, 106] on input "+32" at bounding box center [281, 108] width 133 height 22
type input "[PHONE_NUMBER]"
click at [260, 189] on p "Delivery, 00:00-23:59" at bounding box center [243, 190] width 56 height 9
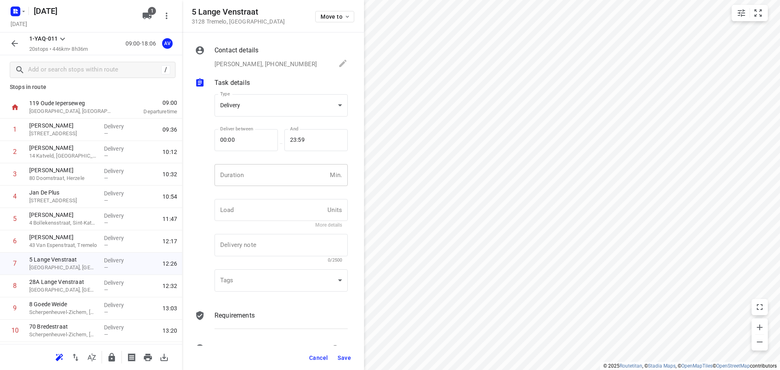
click at [280, 176] on input "number" at bounding box center [271, 175] width 112 height 22
type input "1"
click at [345, 358] on span "Save" at bounding box center [344, 358] width 13 height 7
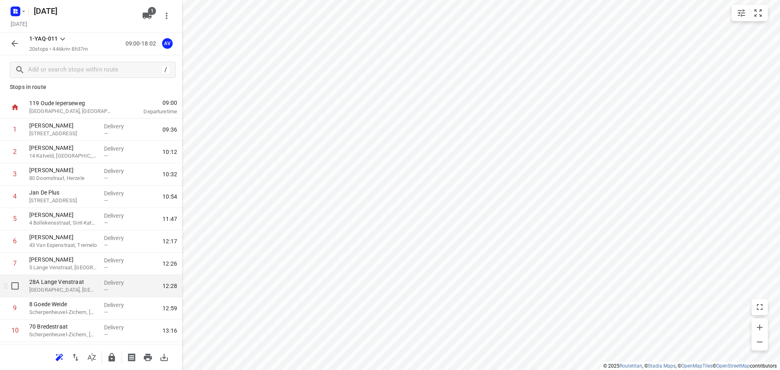
click at [74, 293] on p "[GEOGRAPHIC_DATA], [GEOGRAPHIC_DATA]" at bounding box center [63, 290] width 68 height 8
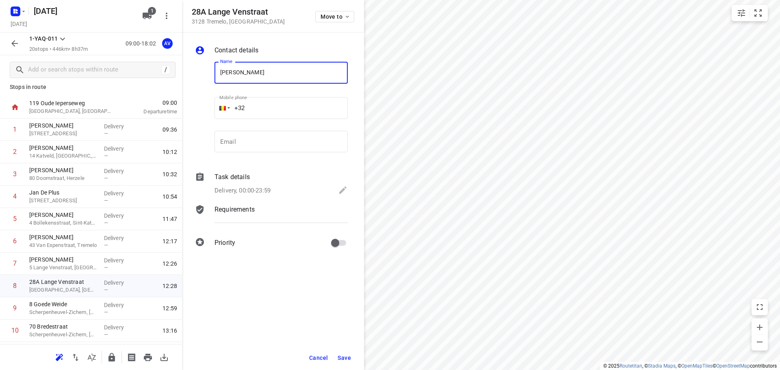
type input "[PERSON_NAME]"
click at [291, 105] on input "+32" at bounding box center [281, 108] width 133 height 22
type input "[PHONE_NUMBER]"
click at [260, 191] on p "Delivery, 00:00-23:59" at bounding box center [243, 190] width 56 height 9
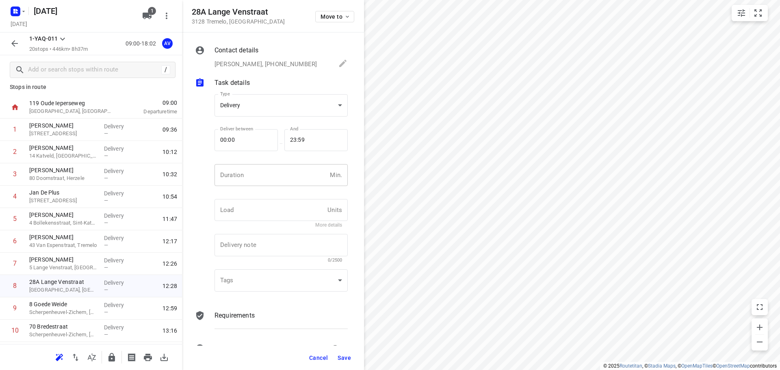
click at [271, 175] on input "number" at bounding box center [271, 175] width 112 height 22
type input "1"
click at [345, 358] on span "Save" at bounding box center [344, 358] width 13 height 7
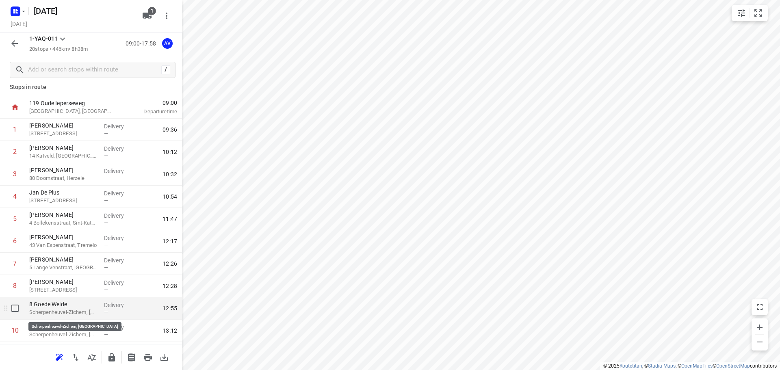
click at [79, 312] on p "Scherpenheuvel-Zichem, [GEOGRAPHIC_DATA]" at bounding box center [63, 312] width 68 height 8
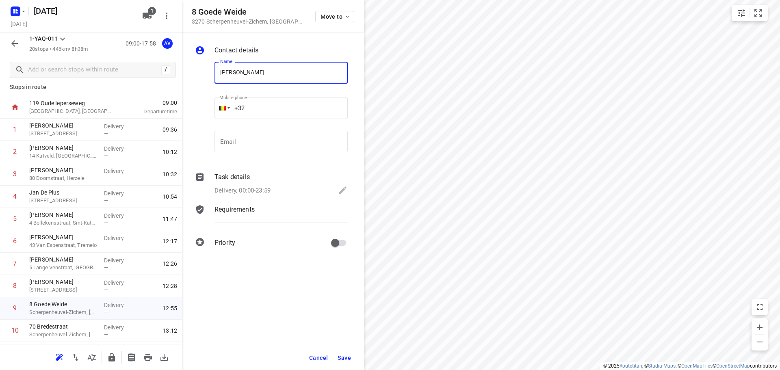
type input "[PERSON_NAME]"
click at [286, 111] on input "+32" at bounding box center [281, 108] width 133 height 22
type input "[PHONE_NUMBER]"
click at [268, 189] on p "Delivery, 00:00-23:59" at bounding box center [243, 190] width 56 height 9
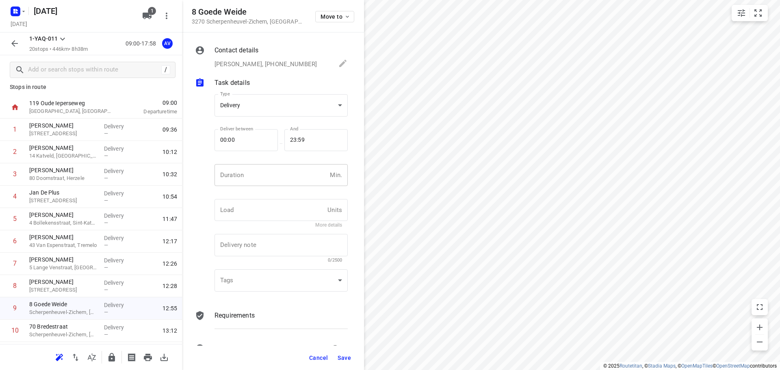
click at [271, 178] on input "number" at bounding box center [271, 175] width 112 height 22
type input "1"
click at [346, 356] on span "Save" at bounding box center [344, 358] width 13 height 7
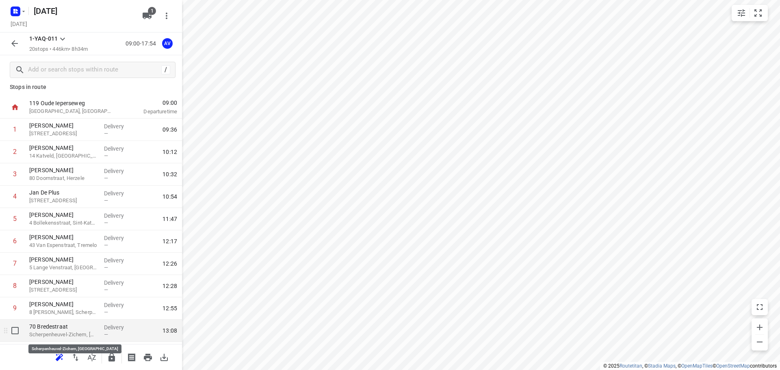
click at [76, 332] on p "Scherpenheuvel-Zichem, [GEOGRAPHIC_DATA]" at bounding box center [63, 335] width 68 height 8
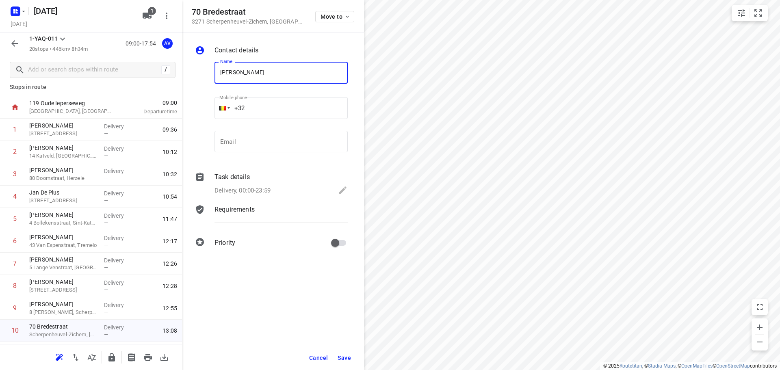
type input "[PERSON_NAME]"
click at [291, 104] on input "+32" at bounding box center [281, 108] width 133 height 22
type input "[PHONE_NUMBER]"
click at [263, 189] on p "Delivery, 00:00-23:59" at bounding box center [243, 190] width 56 height 9
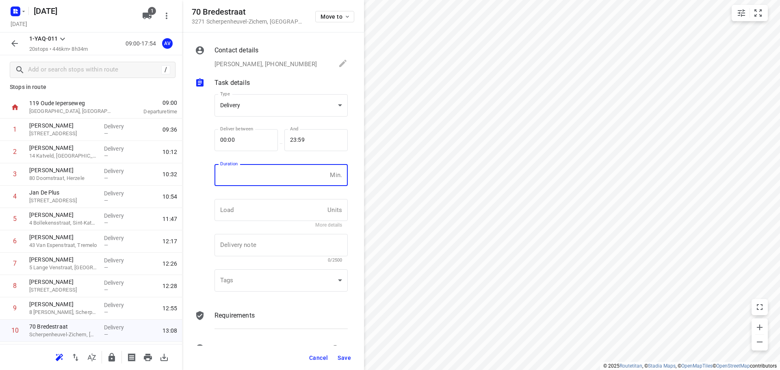
click at [267, 181] on input "number" at bounding box center [271, 175] width 112 height 22
type input "1"
click at [340, 359] on span "Save" at bounding box center [344, 358] width 13 height 7
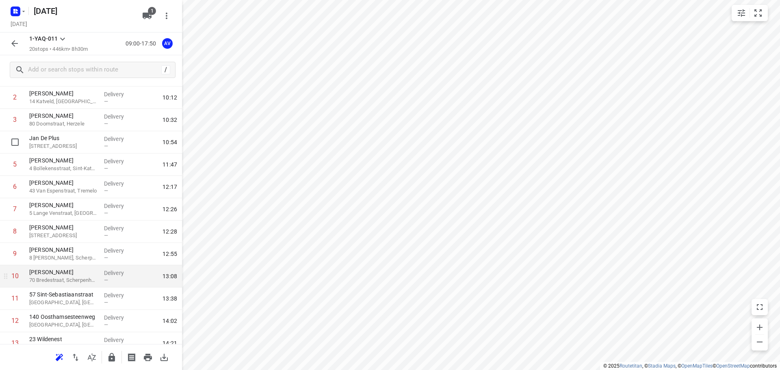
scroll to position [128, 0]
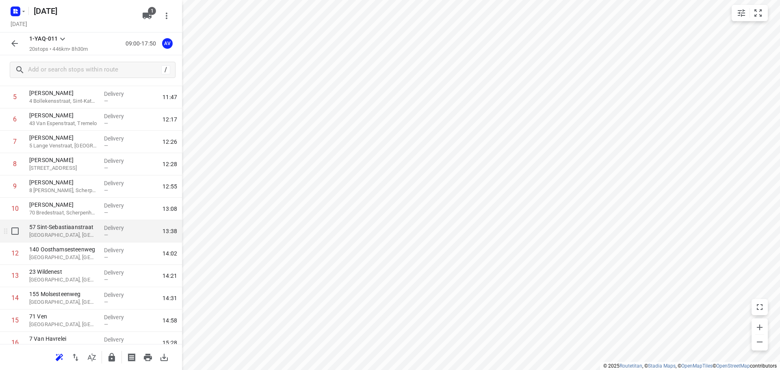
click at [75, 236] on p "[GEOGRAPHIC_DATA], [GEOGRAPHIC_DATA]" at bounding box center [63, 235] width 68 height 8
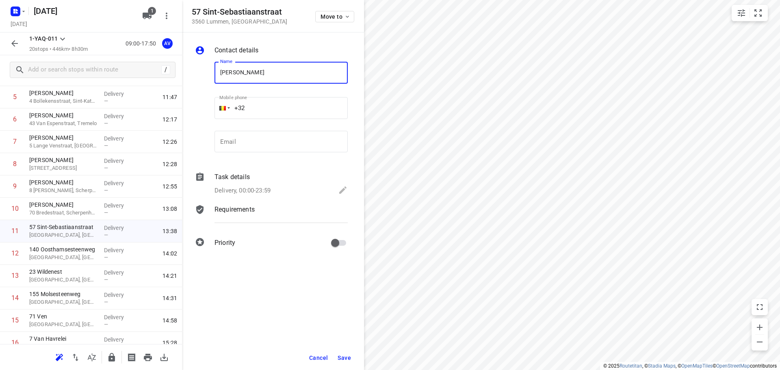
type input "[PERSON_NAME]"
click at [274, 105] on input "+32" at bounding box center [281, 108] width 133 height 22
type input "[PHONE_NUMBER]"
click at [265, 189] on p "Delivery, 00:00-23:59" at bounding box center [243, 190] width 56 height 9
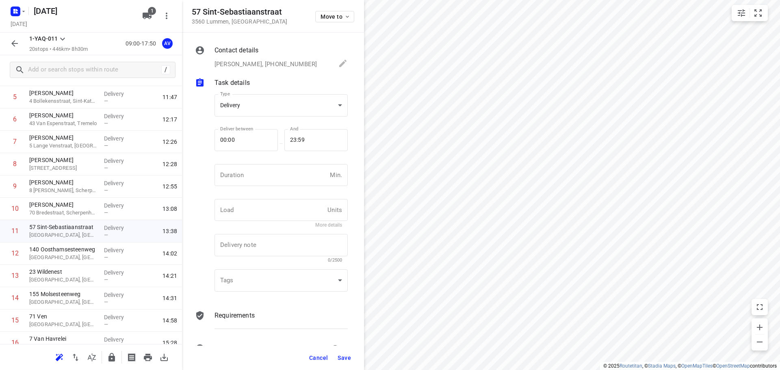
click at [279, 176] on input "number" at bounding box center [271, 175] width 112 height 22
type input "1"
click at [344, 356] on span "Save" at bounding box center [344, 358] width 13 height 7
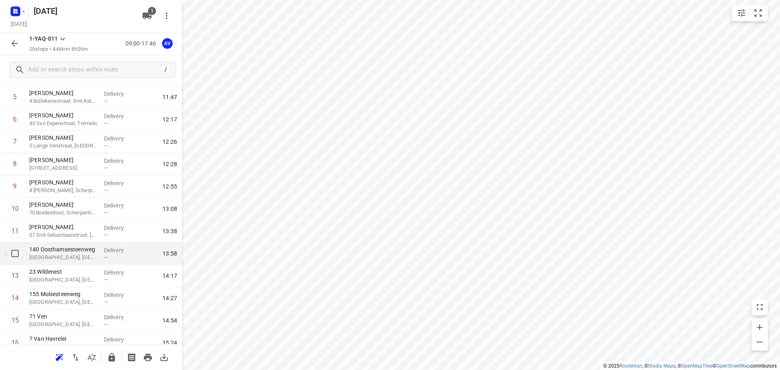
click at [85, 257] on p "[GEOGRAPHIC_DATA], [GEOGRAPHIC_DATA]" at bounding box center [63, 258] width 68 height 8
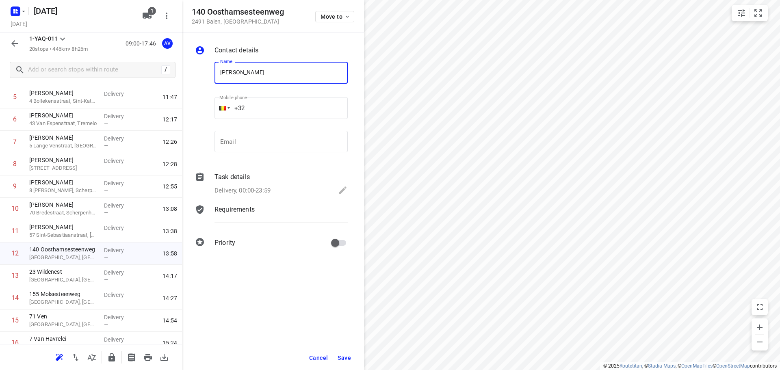
type input "[PERSON_NAME]"
drag, startPoint x: 287, startPoint y: 105, endPoint x: 284, endPoint y: 88, distance: 17.3
click at [288, 105] on input "+32" at bounding box center [281, 108] width 133 height 22
type input "[PHONE_NUMBER]"
click at [263, 190] on p "Delivery, 00:00-23:59" at bounding box center [243, 190] width 56 height 9
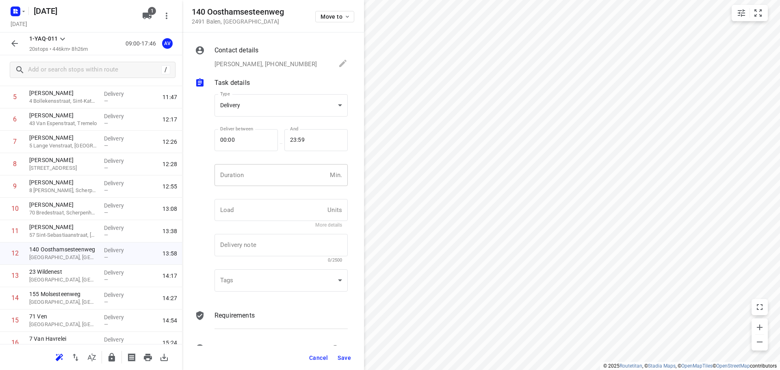
click at [270, 179] on input "number" at bounding box center [271, 175] width 112 height 22
type input "1"
click at [345, 359] on span "Save" at bounding box center [344, 358] width 13 height 7
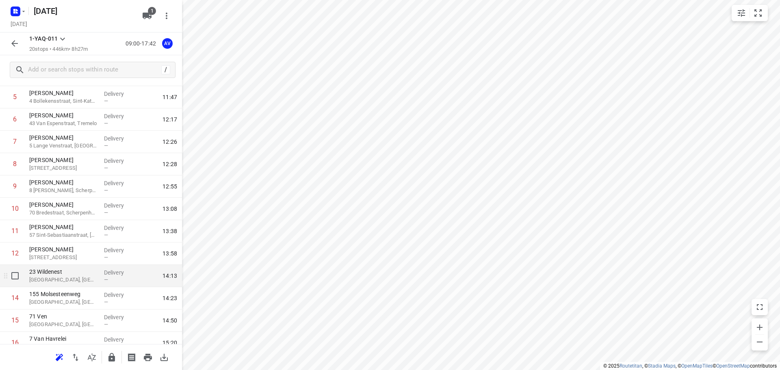
click at [80, 276] on p "[GEOGRAPHIC_DATA], [GEOGRAPHIC_DATA]" at bounding box center [63, 280] width 68 height 8
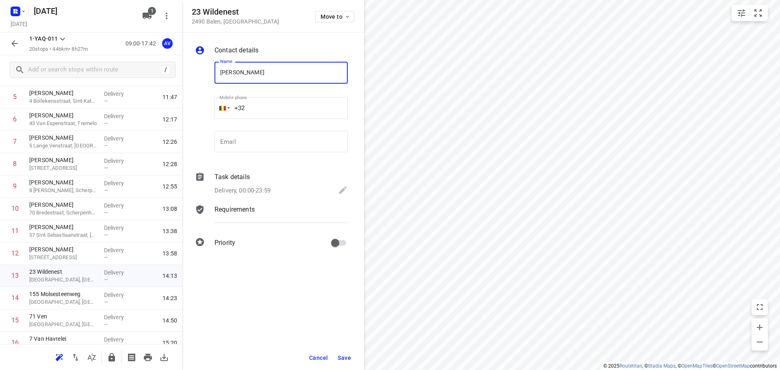
type input "[PERSON_NAME]"
click at [280, 103] on input "+32" at bounding box center [281, 108] width 133 height 22
type input "[PHONE_NUMBER]"
click at [265, 188] on p "Delivery, 00:00-23:59" at bounding box center [243, 190] width 56 height 9
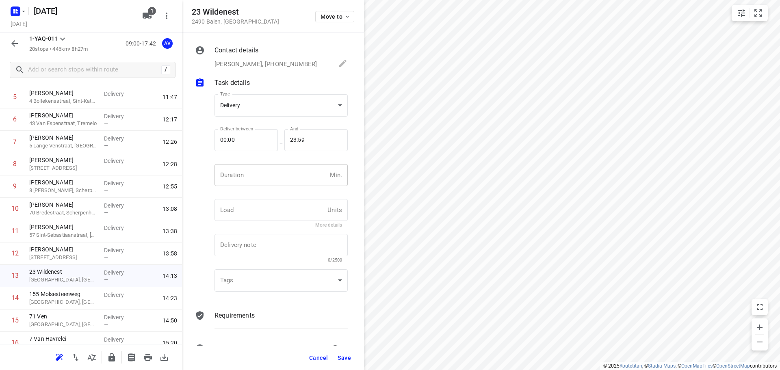
click at [265, 176] on input "number" at bounding box center [271, 175] width 112 height 22
type input "1"
click at [344, 359] on span "Save" at bounding box center [344, 358] width 13 height 7
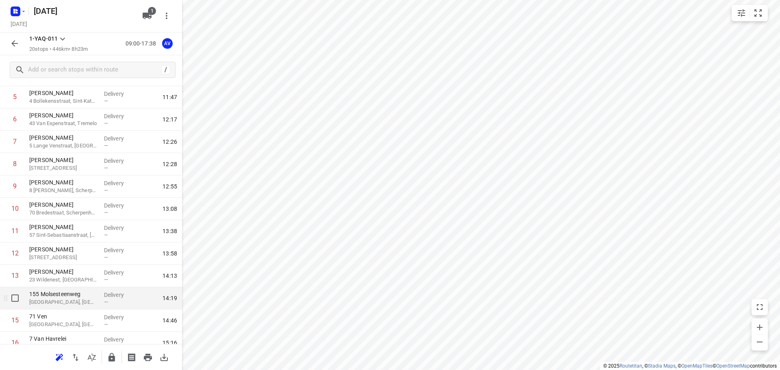
click at [82, 303] on p "[GEOGRAPHIC_DATA], [GEOGRAPHIC_DATA]" at bounding box center [63, 302] width 68 height 8
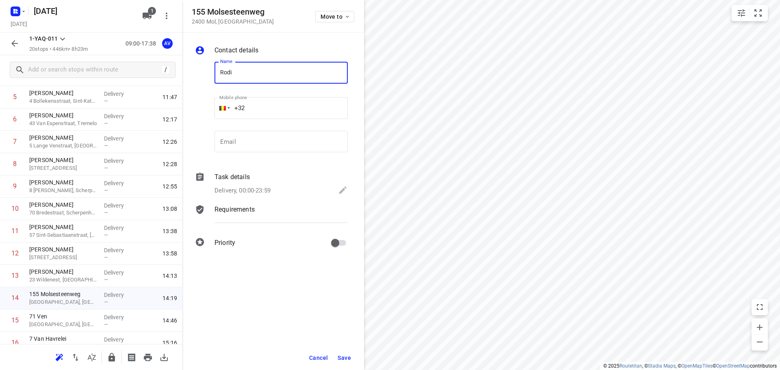
type input "[PERSON_NAME] Deftu"
click at [274, 110] on input "+32" at bounding box center [281, 108] width 133 height 22
type input "[PHONE_NUMBER]"
click at [264, 190] on p "Delivery, 00:00-23:59" at bounding box center [243, 190] width 56 height 9
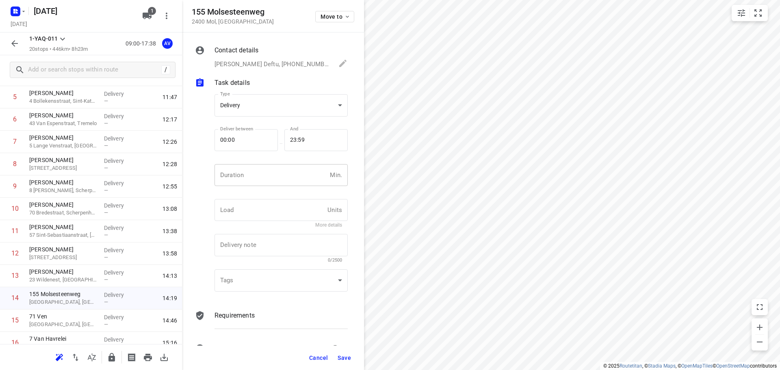
click at [267, 184] on input "number" at bounding box center [271, 175] width 112 height 22
type input "1"
click at [343, 358] on span "Save" at bounding box center [344, 358] width 13 height 7
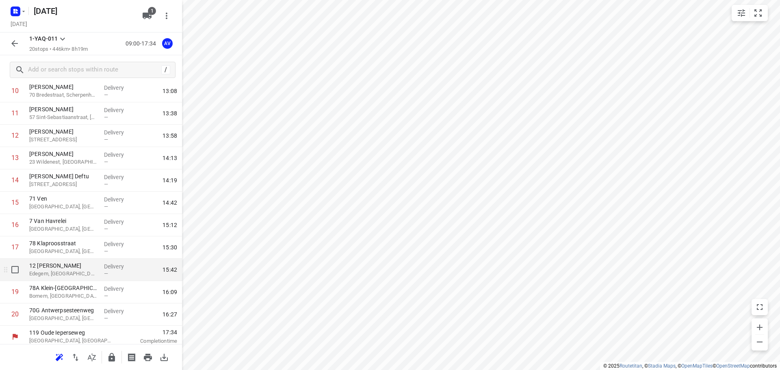
scroll to position [250, 0]
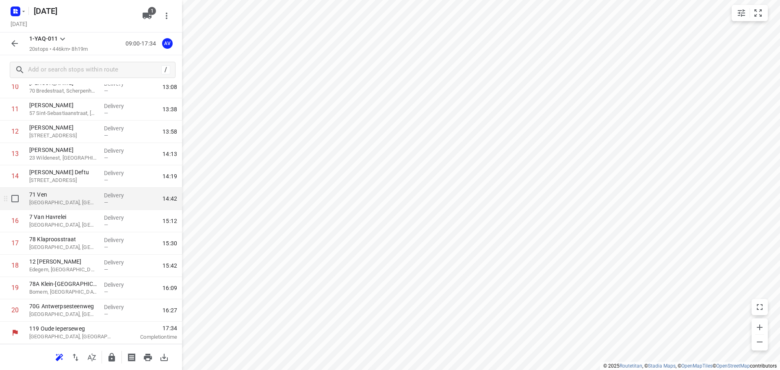
click at [81, 197] on p "71 Ven" at bounding box center [63, 195] width 68 height 8
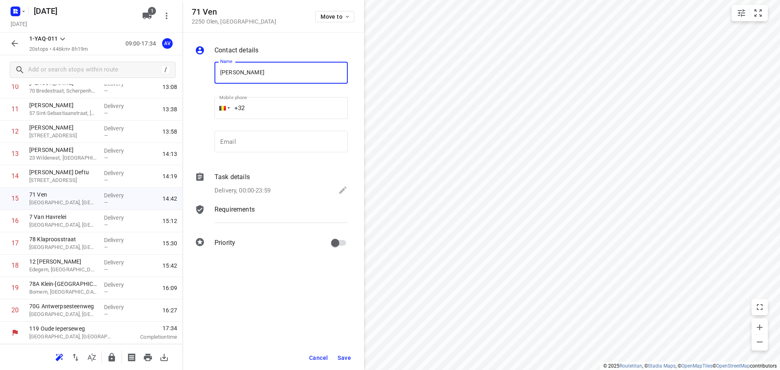
type input "[PERSON_NAME]"
click at [281, 111] on input "+32" at bounding box center [281, 108] width 133 height 22
type input "[PHONE_NUMBER]"
click at [250, 189] on p "Delivery, 00:00-23:59" at bounding box center [243, 190] width 56 height 9
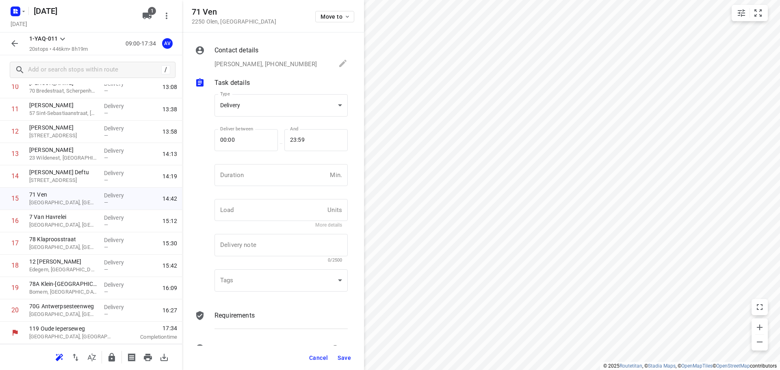
click at [275, 169] on input "number" at bounding box center [271, 175] width 112 height 22
type input "1"
click at [346, 358] on span "Save" at bounding box center [344, 358] width 13 height 7
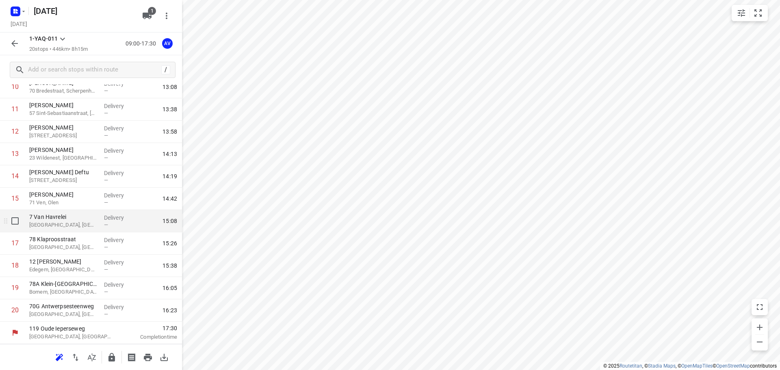
click at [78, 225] on p "[GEOGRAPHIC_DATA], [GEOGRAPHIC_DATA]" at bounding box center [63, 225] width 68 height 8
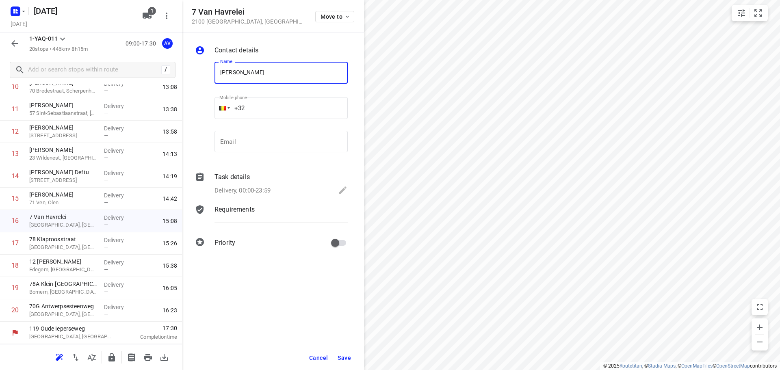
type input "[PERSON_NAME]"
click at [293, 102] on input "+32" at bounding box center [281, 108] width 133 height 22
type input "[PHONE_NUMBER]"
drag, startPoint x: 247, startPoint y: 189, endPoint x: 261, endPoint y: 184, distance: 14.9
click at [247, 189] on p "Delivery, 00:00-23:59" at bounding box center [243, 190] width 56 height 9
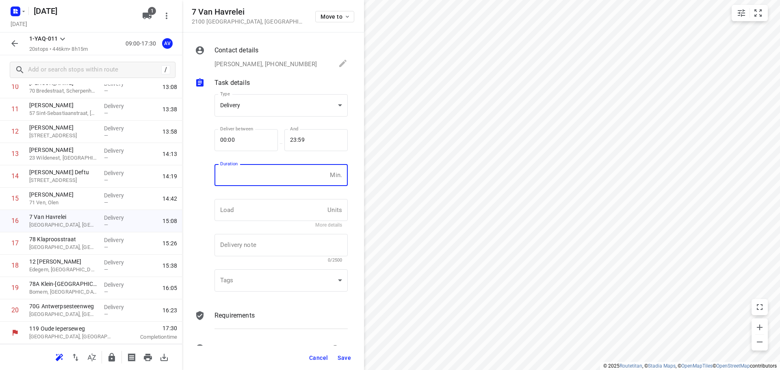
click at [264, 180] on input "number" at bounding box center [271, 175] width 112 height 22
type input "1"
click at [347, 357] on span "Save" at bounding box center [344, 358] width 13 height 7
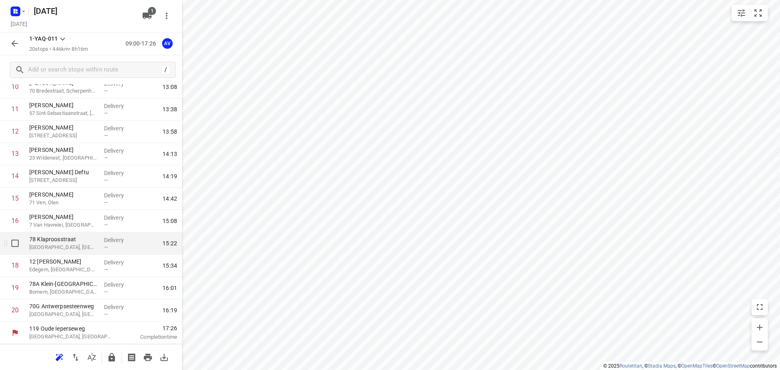
click at [89, 245] on p "[GEOGRAPHIC_DATA], [GEOGRAPHIC_DATA]" at bounding box center [63, 247] width 68 height 8
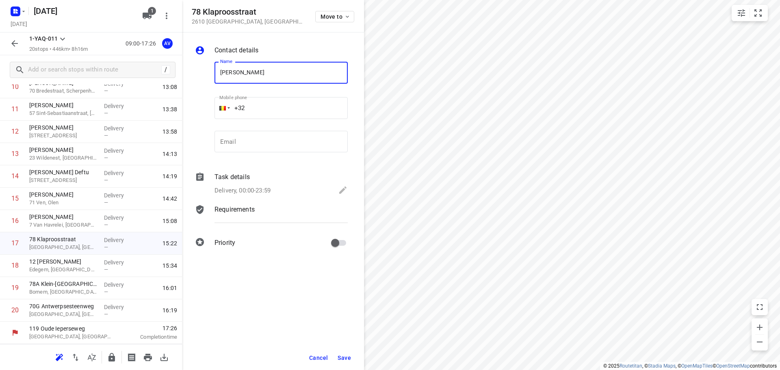
type input "[PERSON_NAME]"
click at [283, 110] on input "+32" at bounding box center [281, 108] width 133 height 22
type input "[PHONE_NUMBER]"
click at [266, 189] on p "Delivery, 00:00-23:59" at bounding box center [243, 190] width 56 height 9
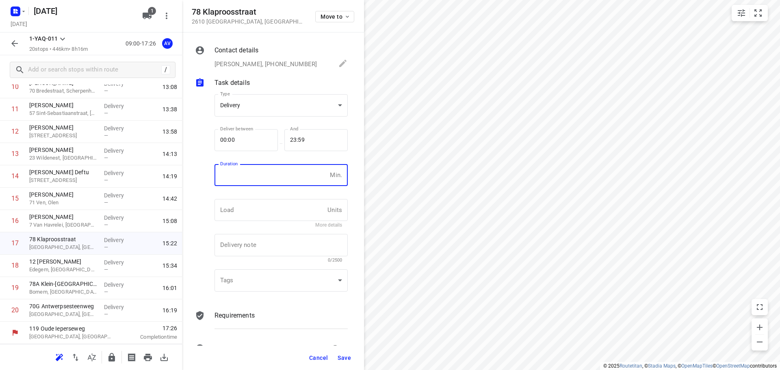
click at [272, 180] on input "number" at bounding box center [271, 175] width 112 height 22
type input "1"
click at [343, 357] on span "Save" at bounding box center [344, 358] width 13 height 7
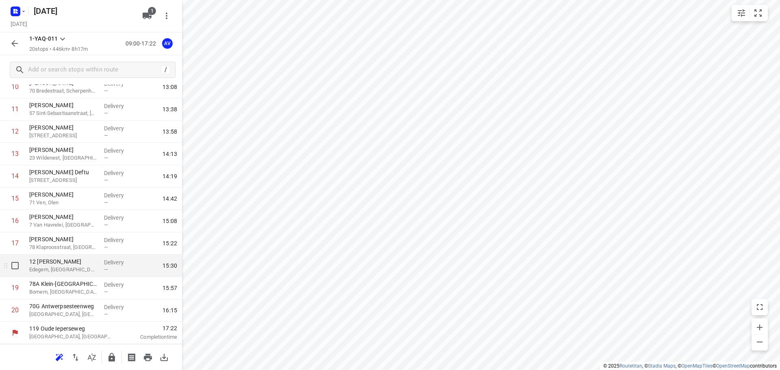
click at [76, 269] on p "Edegem, [GEOGRAPHIC_DATA]" at bounding box center [63, 270] width 68 height 8
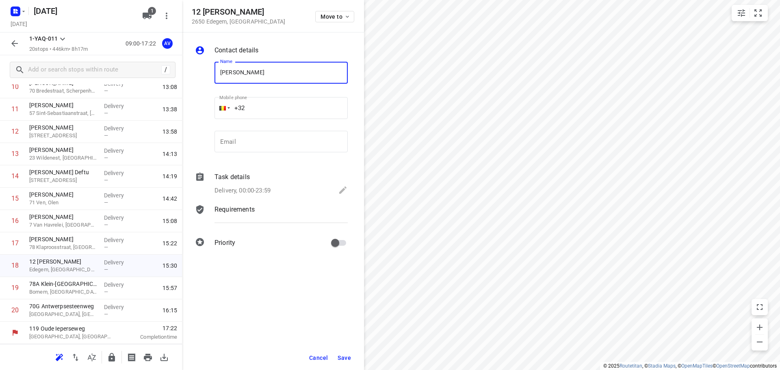
type input "[PERSON_NAME]"
click at [277, 107] on input "+32" at bounding box center [281, 108] width 133 height 22
type input "[PHONE_NUMBER]"
click at [264, 189] on p "Delivery, 00:00-23:59" at bounding box center [243, 190] width 56 height 9
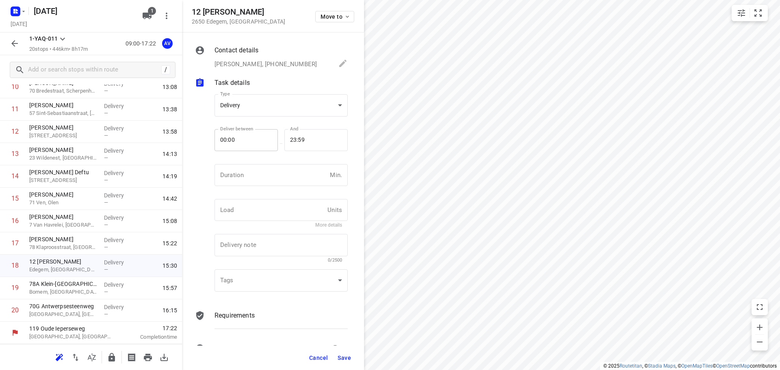
click at [270, 179] on input "number" at bounding box center [271, 175] width 112 height 22
type input "1"
click at [341, 357] on span "Save" at bounding box center [344, 358] width 13 height 7
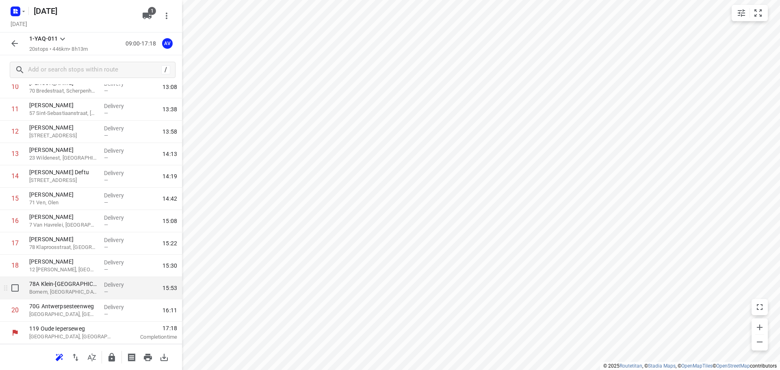
click at [86, 297] on div "78A Klein-[GEOGRAPHIC_DATA] Bornem, [GEOGRAPHIC_DATA]" at bounding box center [63, 288] width 75 height 22
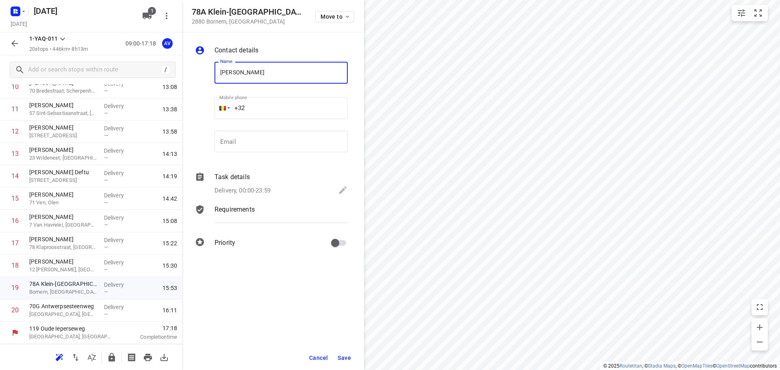
type input "[PERSON_NAME]"
click at [285, 106] on input "+32" at bounding box center [281, 108] width 133 height 22
type input "[PHONE_NUMBER]"
click at [258, 187] on p "Delivery, 00:00-23:59" at bounding box center [243, 190] width 56 height 9
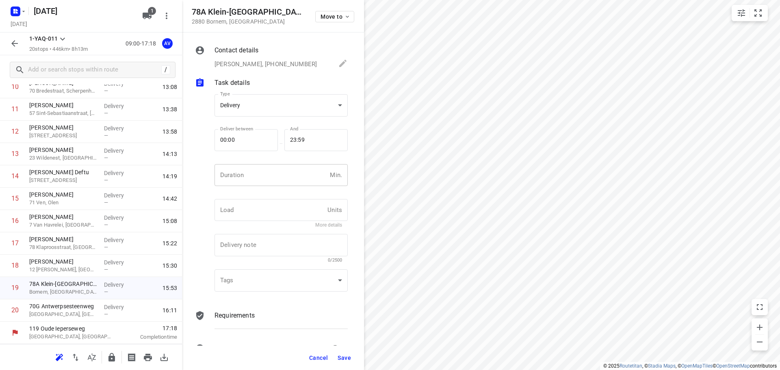
click at [264, 174] on input "number" at bounding box center [271, 175] width 112 height 22
type input "1"
click at [342, 358] on span "Save" at bounding box center [344, 358] width 13 height 7
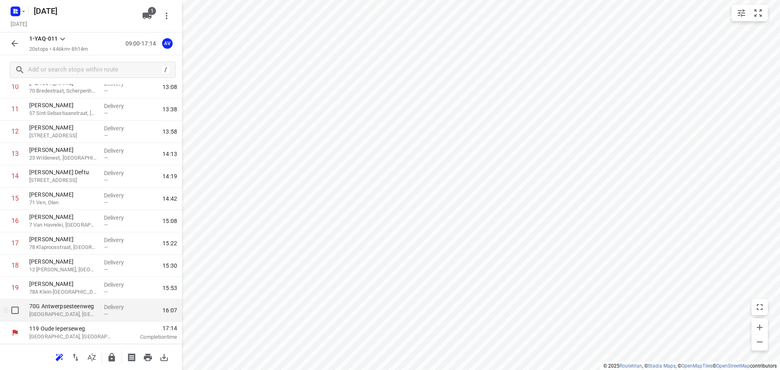
click at [81, 315] on p "[GEOGRAPHIC_DATA], [GEOGRAPHIC_DATA]" at bounding box center [63, 314] width 68 height 8
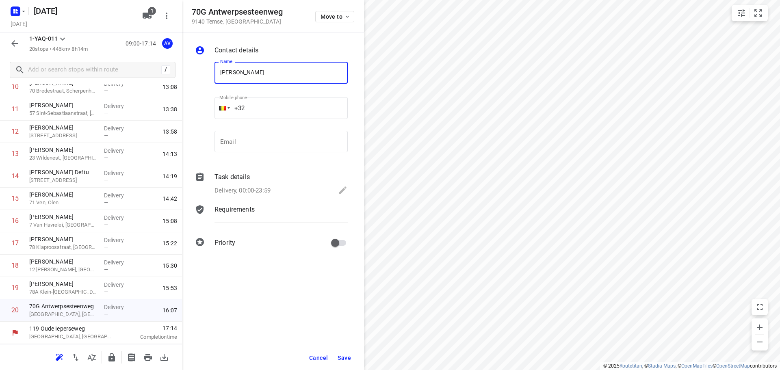
type input "[PERSON_NAME]"
drag, startPoint x: 275, startPoint y: 107, endPoint x: 288, endPoint y: 103, distance: 14.1
click at [278, 107] on input "+32" at bounding box center [281, 108] width 133 height 22
type input "[PHONE_NUMBER]"
click at [258, 188] on p "Delivery, 00:00-23:59" at bounding box center [243, 190] width 56 height 9
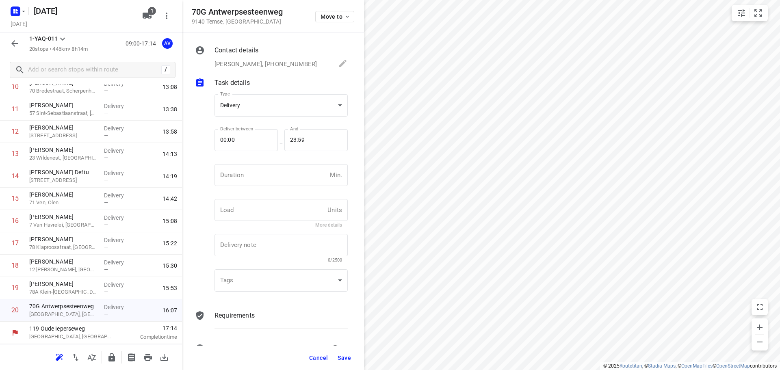
click at [261, 177] on input "number" at bounding box center [271, 175] width 112 height 22
type input "1"
click at [342, 358] on span "Save" at bounding box center [344, 358] width 13 height 7
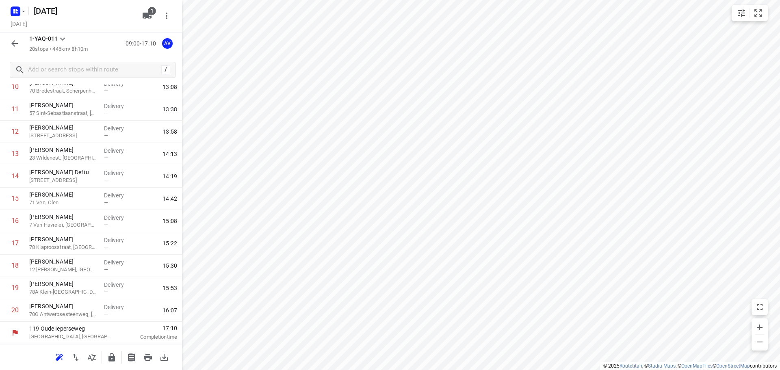
click at [15, 41] on icon "button" at bounding box center [15, 44] width 10 height 10
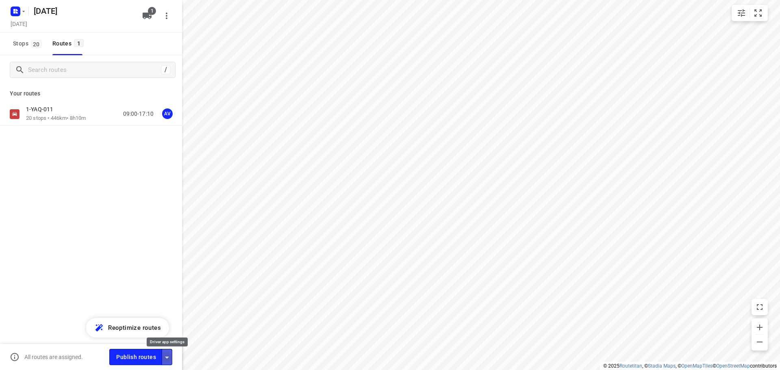
click at [165, 356] on icon "button" at bounding box center [167, 358] width 10 height 10
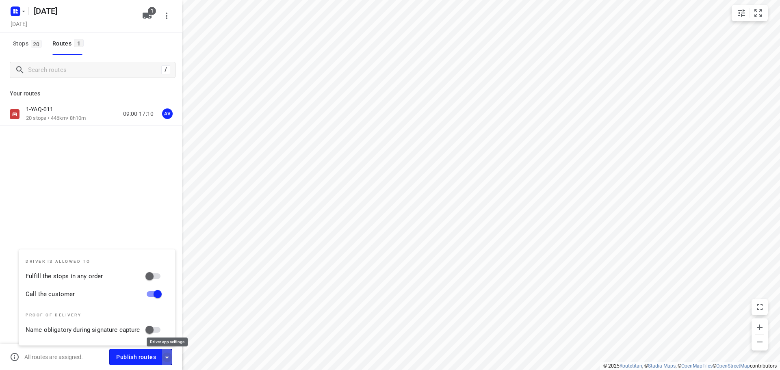
click at [165, 356] on icon "button" at bounding box center [167, 358] width 10 height 10
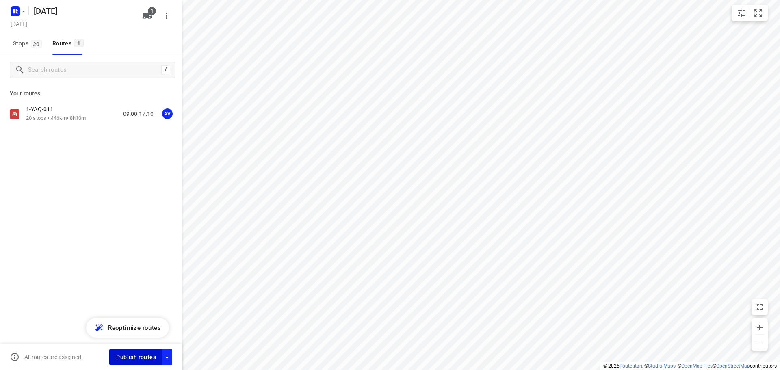
click at [143, 357] on span "Publish routes" at bounding box center [136, 357] width 40 height 10
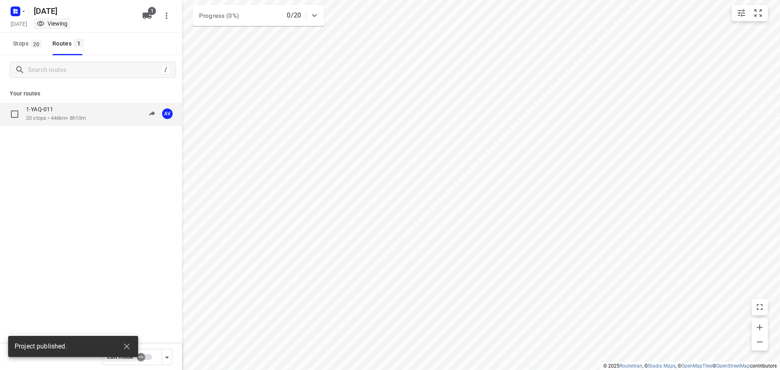
click at [94, 113] on div "1-YAQ-011 20 stops • 446km • 8h10m 09:00-17:10 AV" at bounding box center [104, 114] width 156 height 17
